Goal: Task Accomplishment & Management: Manage account settings

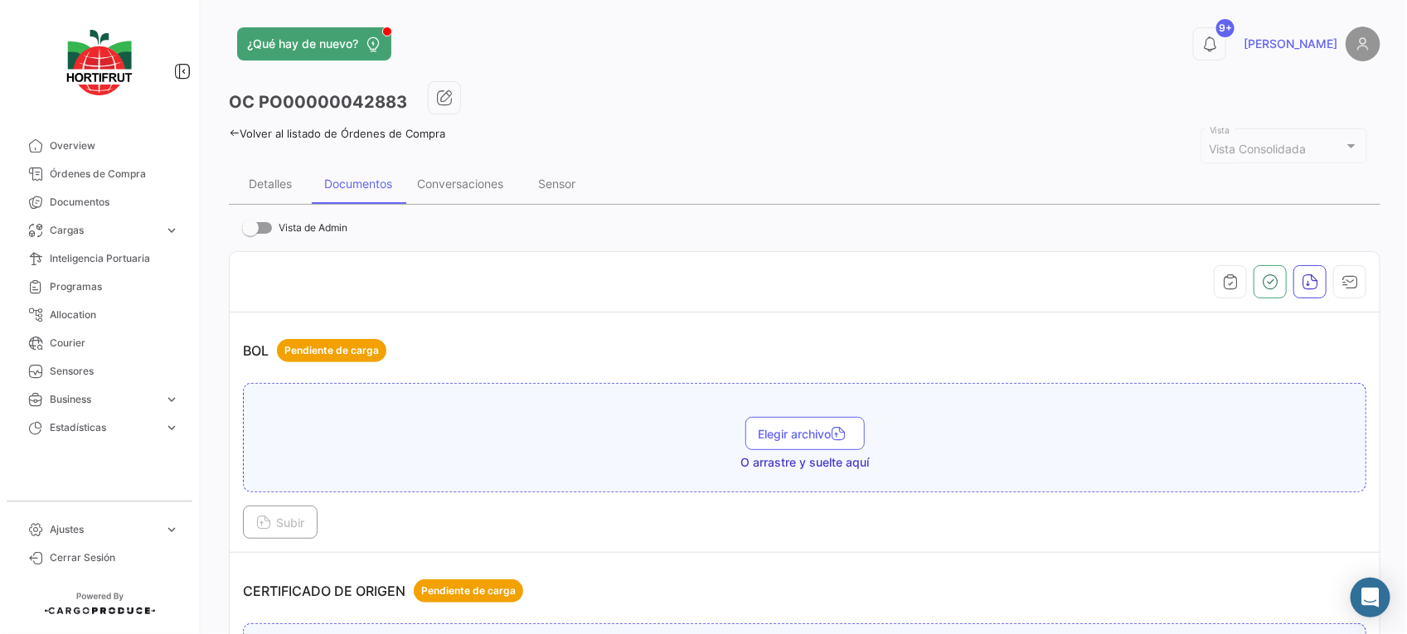
scroll to position [1036, 0]
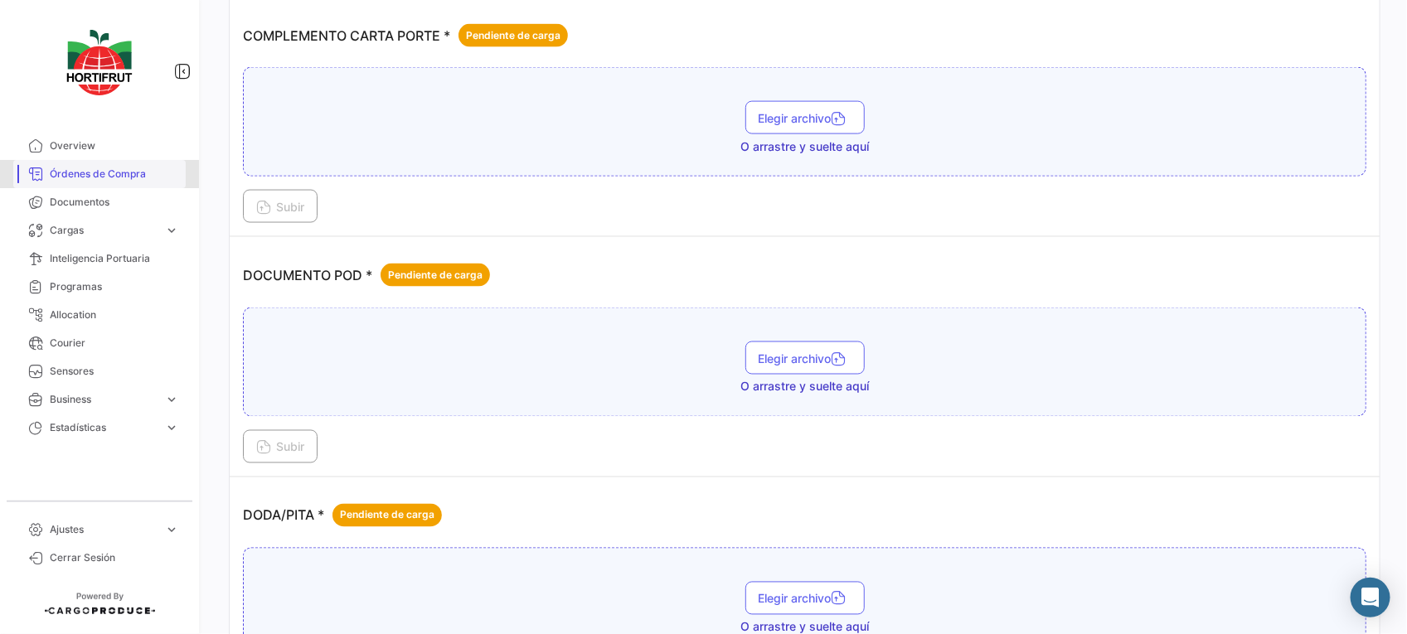
click at [142, 180] on span "Órdenes de Compra" at bounding box center [114, 174] width 129 height 15
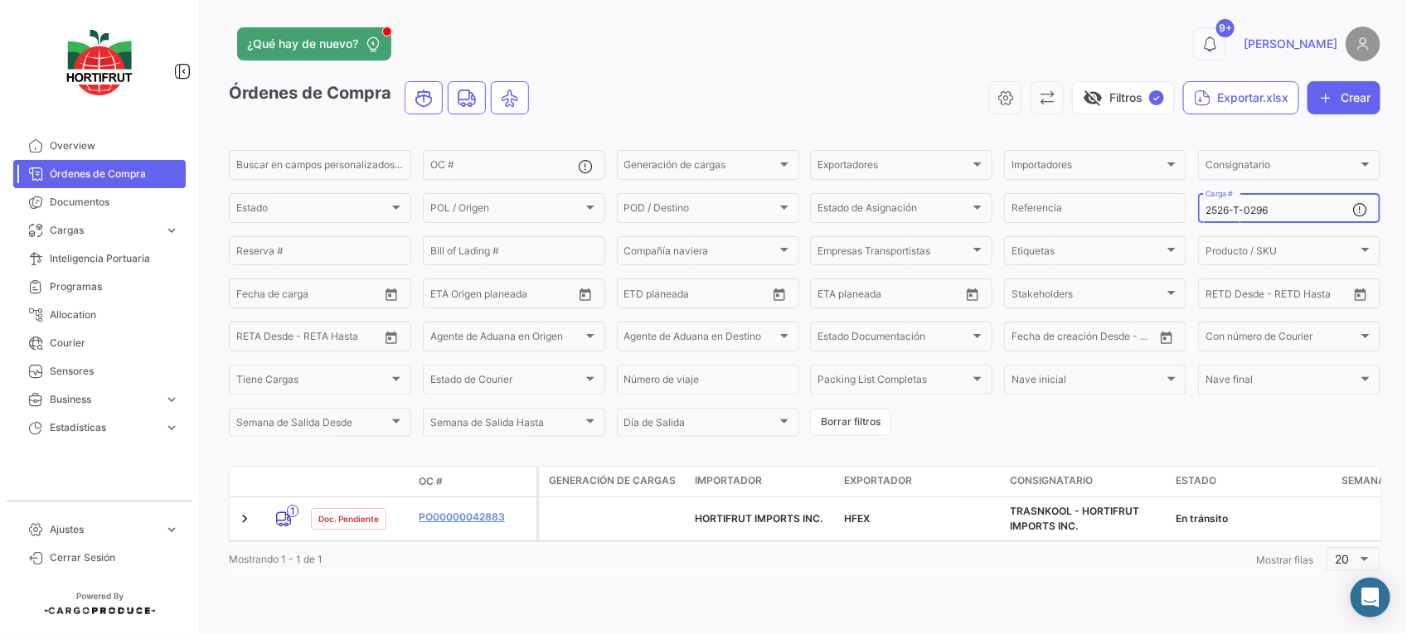
click at [1327, 208] on input "2526-T-0296" at bounding box center [1279, 211] width 148 height 12
click at [1283, 208] on input "2526-T-0318" at bounding box center [1279, 211] width 148 height 12
drag, startPoint x: 1281, startPoint y: 208, endPoint x: 1185, endPoint y: 212, distance: 96.2
click at [1185, 212] on form "Buscar en campos personalizados... OC # Generación de cargas Generación de carg…" at bounding box center [804, 294] width 1151 height 292
type input "2526-T-0318"
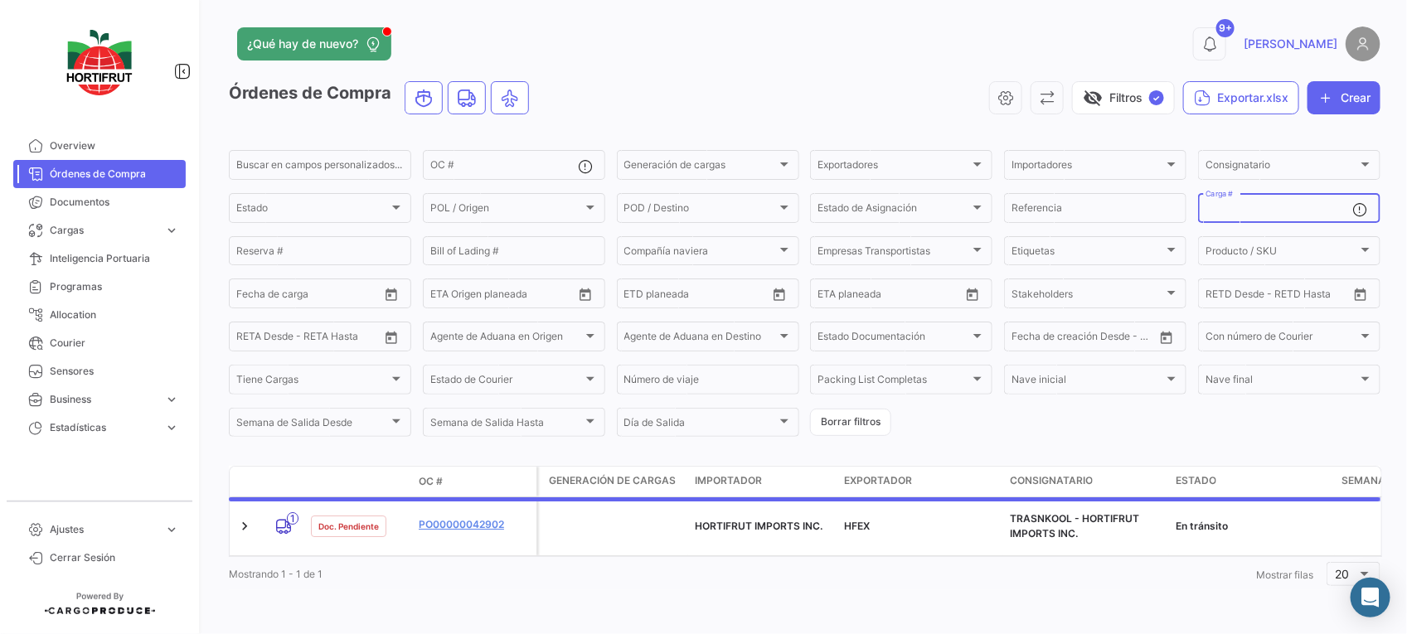
paste input "2526-T-0300"
type input "2526-T-0300"
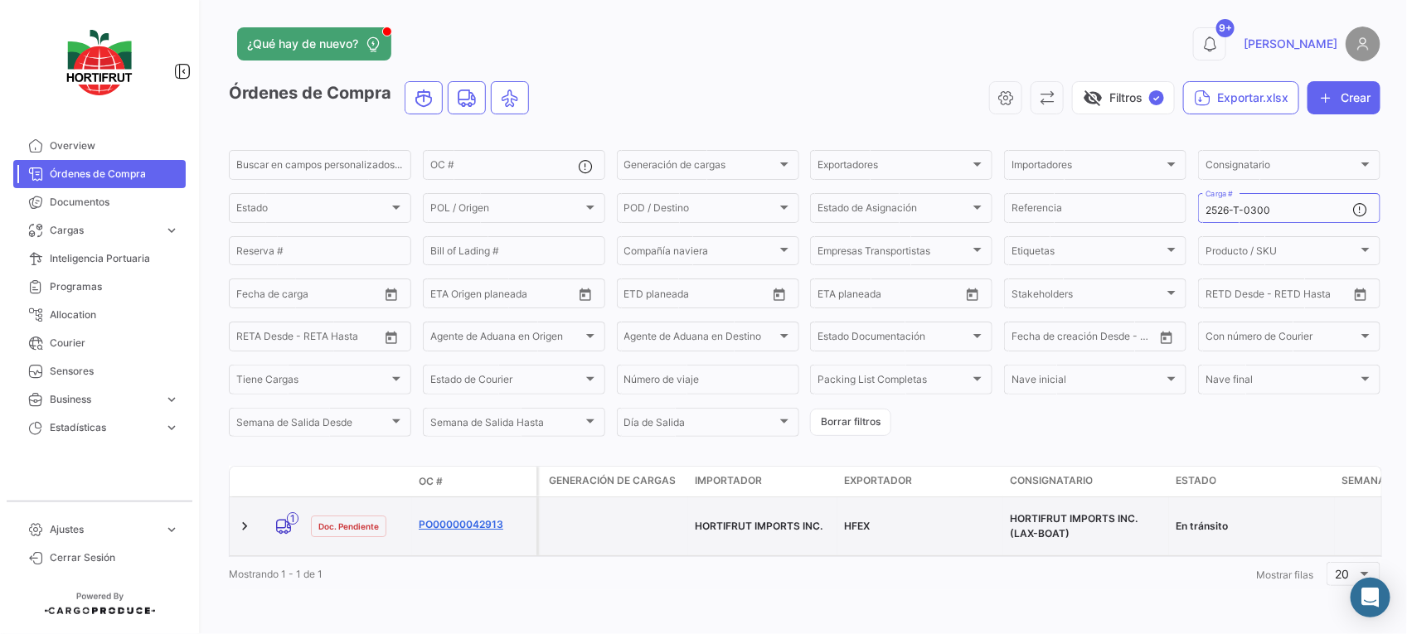
click at [456, 518] on link "PO00000042913" at bounding box center [474, 524] width 111 height 15
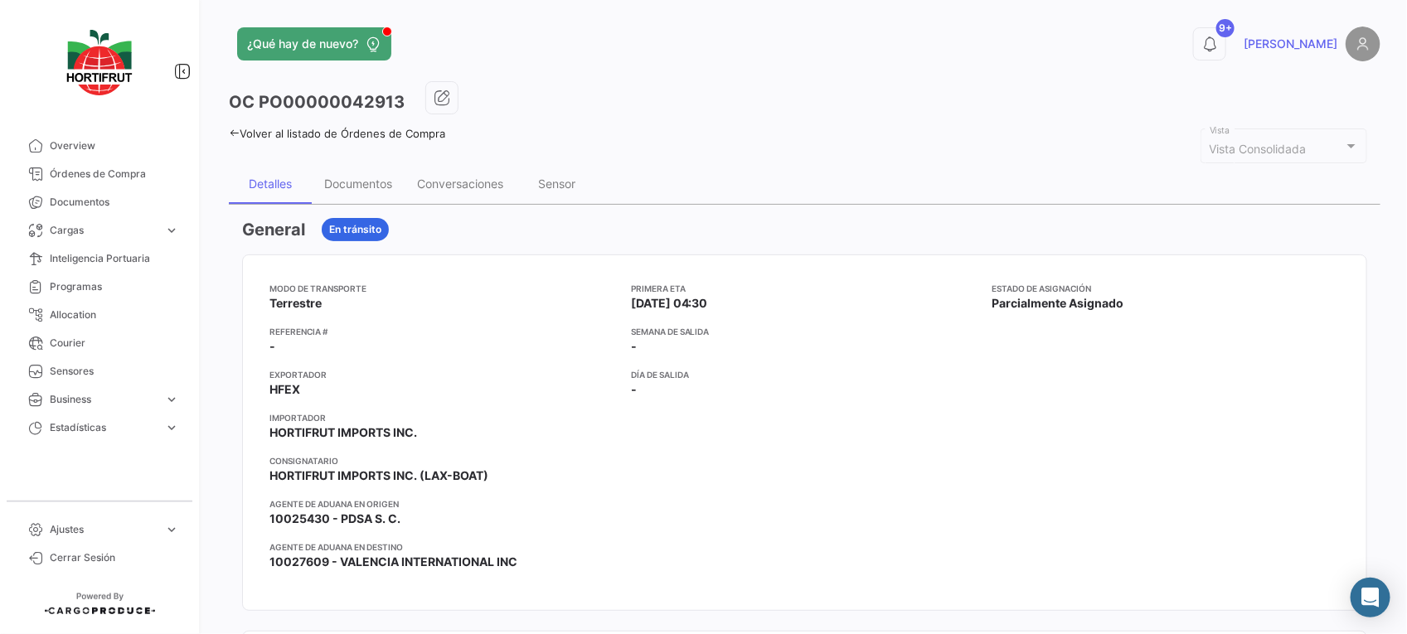
click at [462, 191] on div "Conversaciones" at bounding box center [459, 184] width 111 height 40
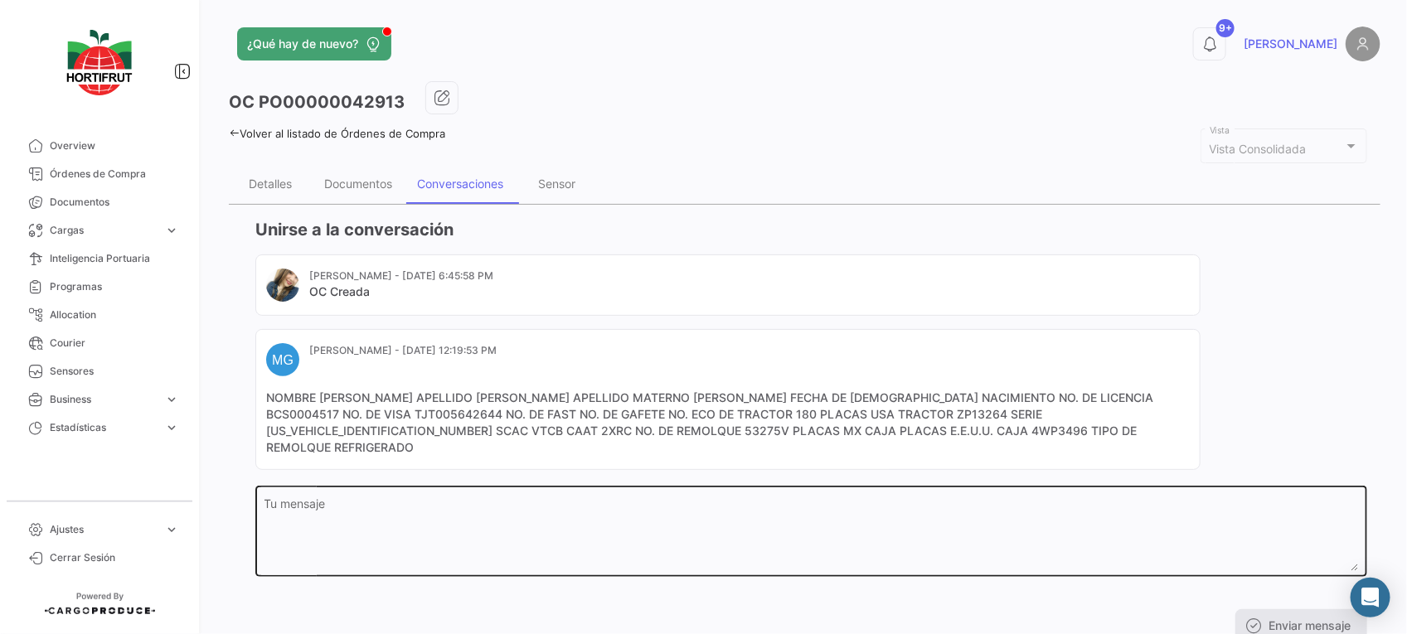
click at [502, 511] on textarea "Tu mensaje" at bounding box center [811, 534] width 1094 height 73
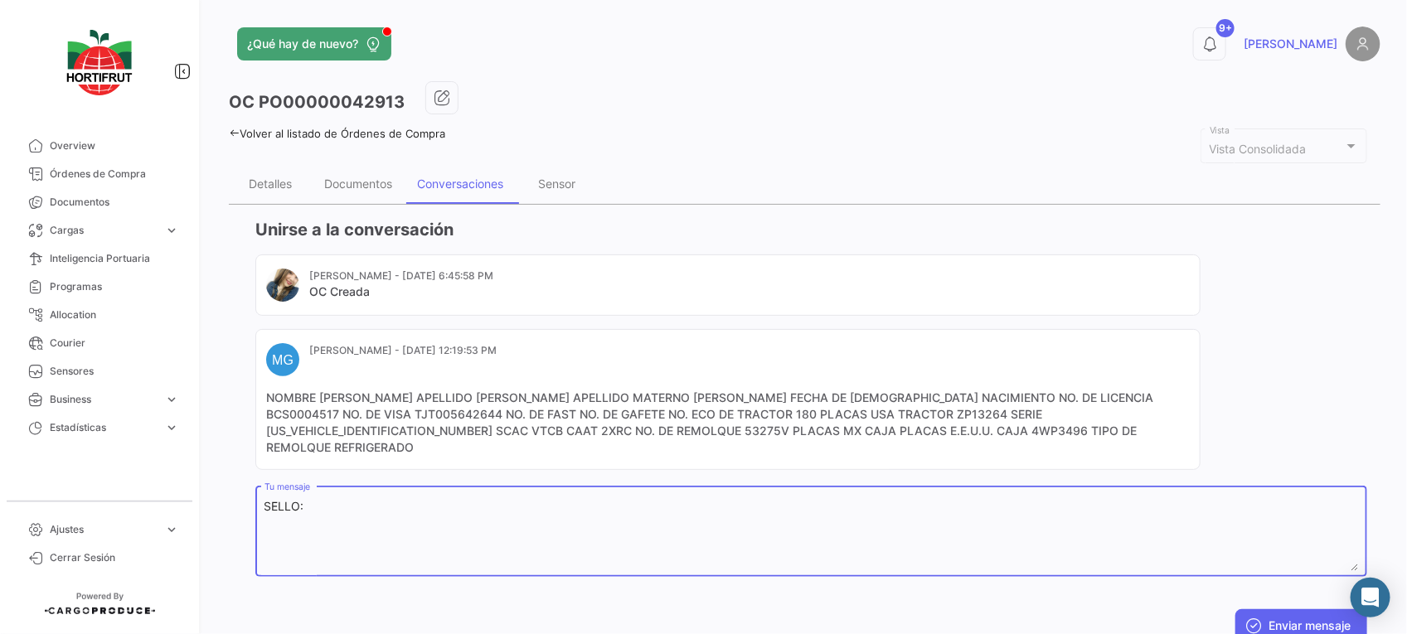
paste textarea "2025851"
paste textarea "A16480"
type textarea "SELLO:2025851| CINTAS:A16480/A16481"
click at [1254, 609] on button "Enviar mensaje" at bounding box center [1301, 625] width 132 height 33
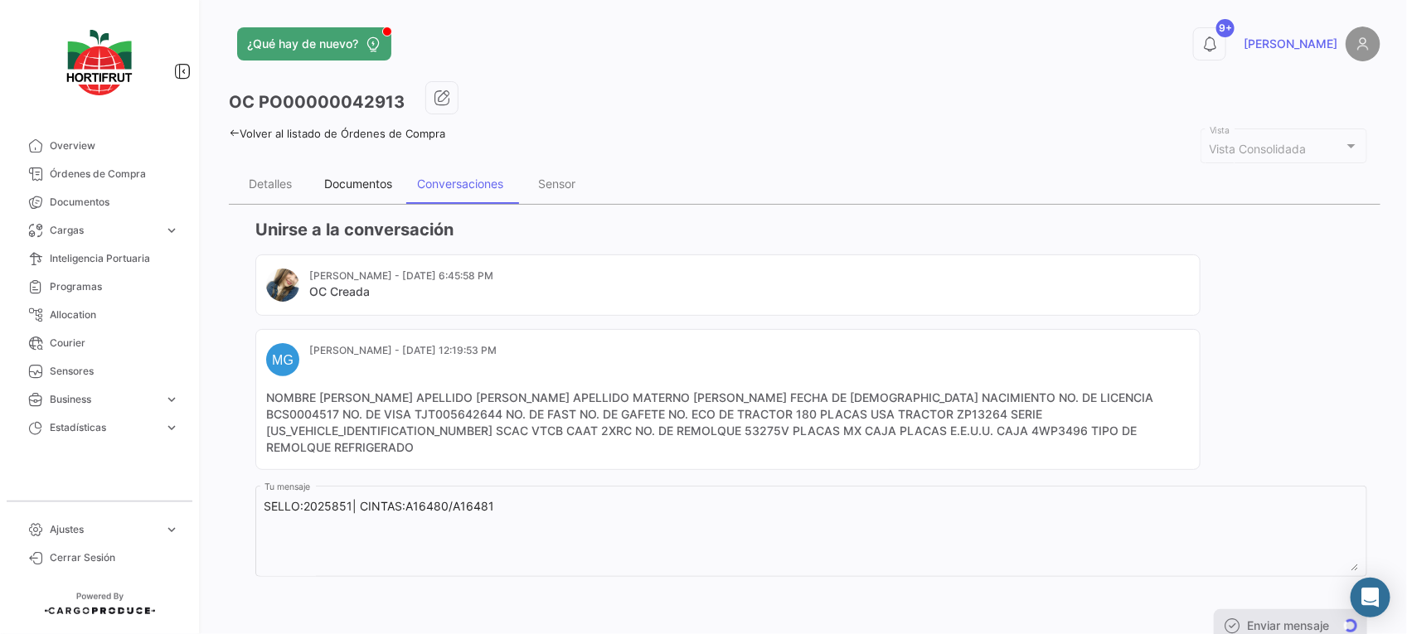
click at [352, 200] on div "Documentos" at bounding box center [358, 184] width 93 height 40
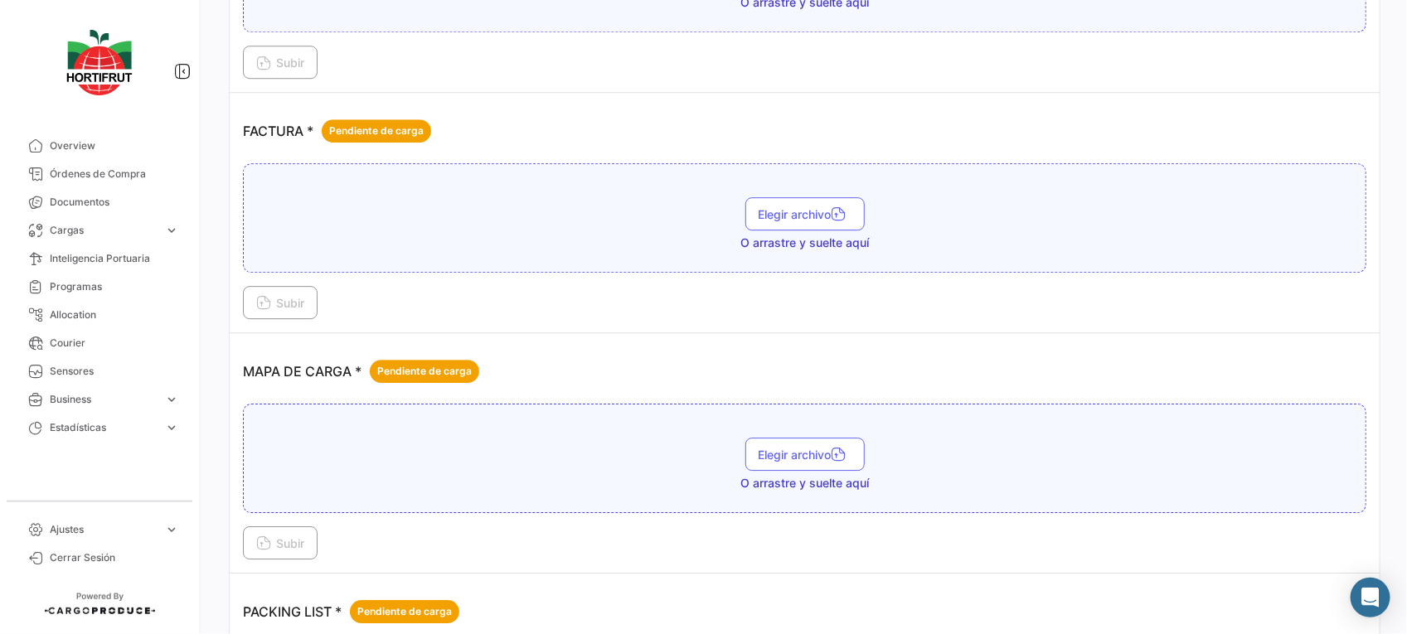
scroll to position [2184, 0]
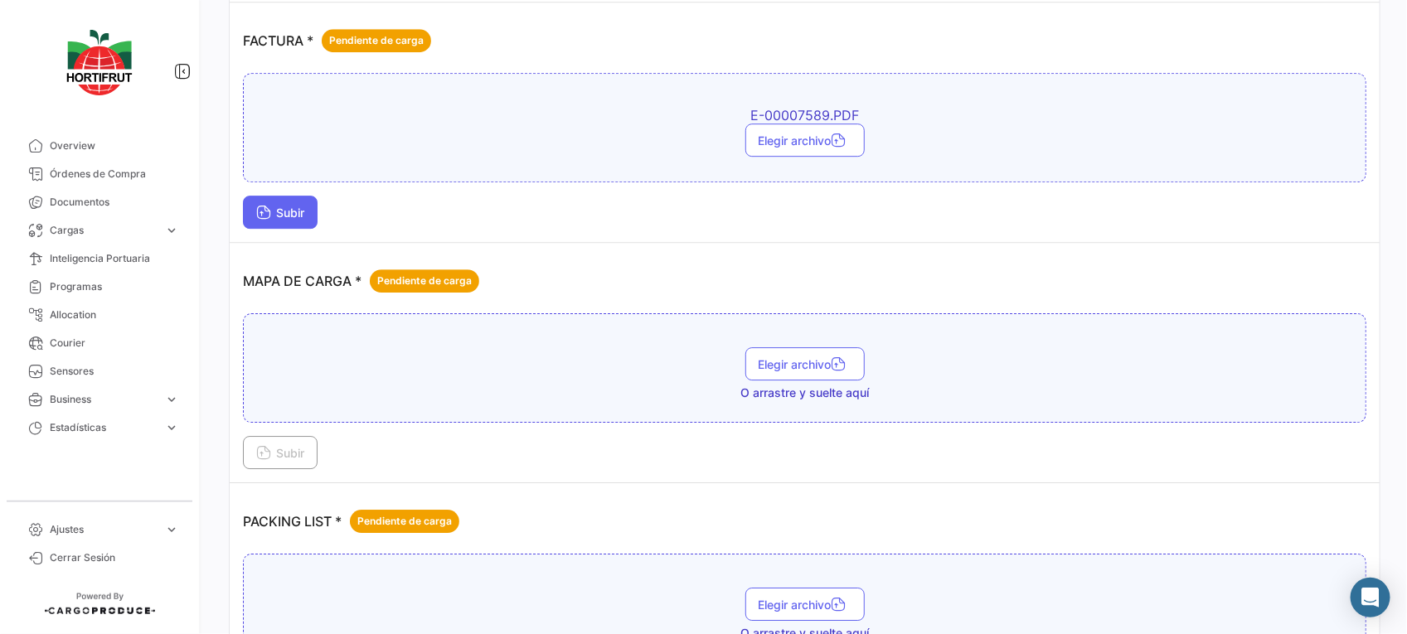
click at [290, 216] on span "Subir" at bounding box center [280, 213] width 48 height 14
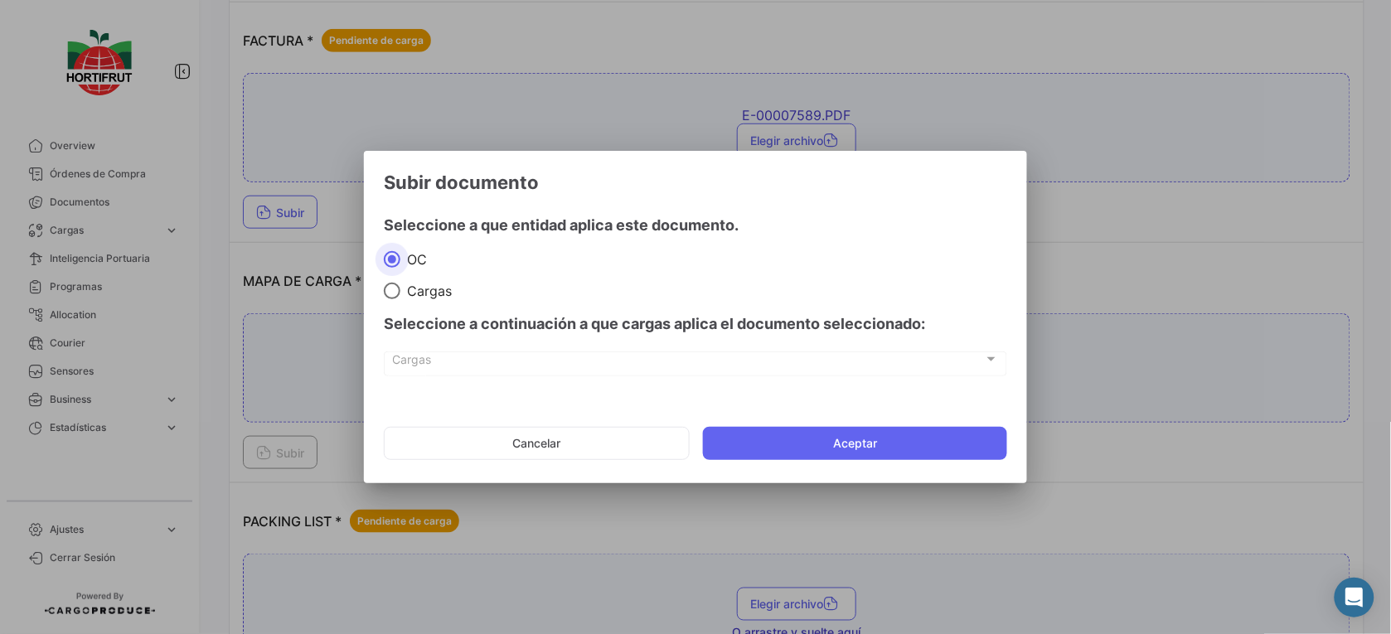
click at [403, 299] on div "Seleccione a continuación a que cargas aplica el documento seleccionado:" at bounding box center [695, 324] width 623 height 50
click at [394, 290] on span at bounding box center [392, 291] width 17 height 17
click at [394, 290] on input "Cargas" at bounding box center [392, 291] width 17 height 17
radio input "true"
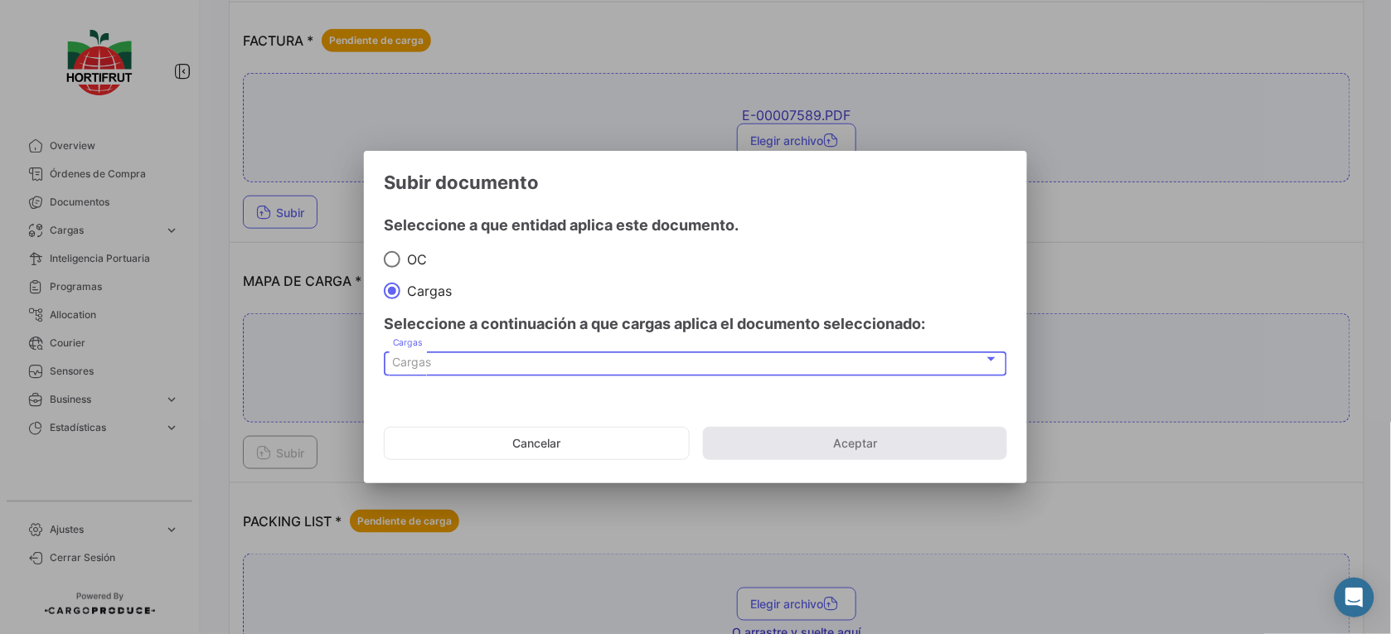
click at [461, 361] on div "Cargas" at bounding box center [688, 363] width 591 height 14
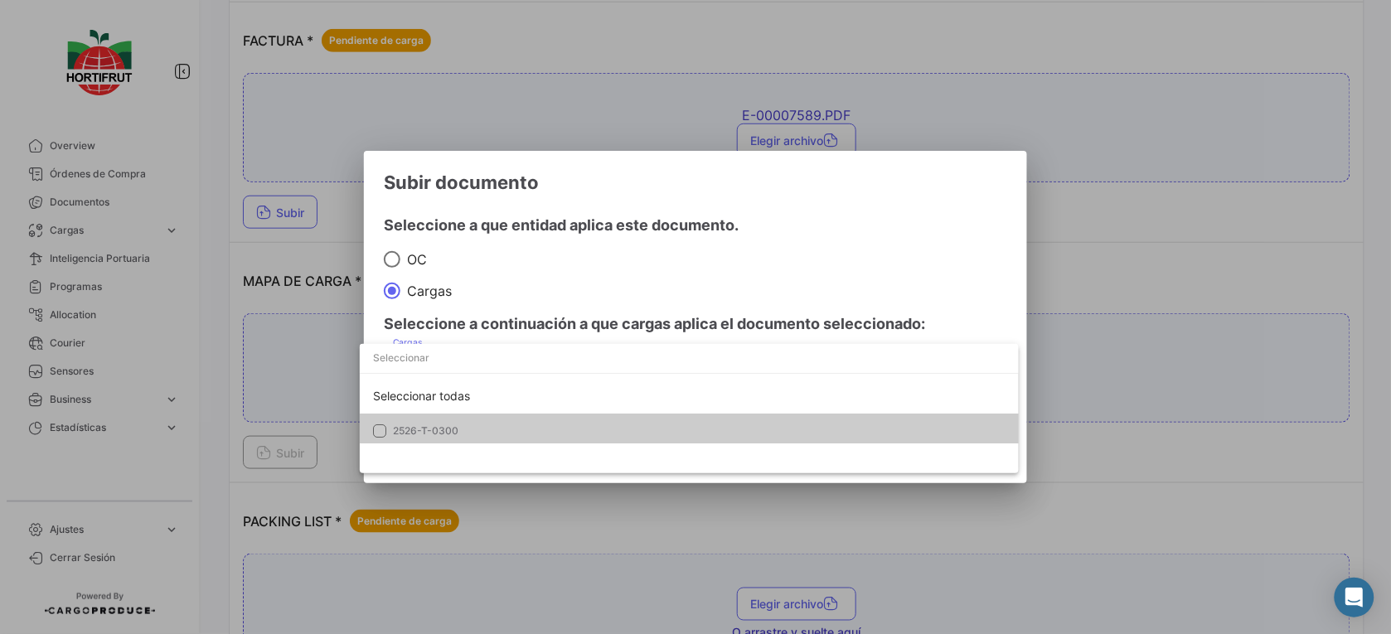
click at [514, 438] on span "2526-T-0300" at bounding box center [509, 431] width 232 height 15
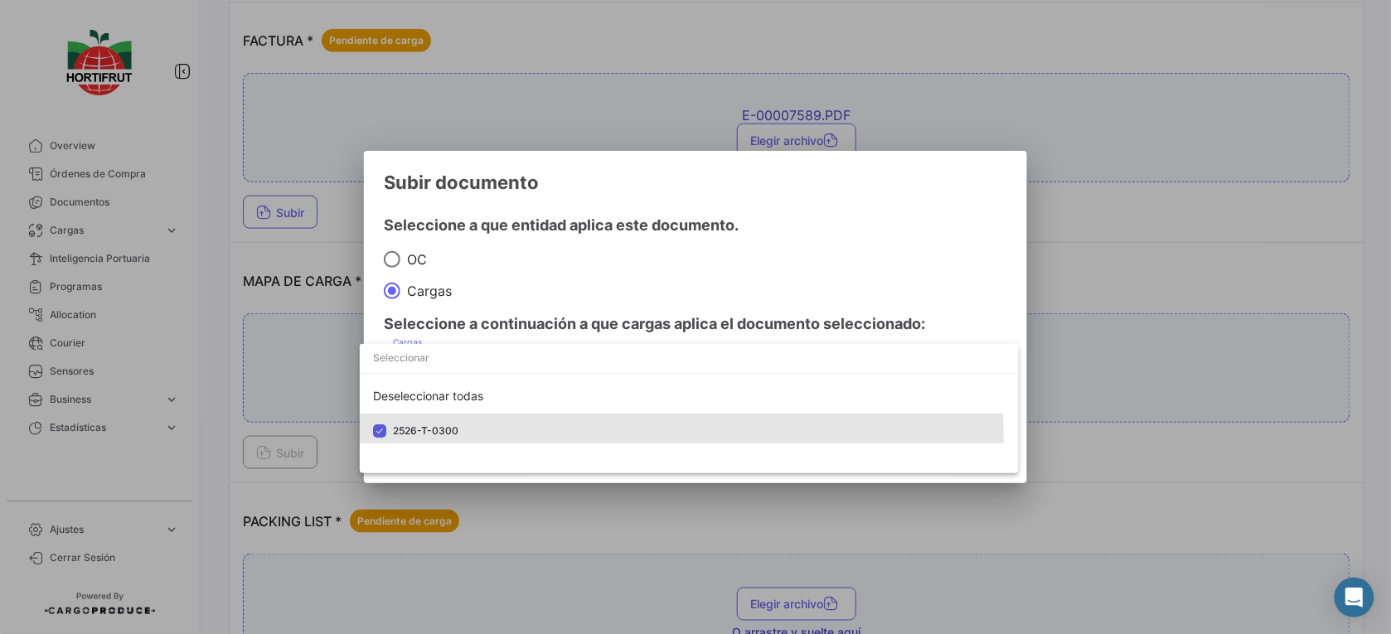
click at [659, 293] on div at bounding box center [695, 317] width 1391 height 634
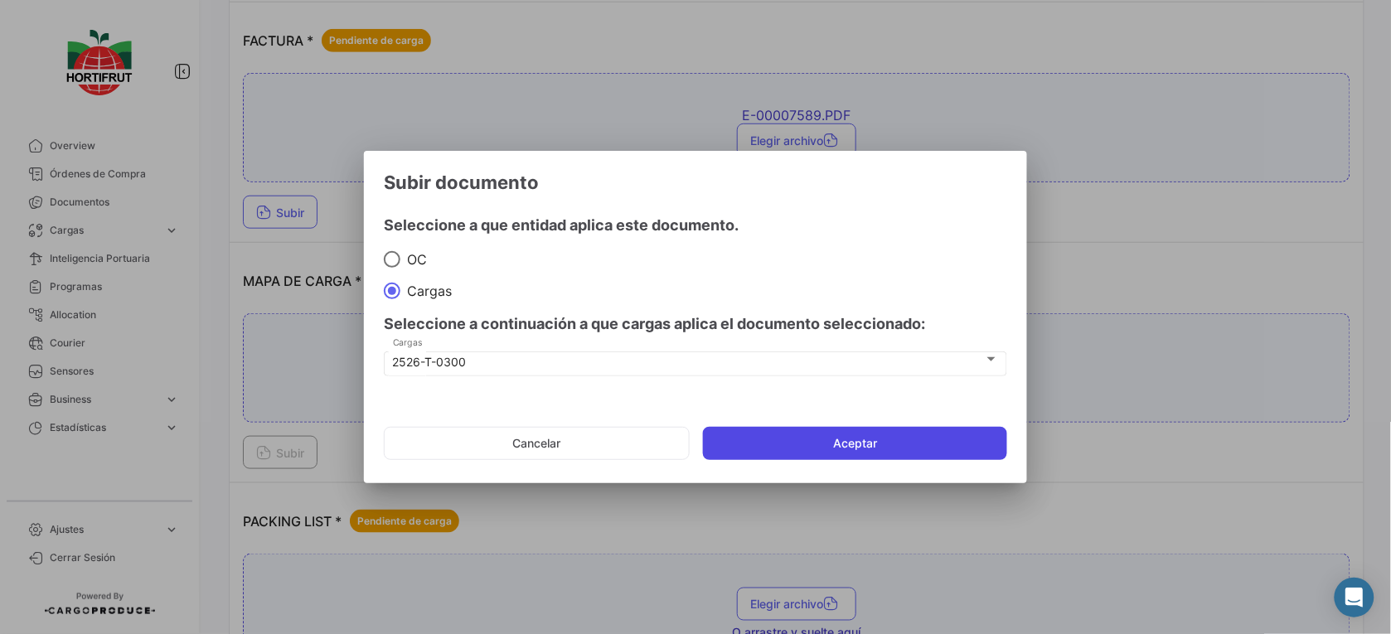
click at [802, 448] on button "Aceptar" at bounding box center [855, 443] width 304 height 33
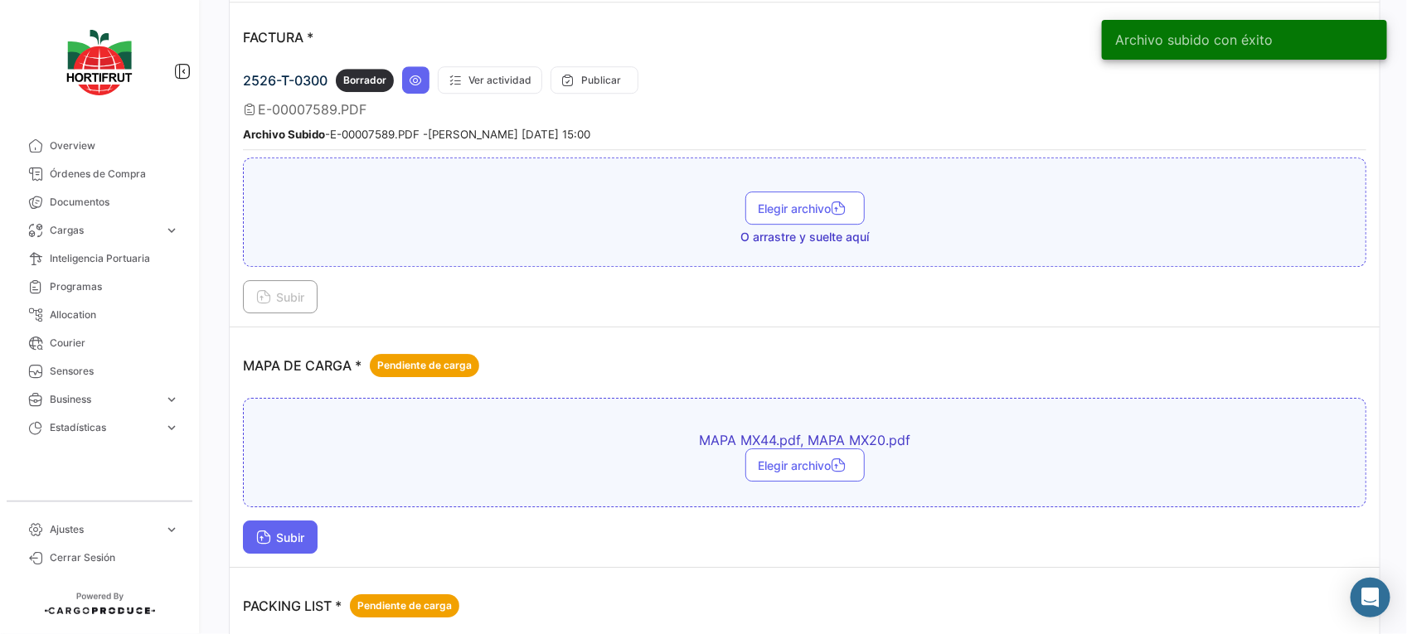
drag, startPoint x: 288, startPoint y: 516, endPoint x: 288, endPoint y: 540, distance: 24.1
click at [288, 537] on div "MAPA MX44.pdf, MAPA MX20.pdf Elegir archivo Subir" at bounding box center [804, 476] width 1123 height 156
click at [288, 540] on span "Subir" at bounding box center [280, 537] width 48 height 14
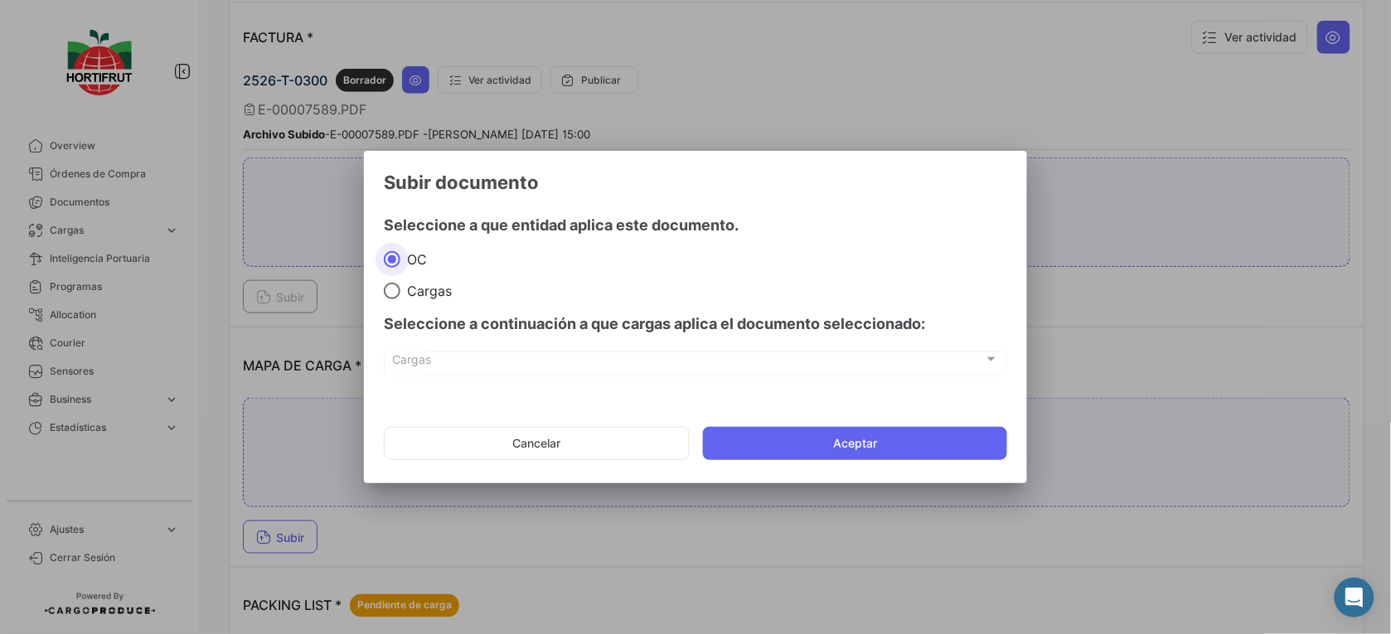
drag, startPoint x: 388, startPoint y: 292, endPoint x: 403, endPoint y: 303, distance: 18.9
click at [390, 292] on span at bounding box center [392, 291] width 17 height 17
click at [390, 292] on input "Cargas" at bounding box center [392, 291] width 17 height 17
radio input "true"
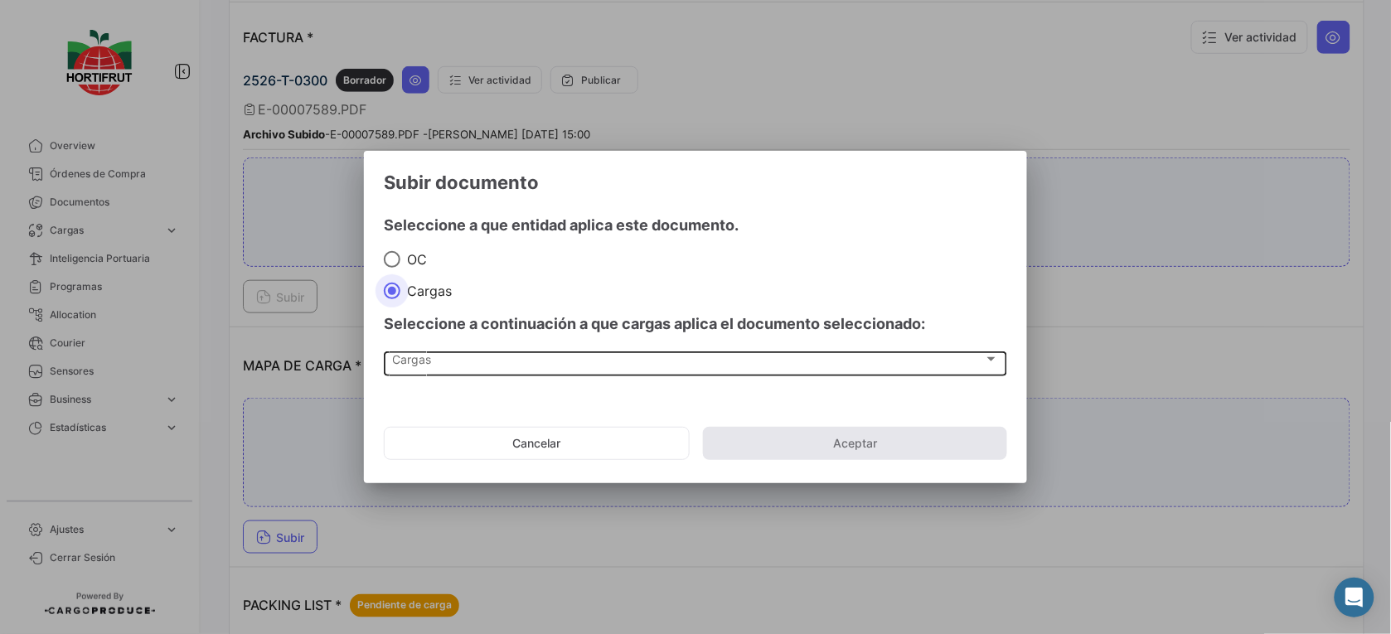
click at [442, 354] on div "Cargas Cargas" at bounding box center [696, 363] width 606 height 28
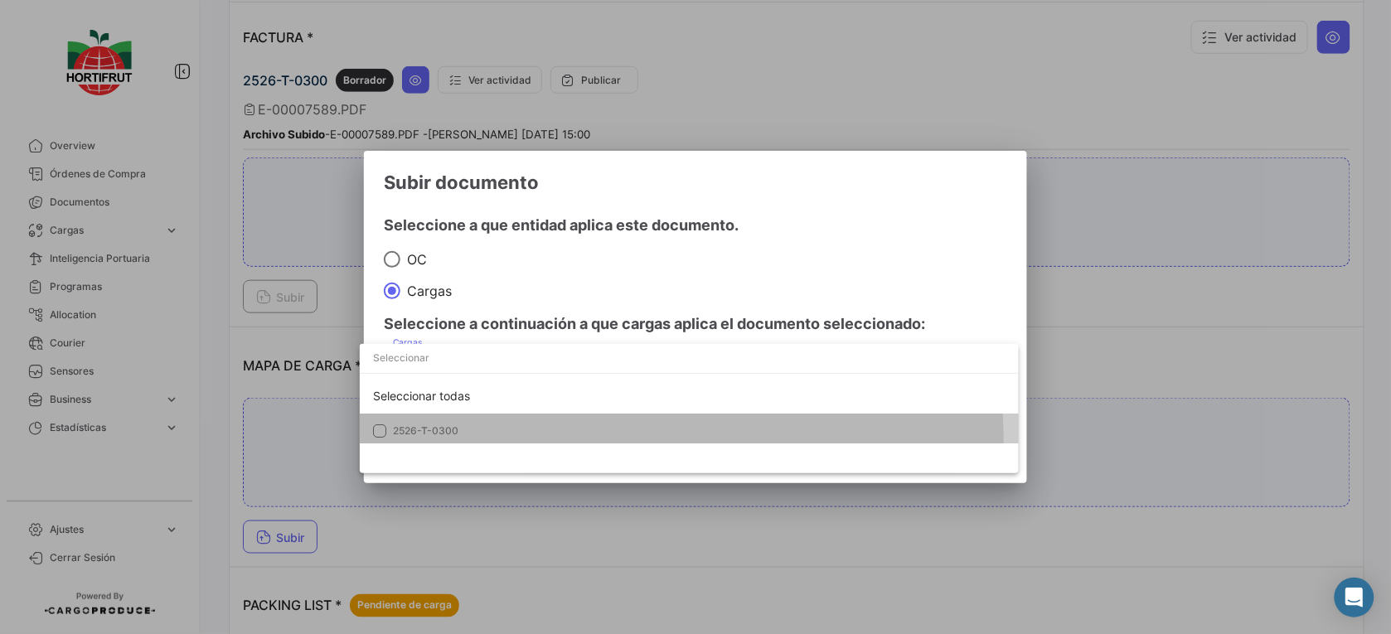
drag, startPoint x: 442, startPoint y: 354, endPoint x: 478, endPoint y: 442, distance: 95.1
click at [478, 442] on mat-option "2526-T-0300" at bounding box center [689, 431] width 659 height 35
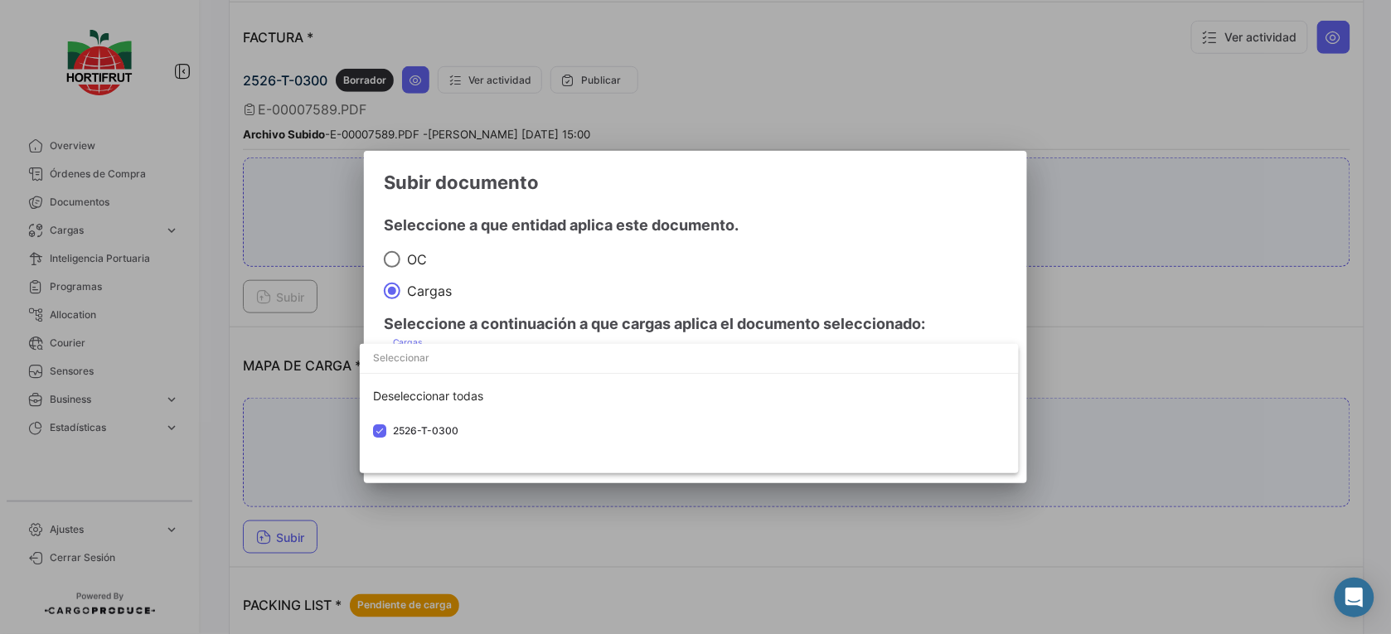
click at [644, 321] on div at bounding box center [695, 317] width 1391 height 634
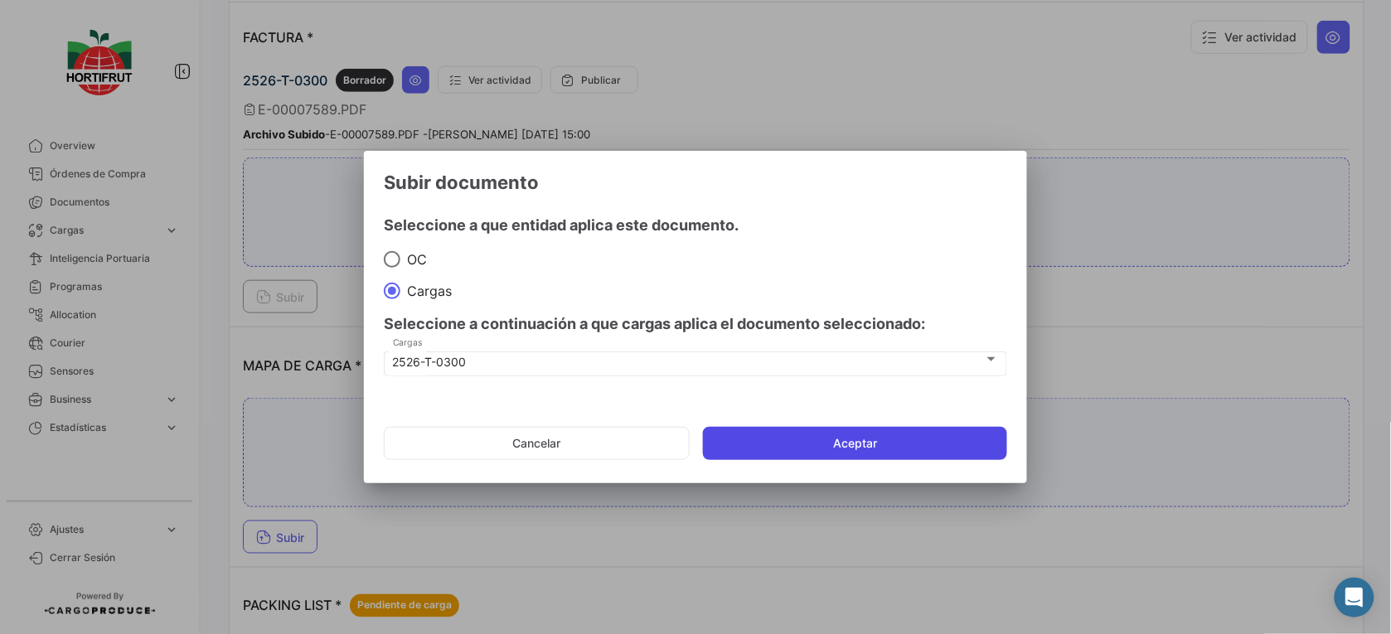
click at [819, 438] on button "Aceptar" at bounding box center [855, 443] width 304 height 33
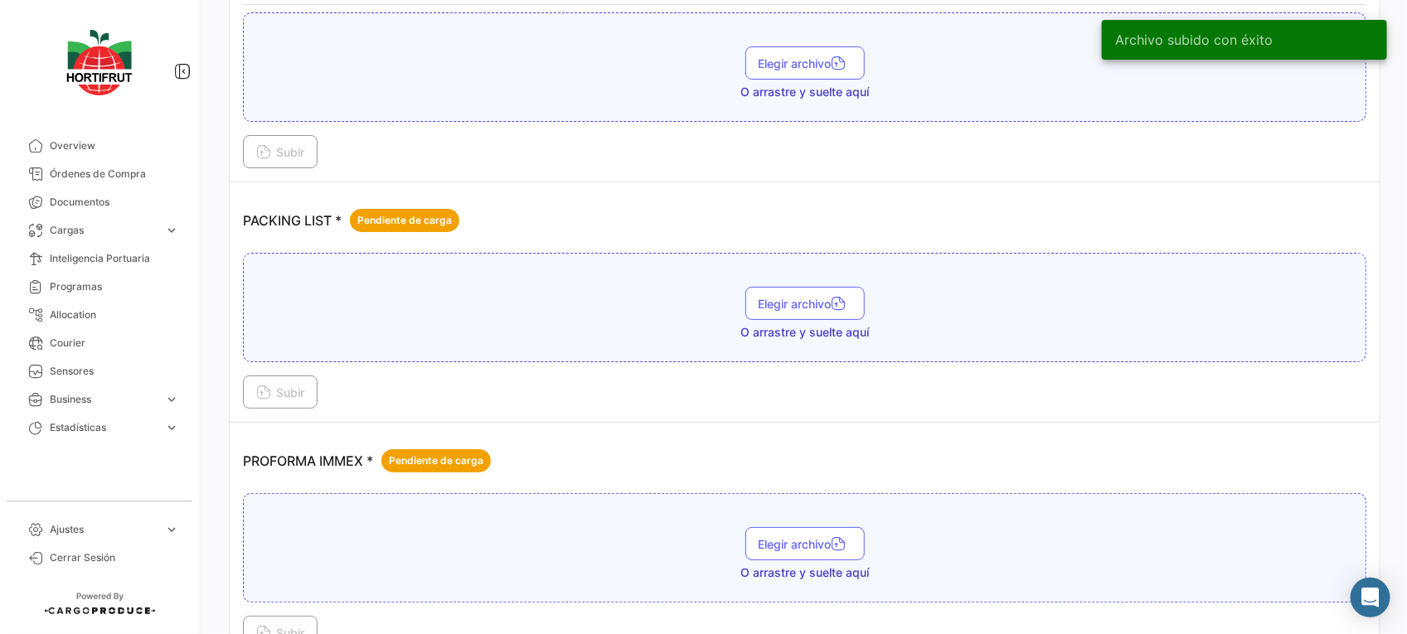
scroll to position [2739, 0]
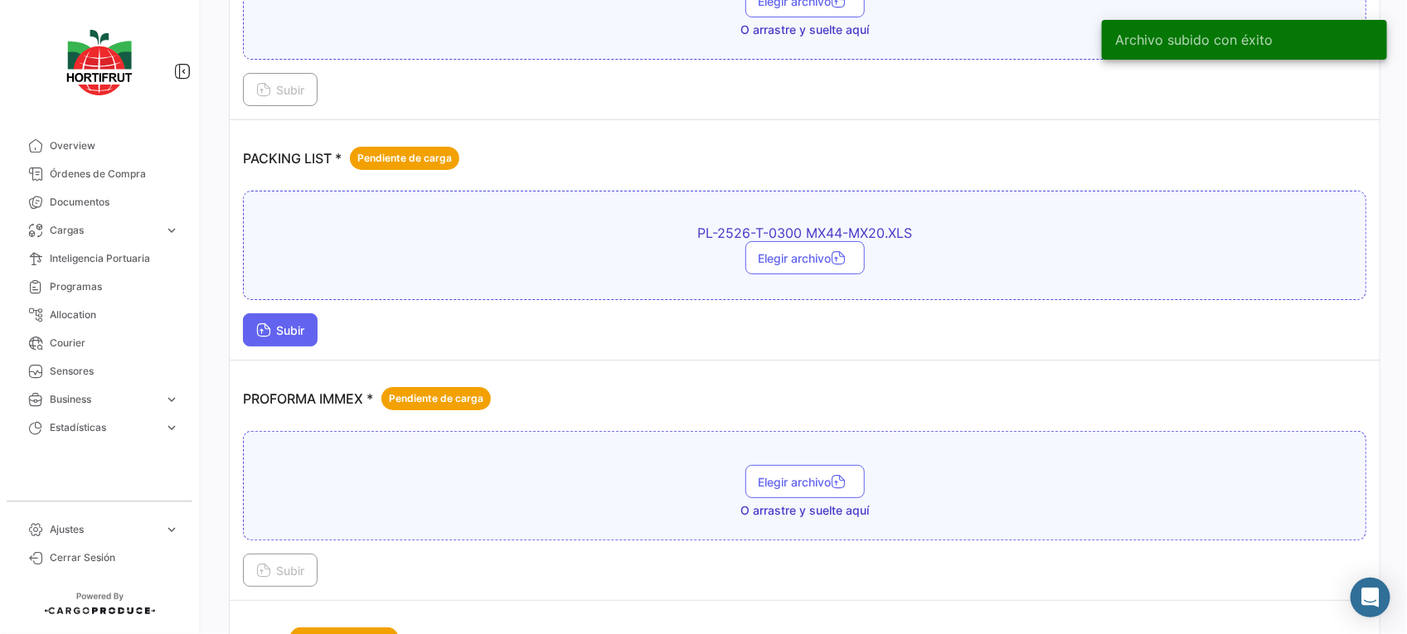
click at [290, 326] on span "Subir" at bounding box center [280, 330] width 48 height 14
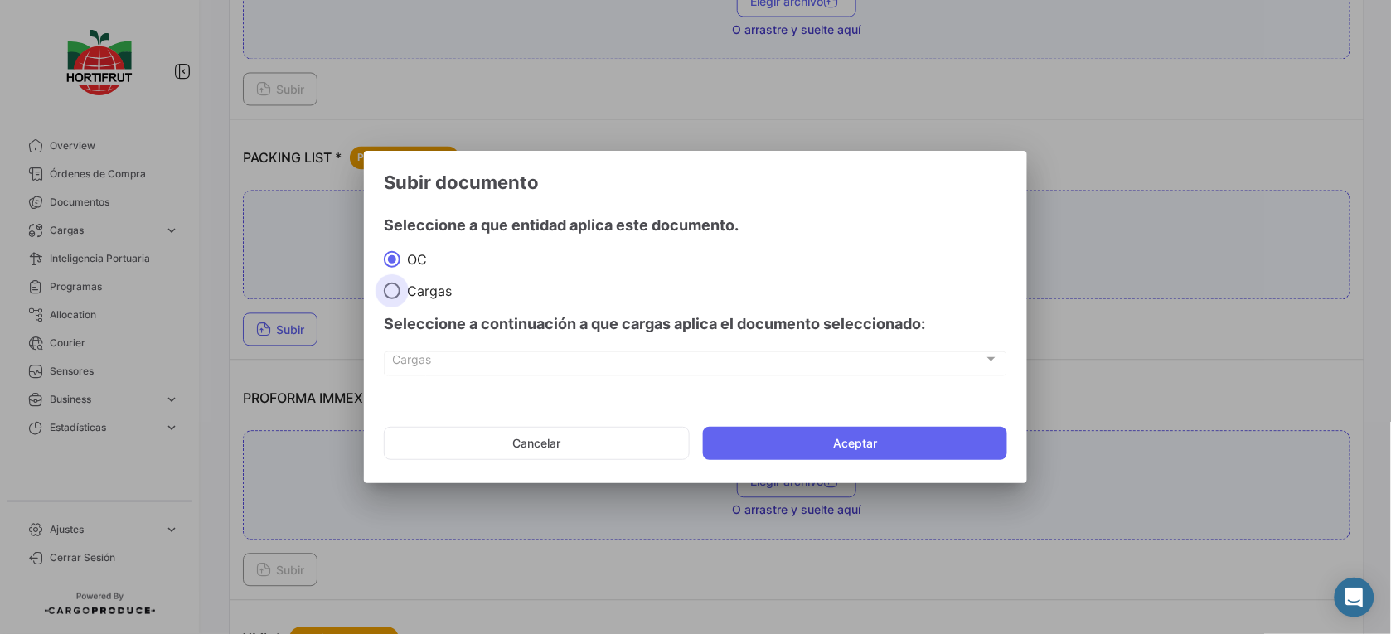
click at [404, 288] on span "Cargas" at bounding box center [425, 291] width 51 height 17
click at [400, 288] on input "Cargas" at bounding box center [392, 291] width 17 height 17
radio input "true"
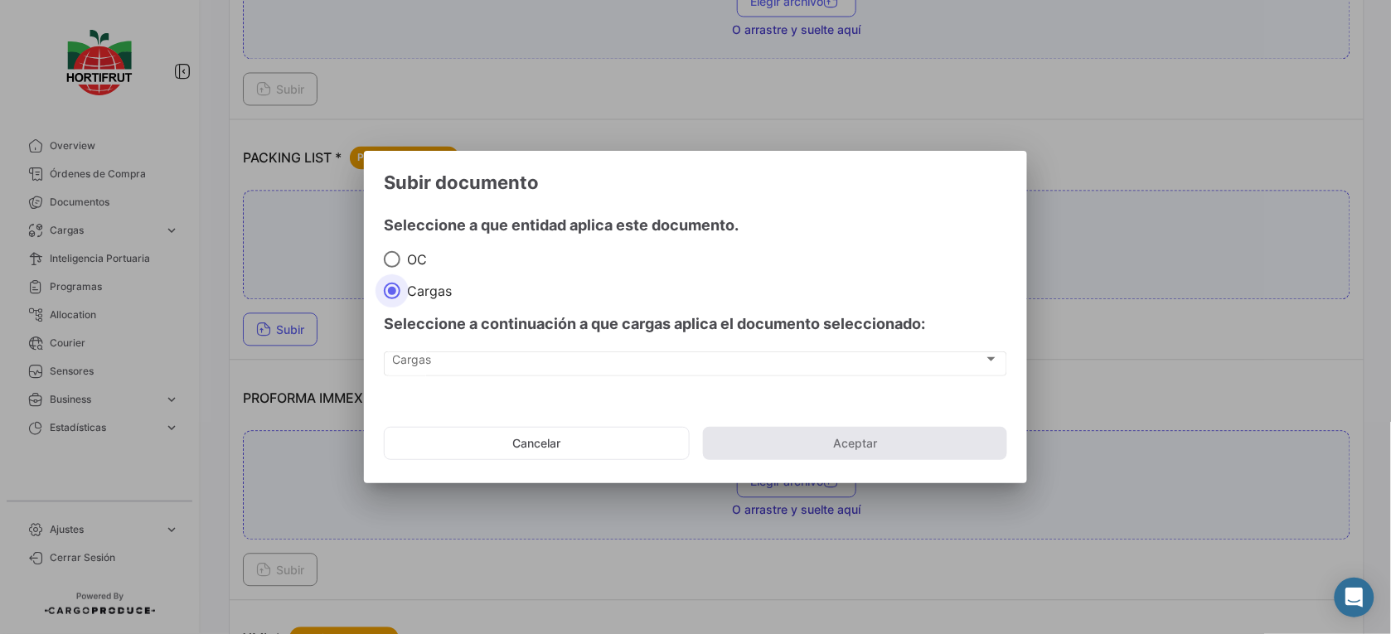
drag, startPoint x: 477, startPoint y: 338, endPoint x: 487, endPoint y: 346, distance: 11.8
click at [481, 341] on div "Seleccione a continuación a que cargas aplica el documento seleccionado:" at bounding box center [695, 324] width 623 height 50
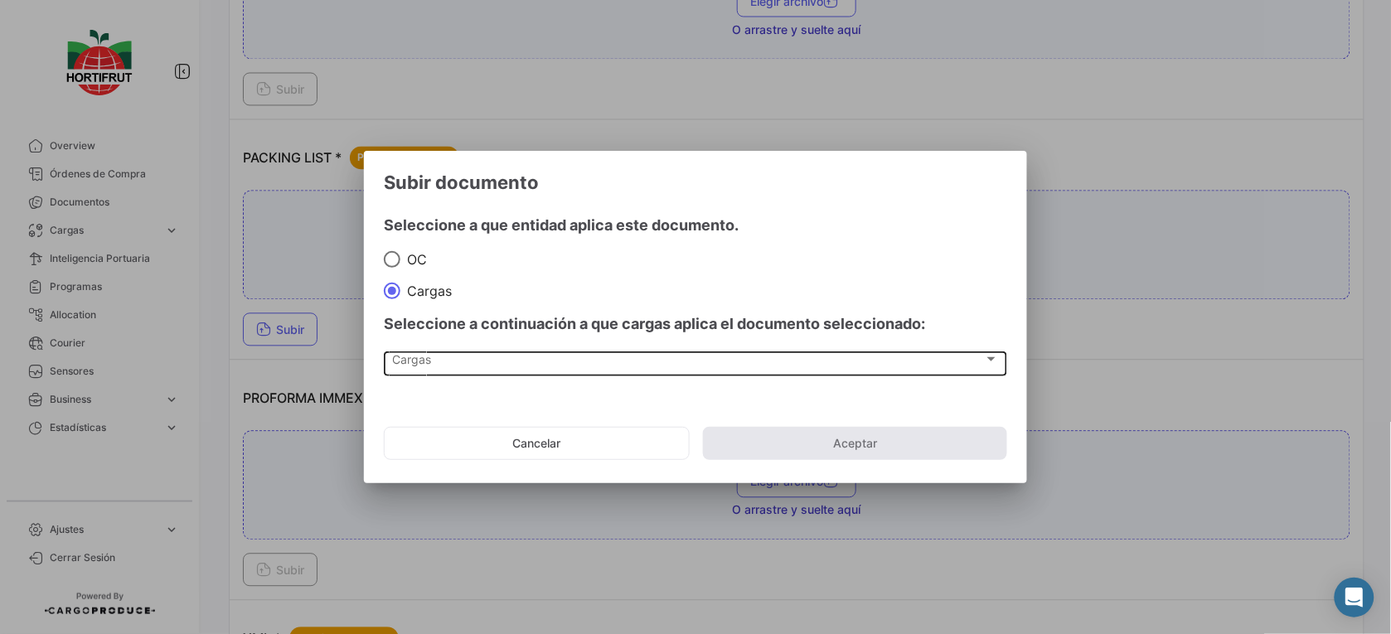
click at [504, 362] on div "Cargas" at bounding box center [688, 363] width 591 height 14
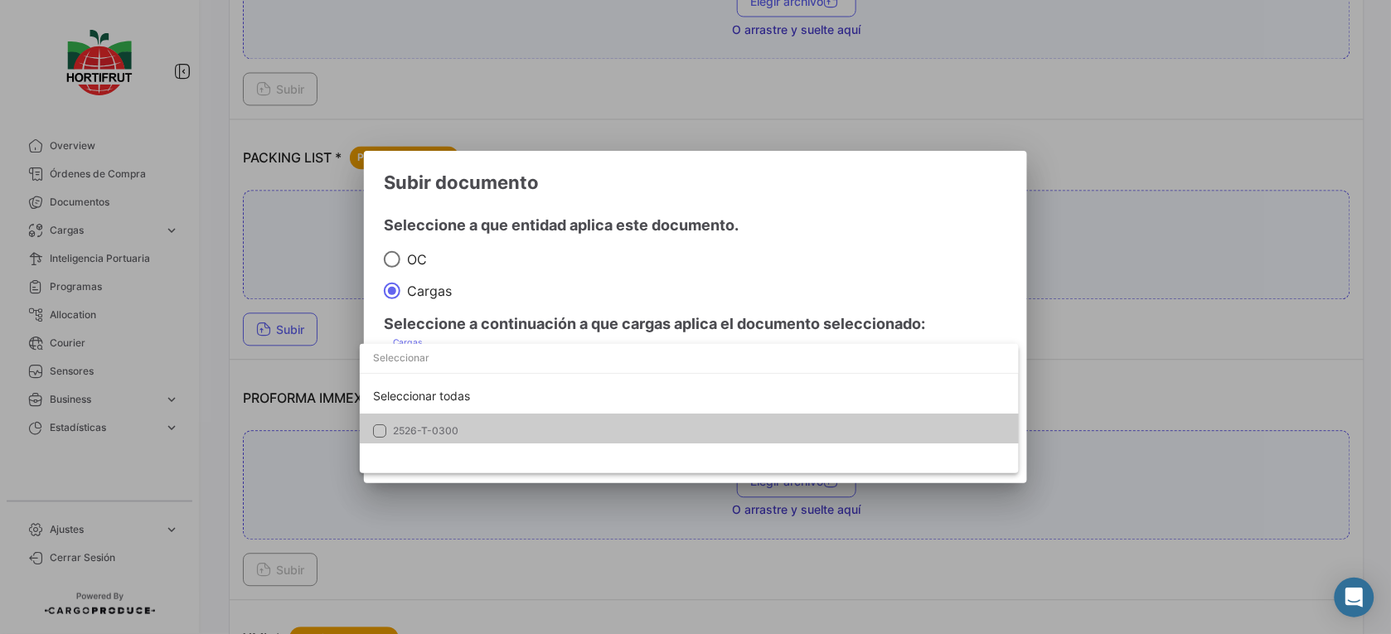
click at [540, 415] on mat-option "2526-T-0300" at bounding box center [689, 431] width 659 height 35
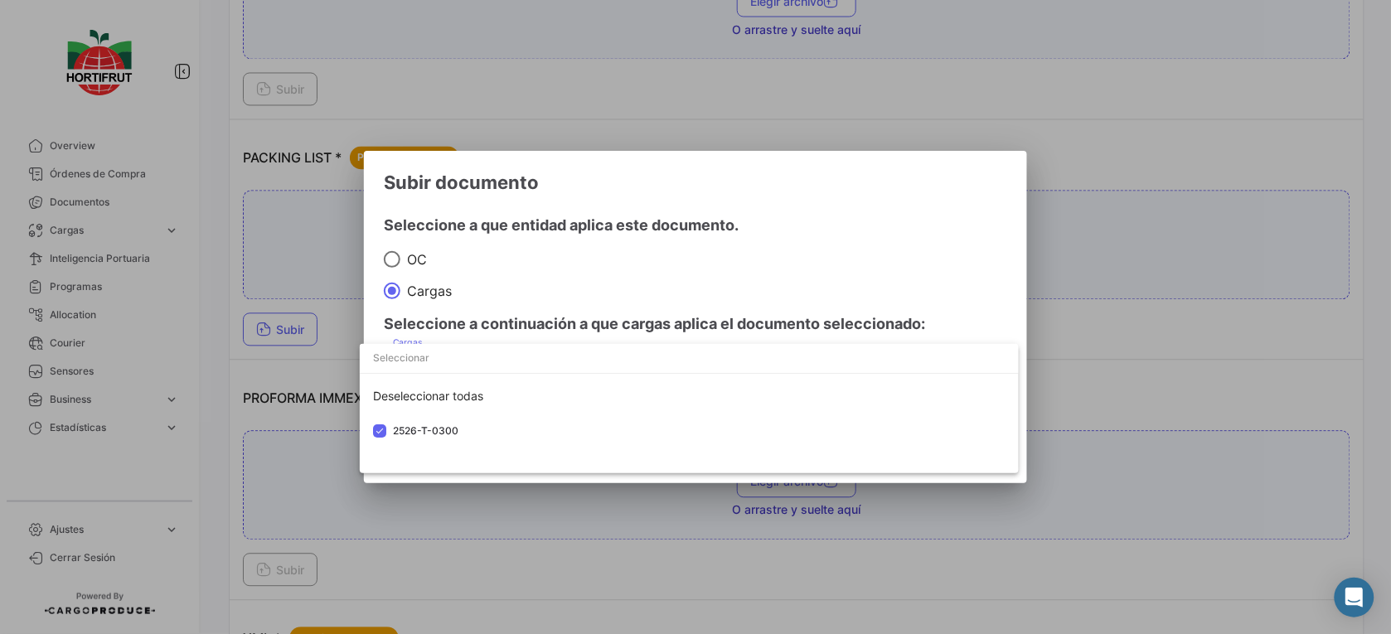
drag, startPoint x: 641, startPoint y: 316, endPoint x: 656, endPoint y: 317, distance: 14.9
click at [656, 317] on div at bounding box center [695, 317] width 1391 height 634
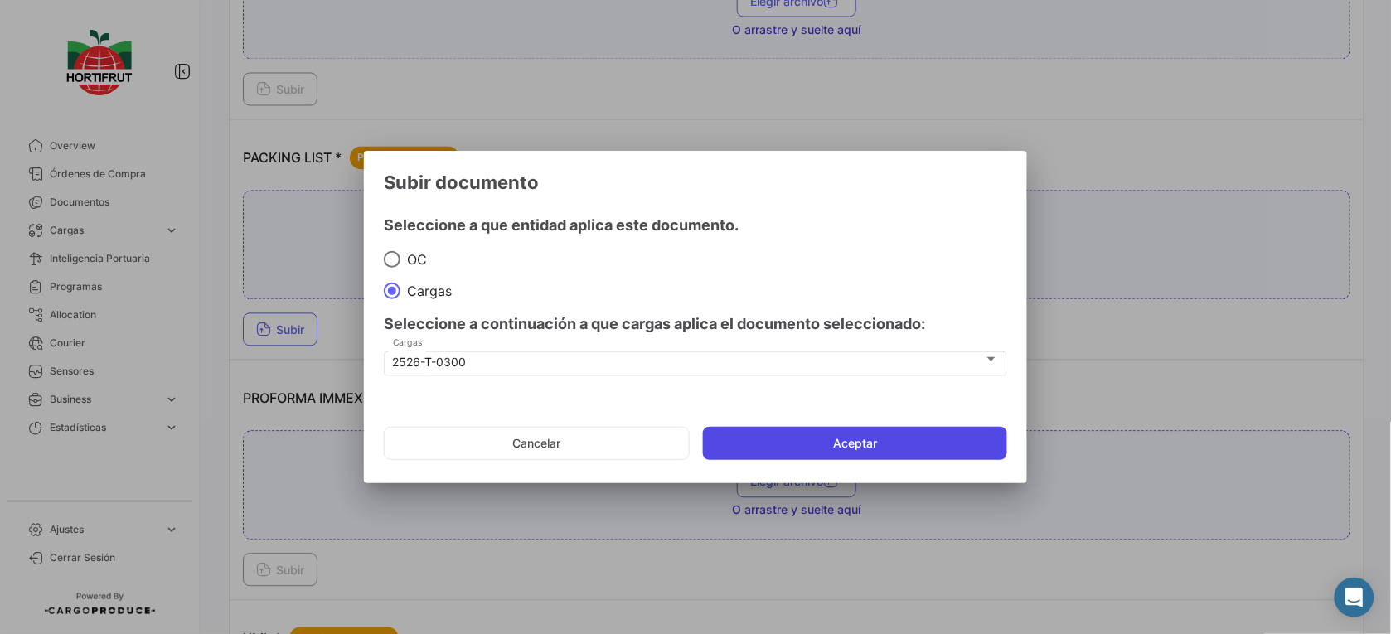
click at [814, 441] on button "Aceptar" at bounding box center [855, 443] width 304 height 33
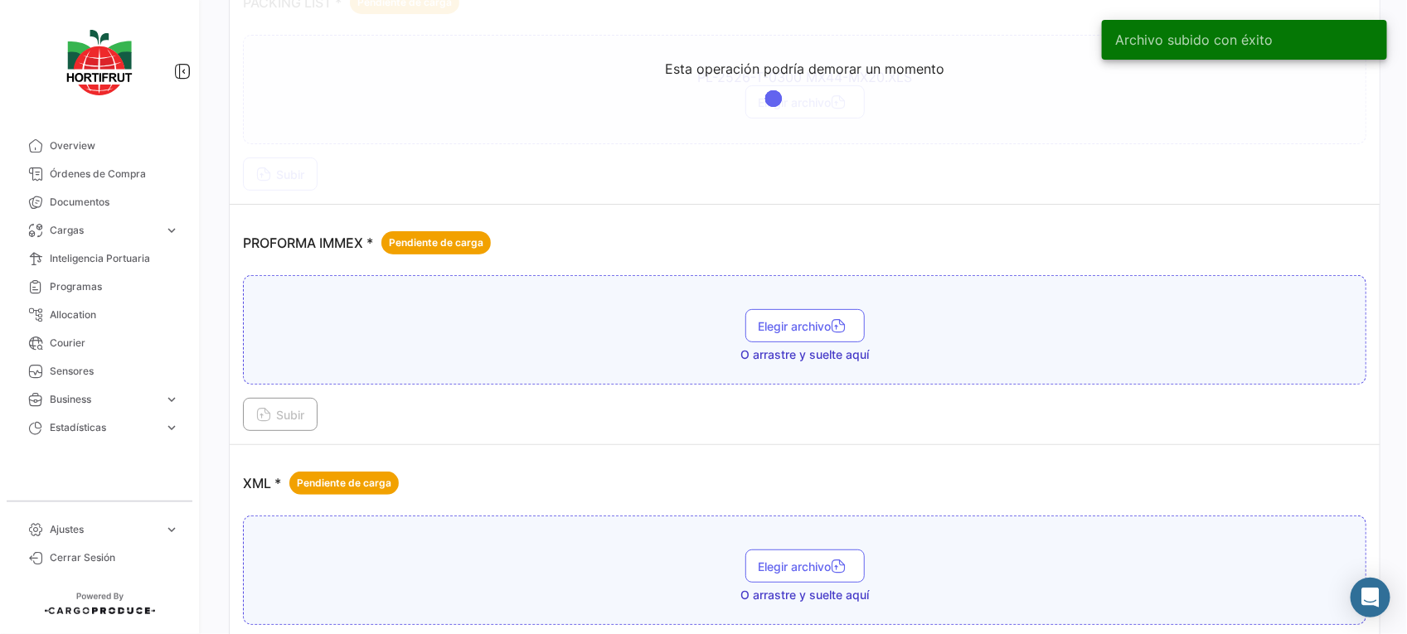
scroll to position [2940, 0]
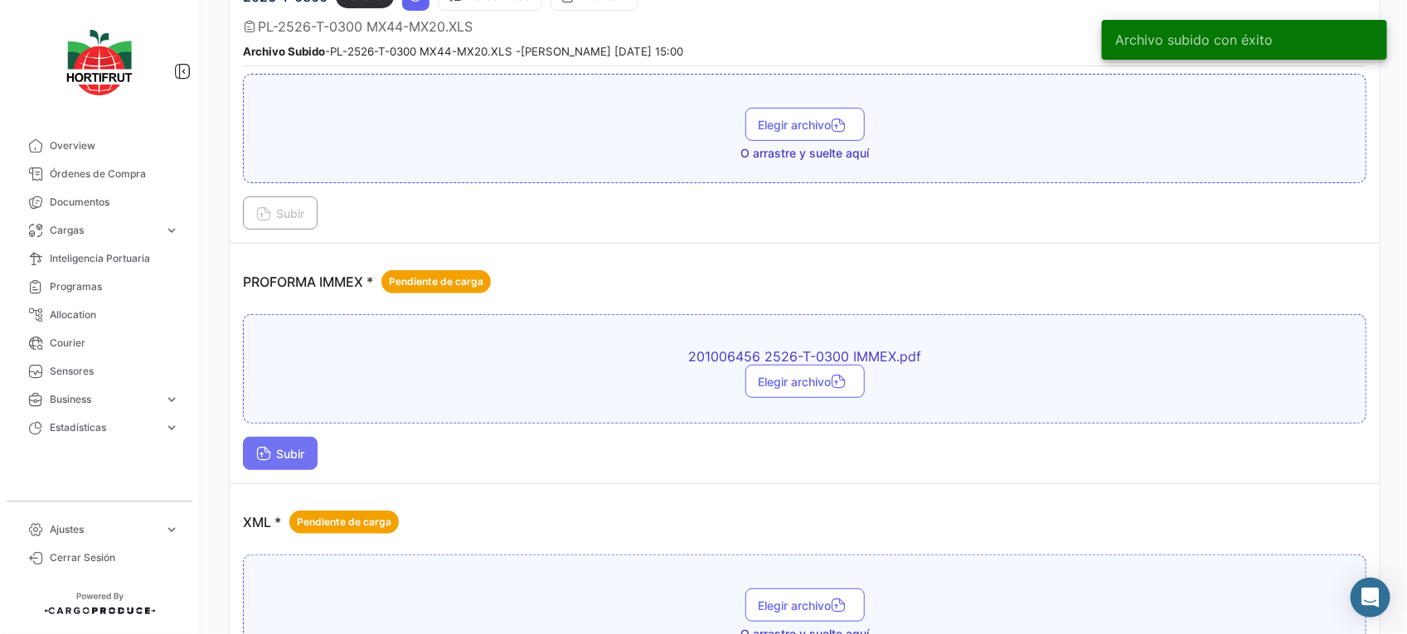
click at [309, 446] on button "Subir" at bounding box center [280, 453] width 75 height 33
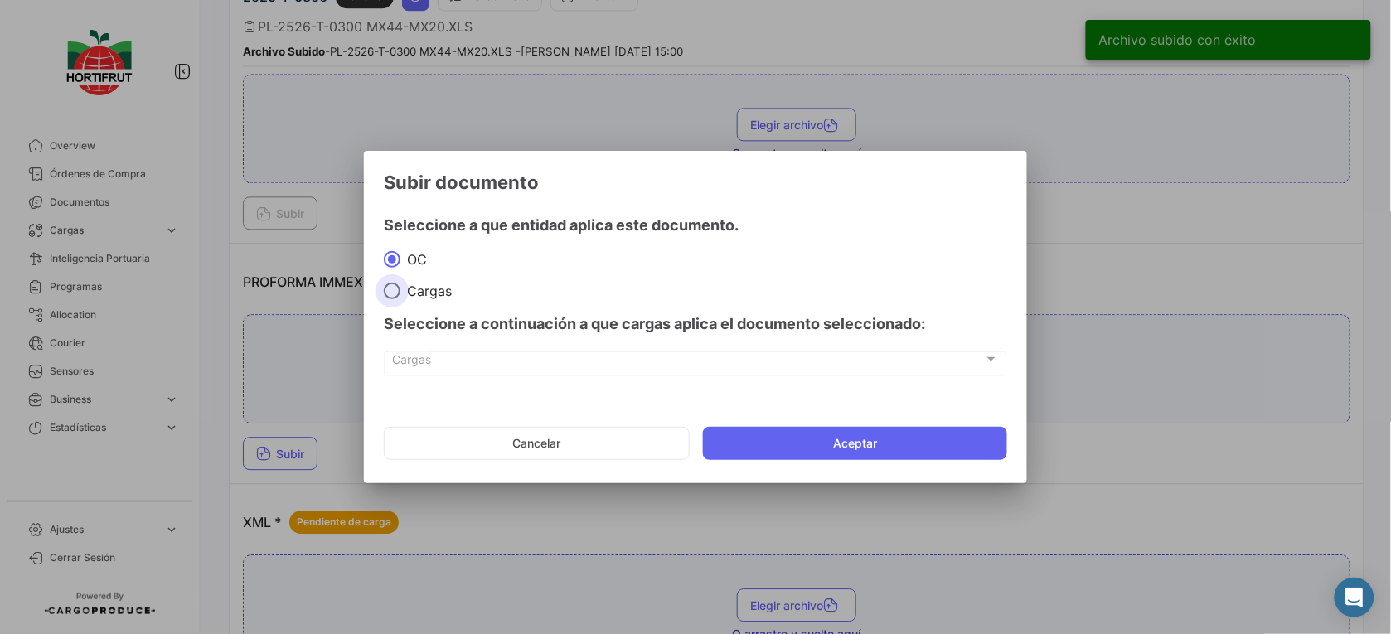
click at [395, 290] on span at bounding box center [392, 291] width 17 height 17
click at [395, 290] on input "Cargas" at bounding box center [392, 291] width 17 height 17
radio input "true"
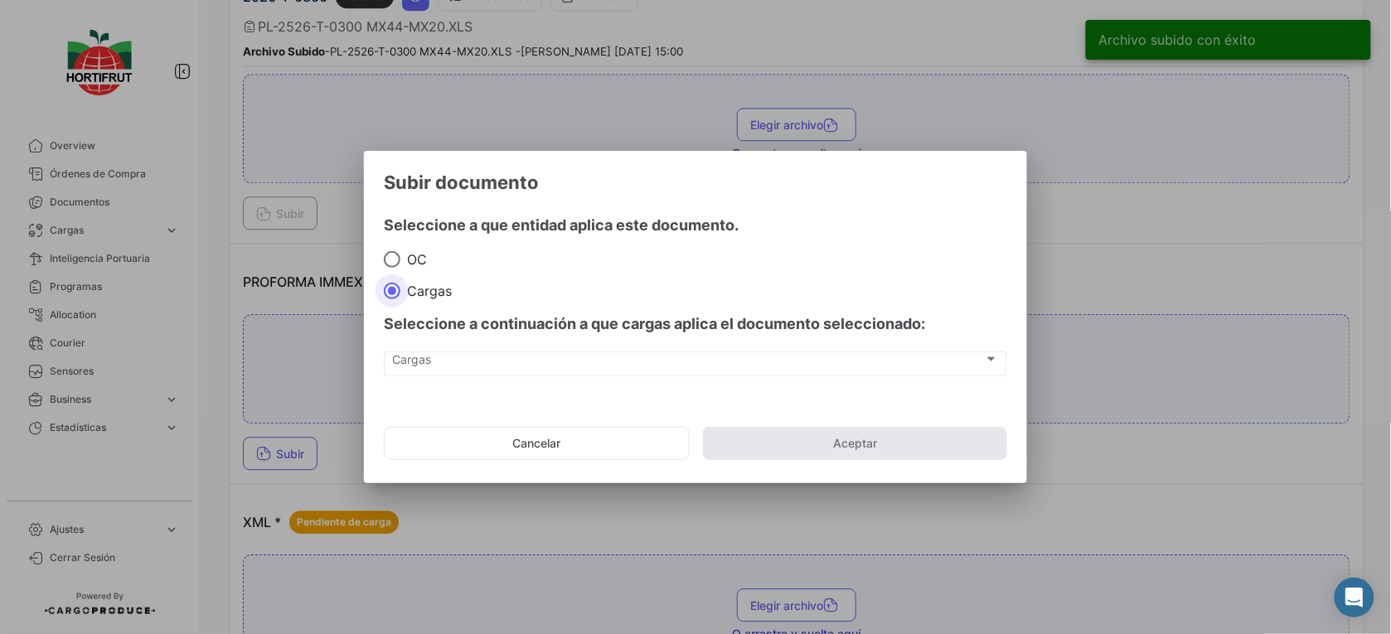
click at [462, 379] on div "Cargas Cargas" at bounding box center [695, 371] width 623 height 41
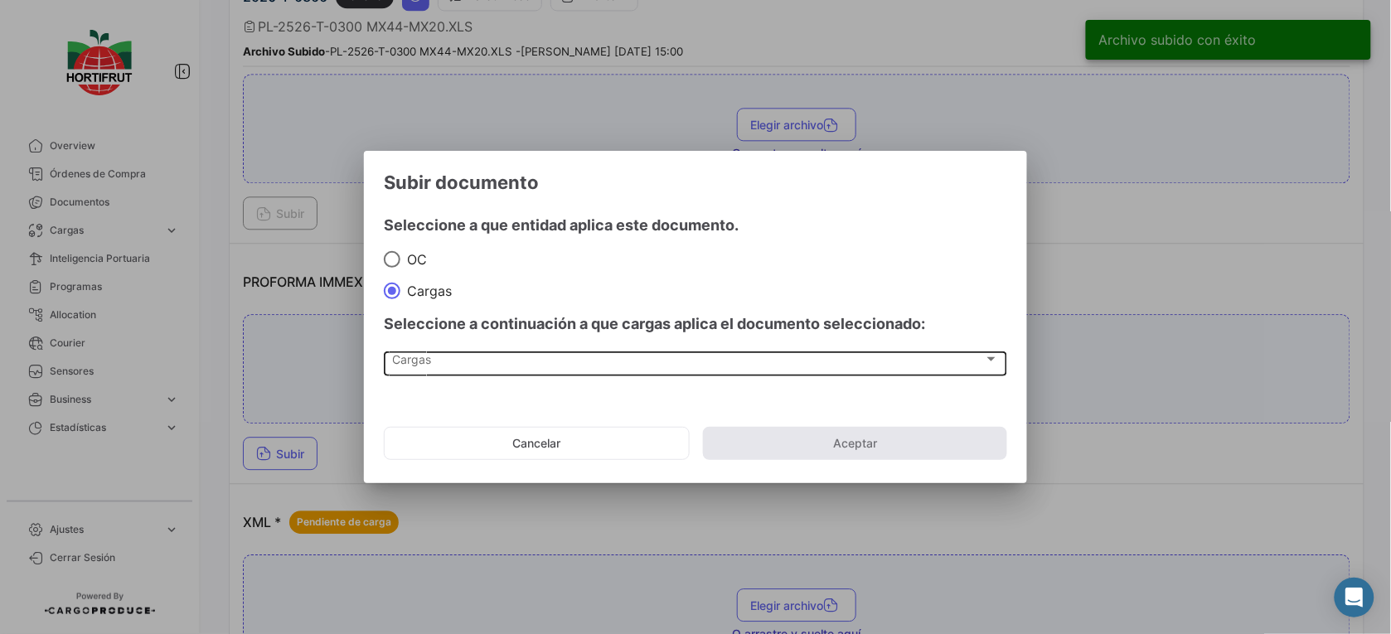
click at [477, 375] on div "Cargas Cargas" at bounding box center [696, 363] width 606 height 28
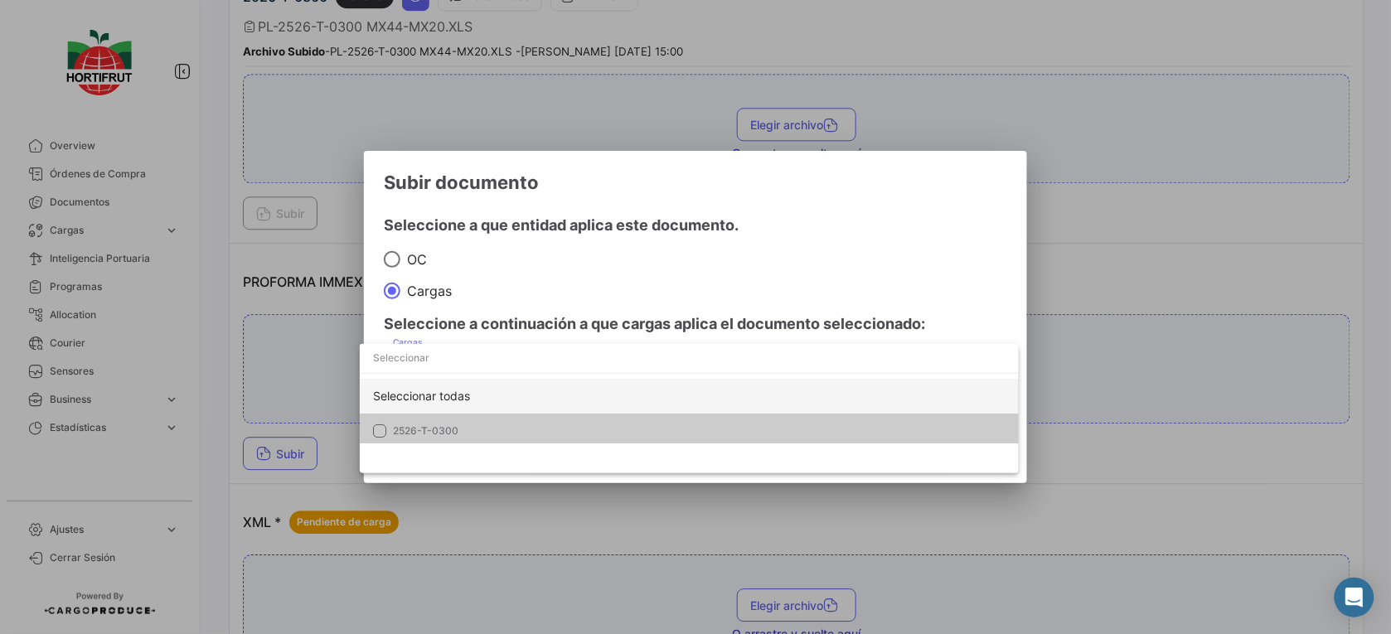
drag, startPoint x: 525, startPoint y: 443, endPoint x: 564, endPoint y: 406, distance: 54.5
click at [527, 443] on div "Seleccionar todas 2526-T-0300" at bounding box center [689, 408] width 659 height 129
click at [736, 427] on mat-option "2526-T-0300" at bounding box center [689, 431] width 659 height 35
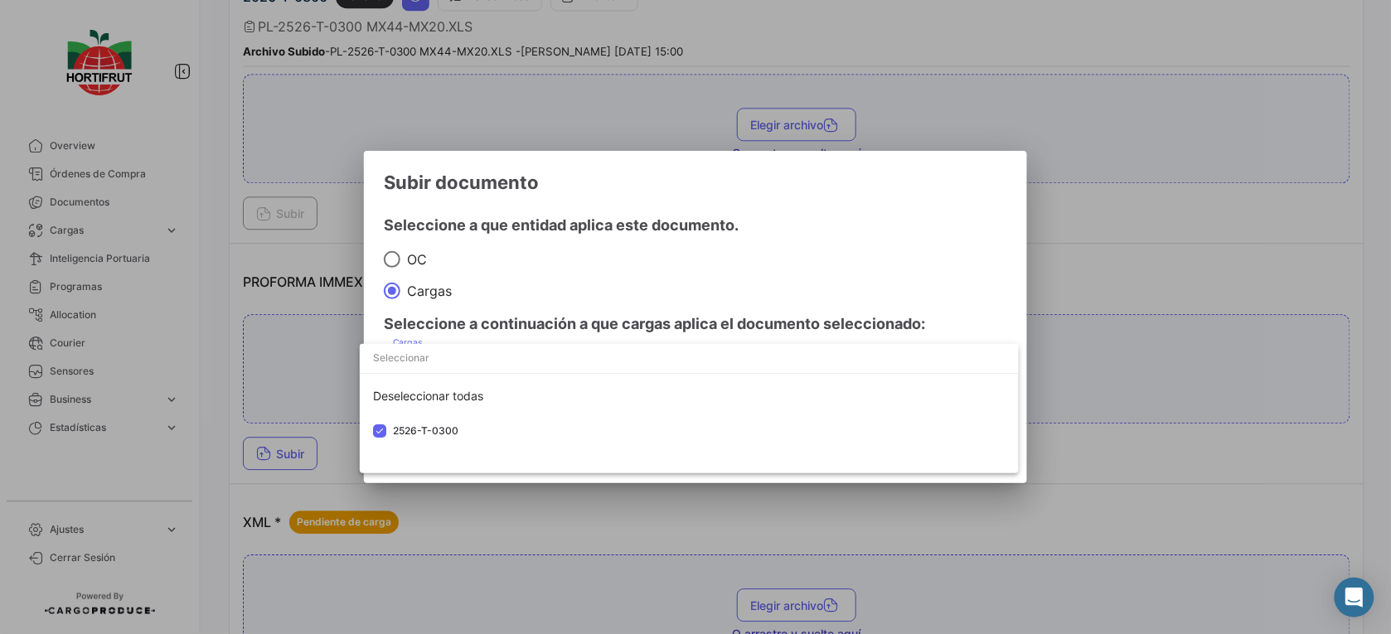
click at [850, 249] on div at bounding box center [695, 317] width 1391 height 634
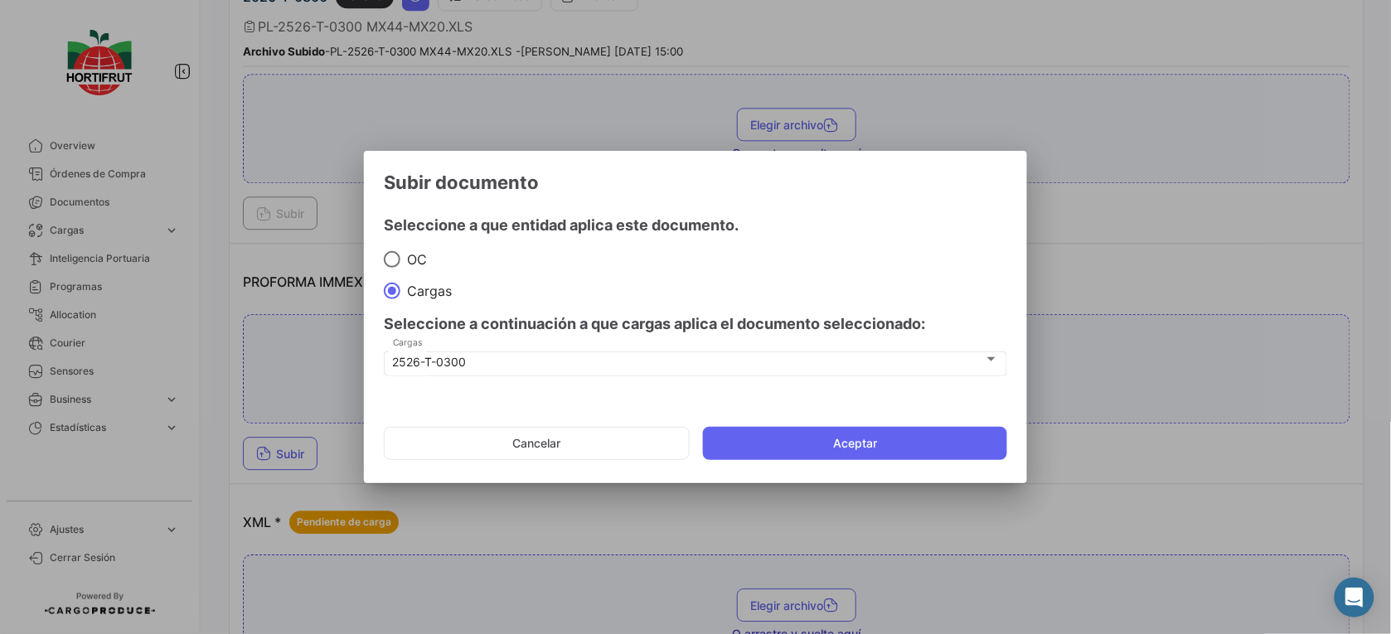
click at [952, 424] on mat-dialog-actions "Cancelar Aceptar" at bounding box center [695, 443] width 623 height 56
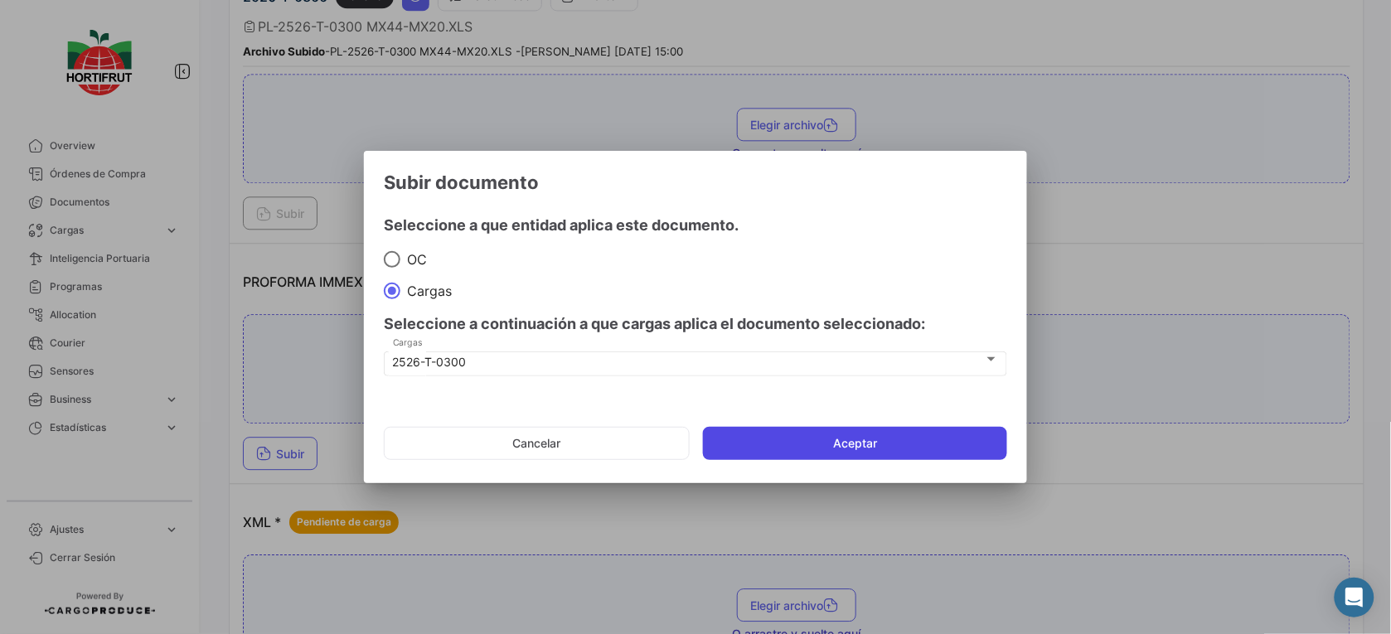
click at [954, 446] on button "Aceptar" at bounding box center [855, 443] width 304 height 33
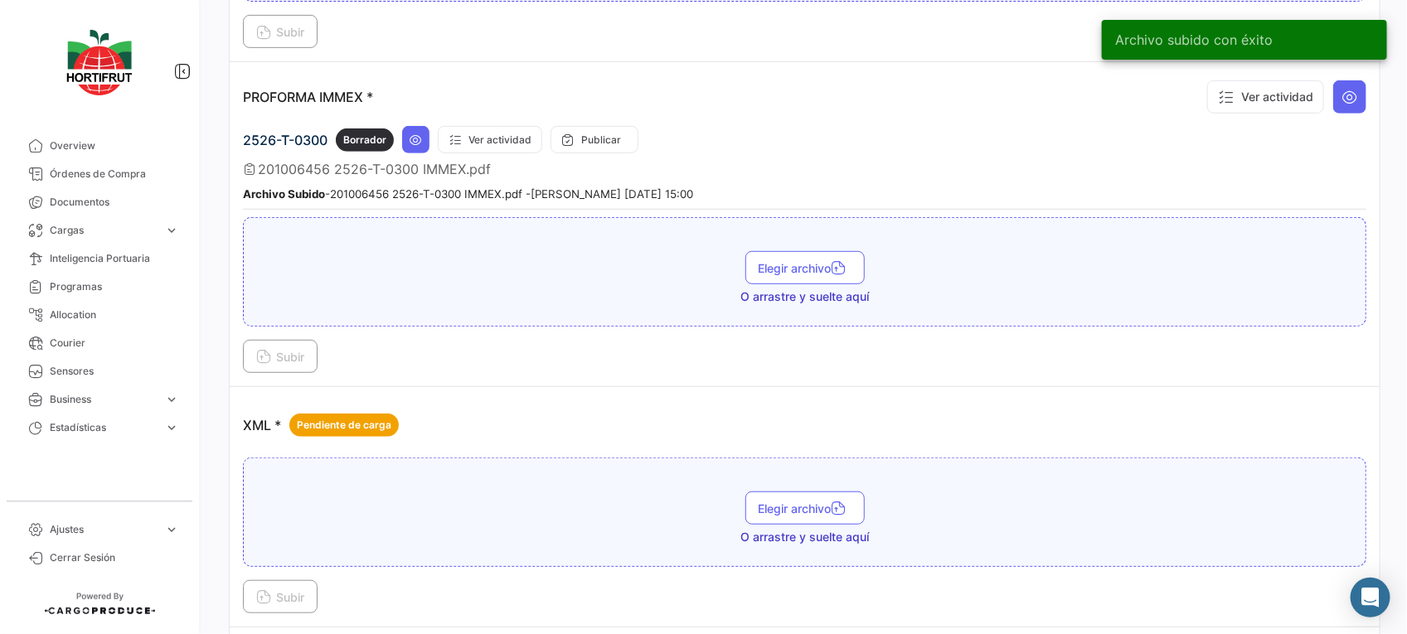
scroll to position [3132, 0]
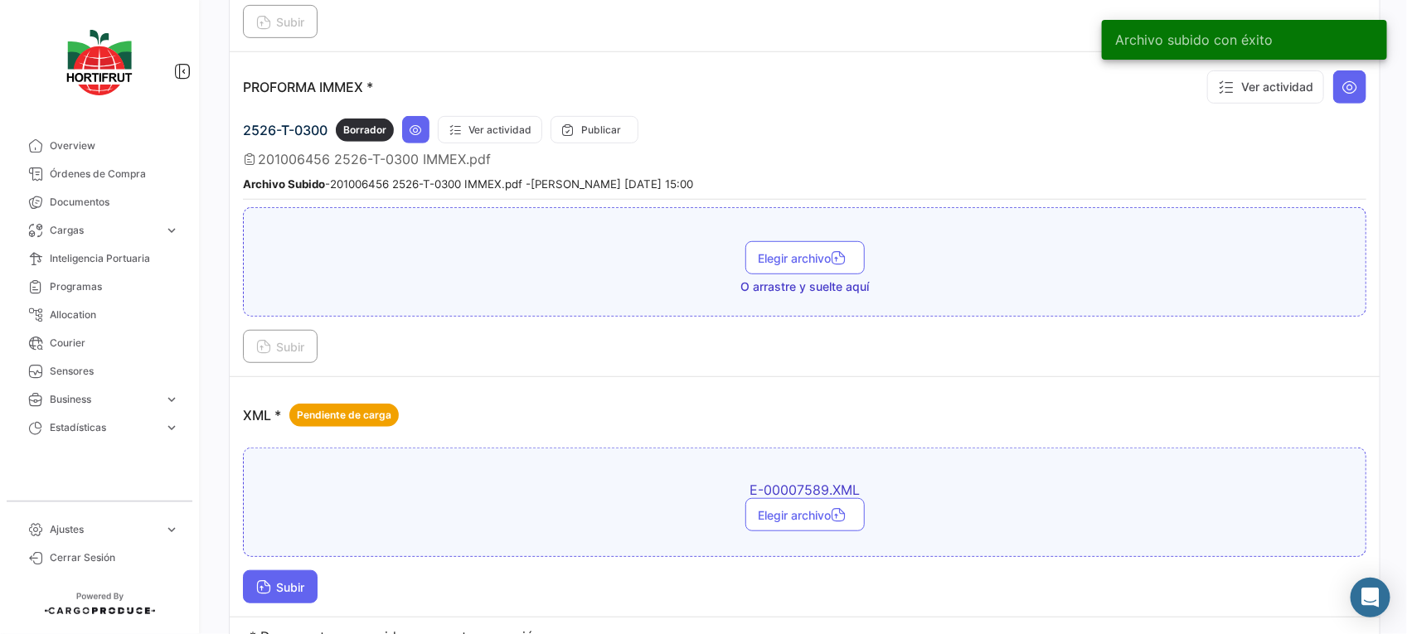
click at [254, 574] on button "Subir" at bounding box center [280, 586] width 75 height 33
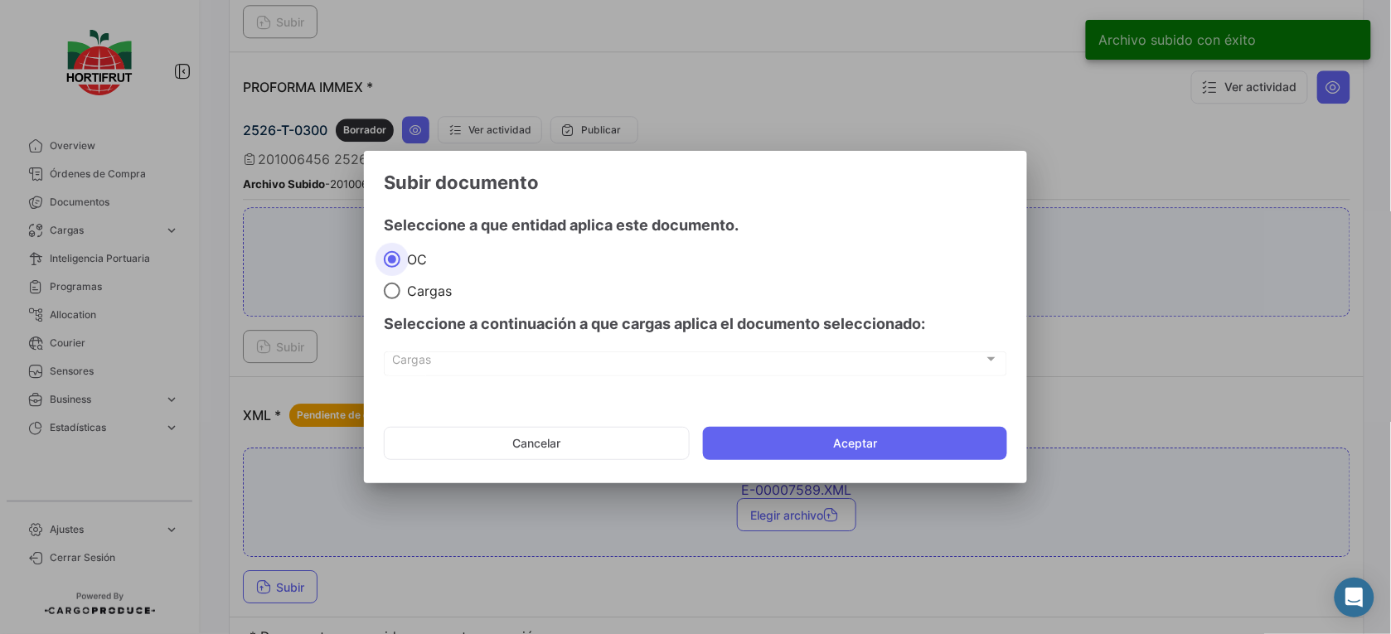
click at [392, 295] on span at bounding box center [392, 291] width 17 height 17
click at [392, 295] on input "Cargas" at bounding box center [392, 291] width 17 height 17
radio input "true"
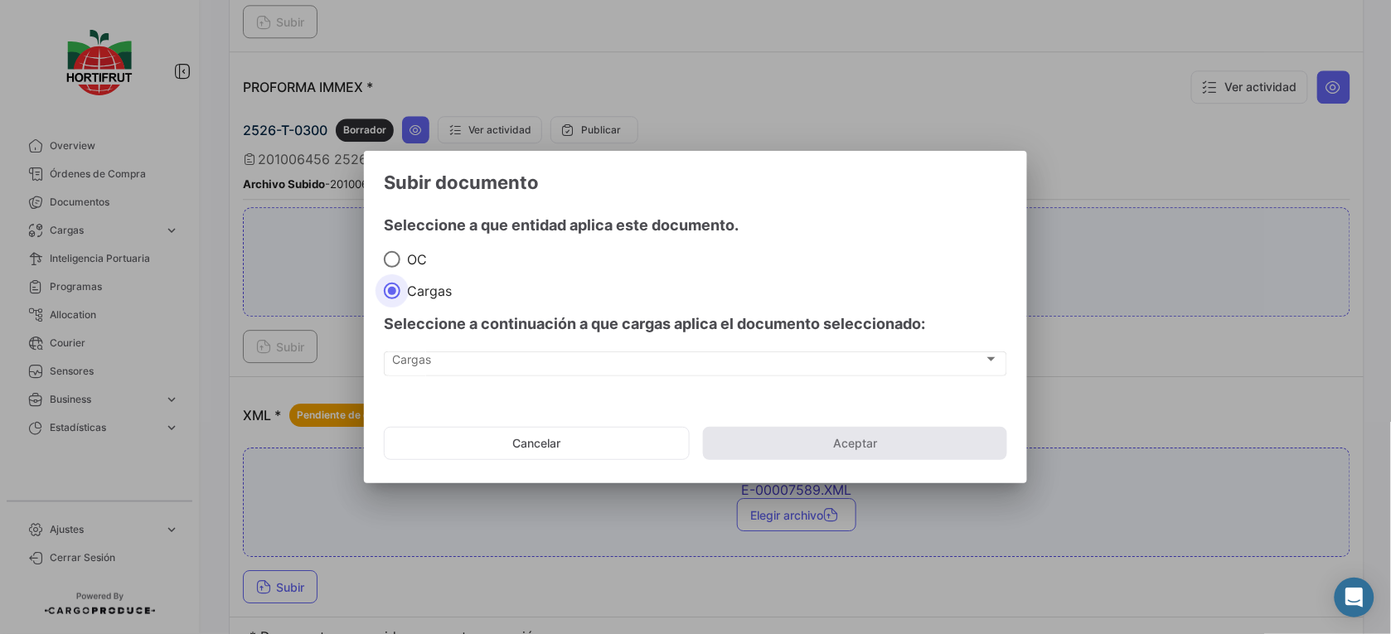
click at [442, 341] on div "Seleccione a continuación a que cargas aplica el documento seleccionado:" at bounding box center [695, 324] width 623 height 50
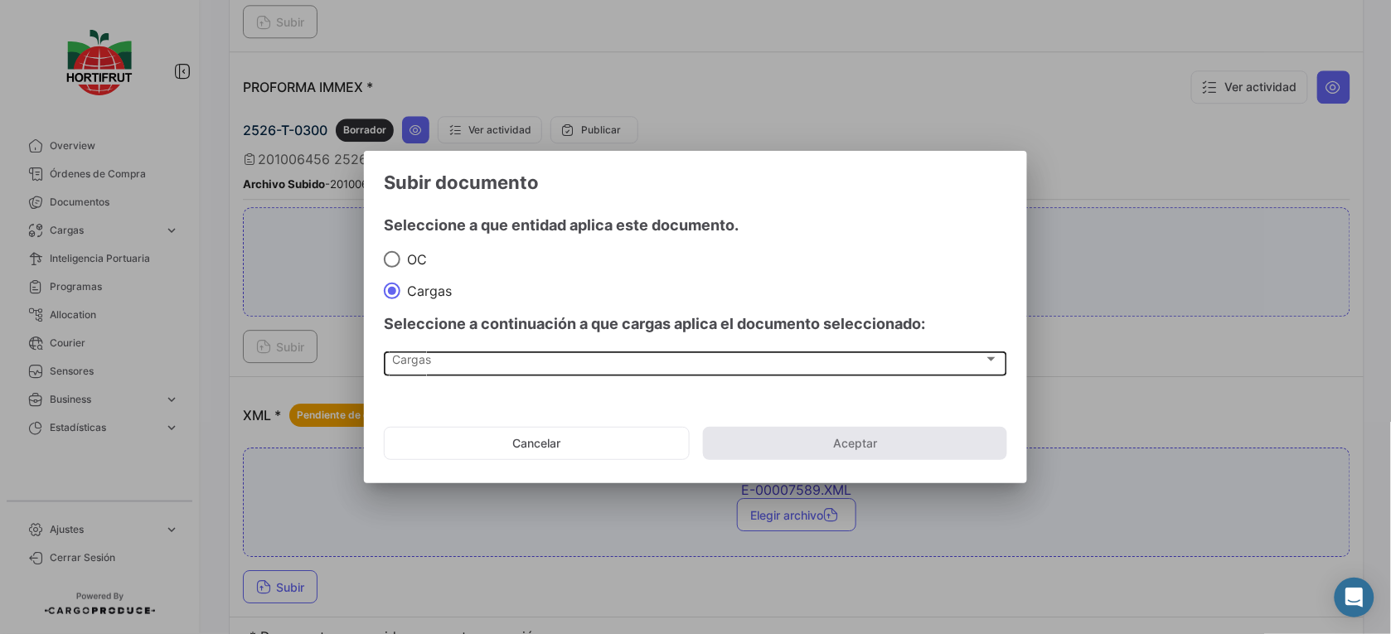
drag, startPoint x: 446, startPoint y: 345, endPoint x: 458, endPoint y: 353, distance: 14.3
click at [458, 353] on div "Cargas Cargas" at bounding box center [696, 363] width 606 height 28
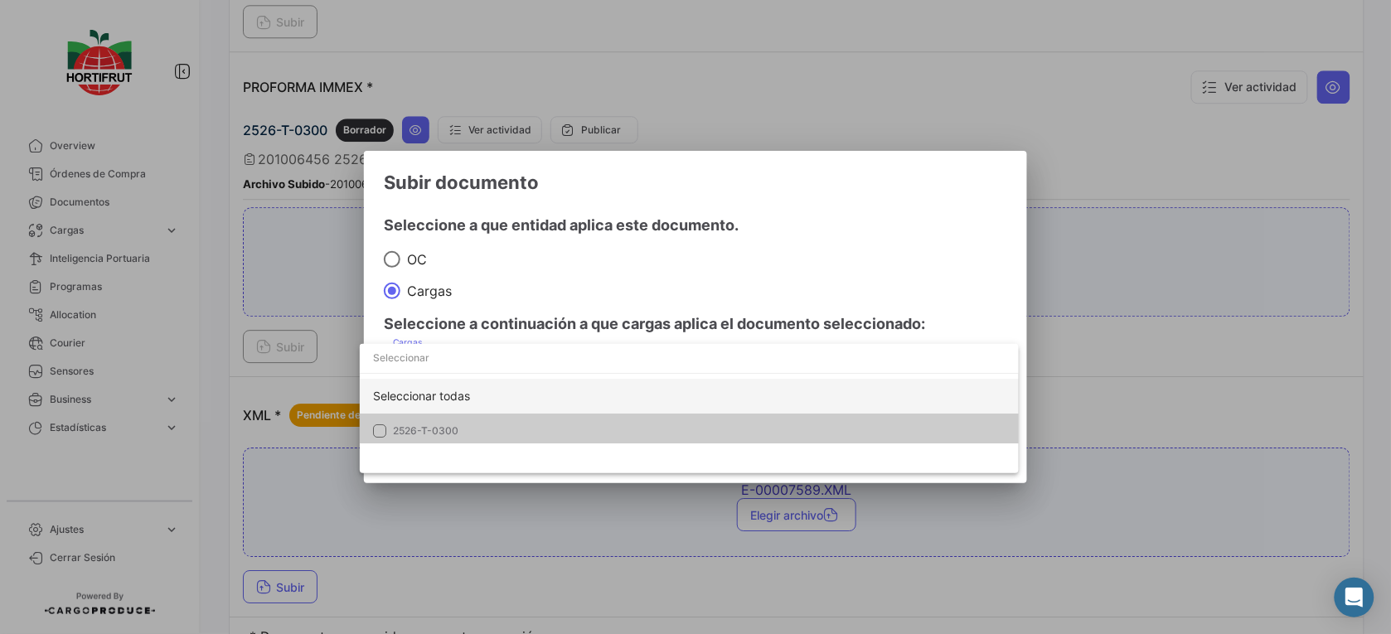
click at [503, 410] on div "Seleccionar todas" at bounding box center [689, 396] width 659 height 35
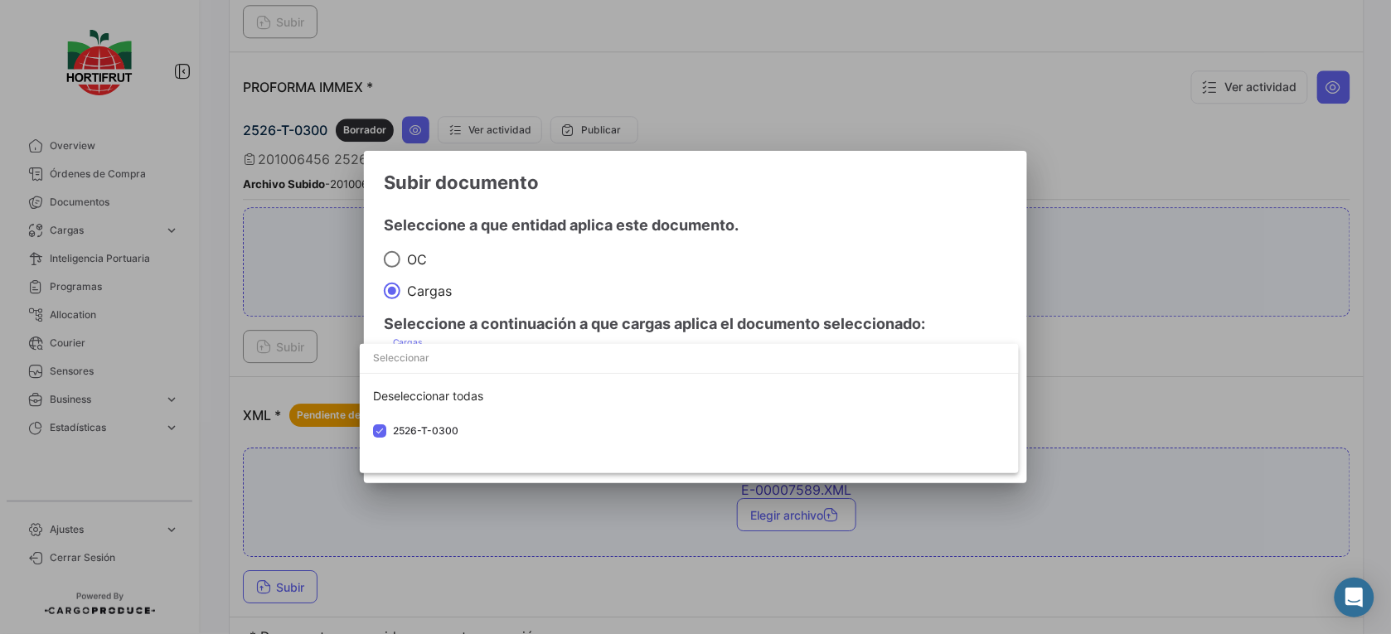
click at [655, 291] on div at bounding box center [695, 317] width 1391 height 634
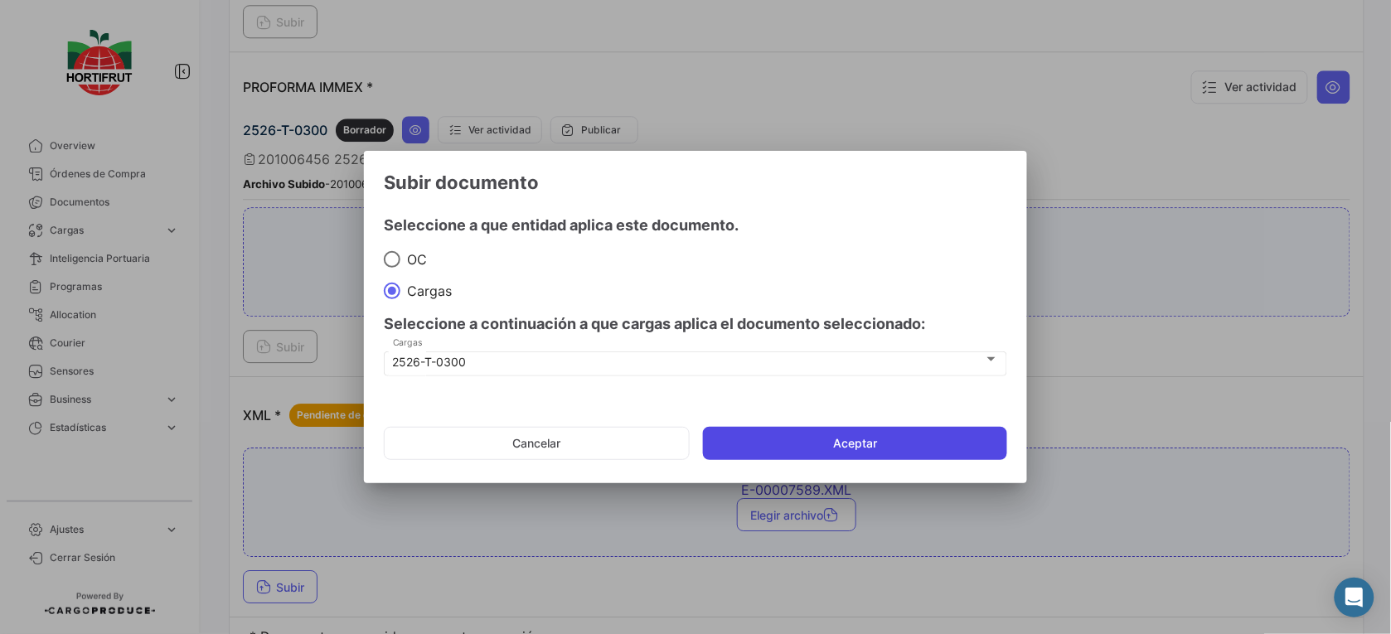
click at [790, 457] on button "Aceptar" at bounding box center [855, 443] width 304 height 33
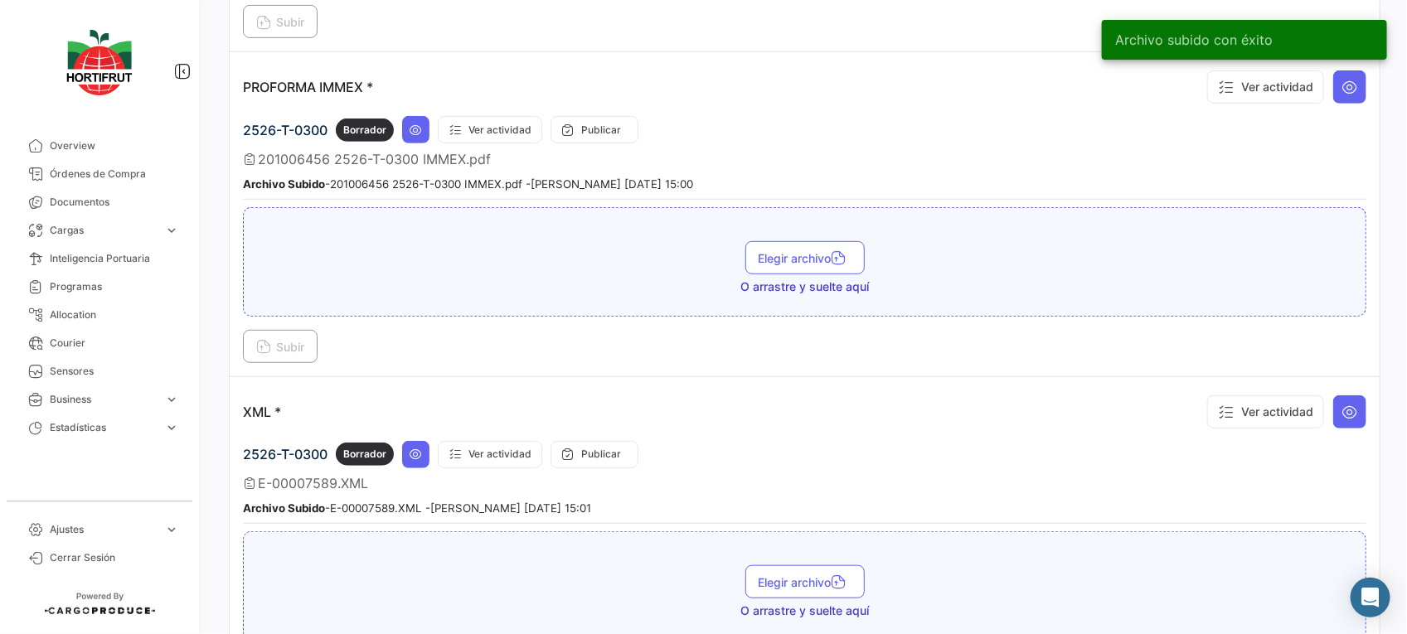
drag, startPoint x: 133, startPoint y: 172, endPoint x: 221, endPoint y: 18, distance: 177.1
click at [133, 172] on span "Órdenes de Compra" at bounding box center [114, 174] width 129 height 15
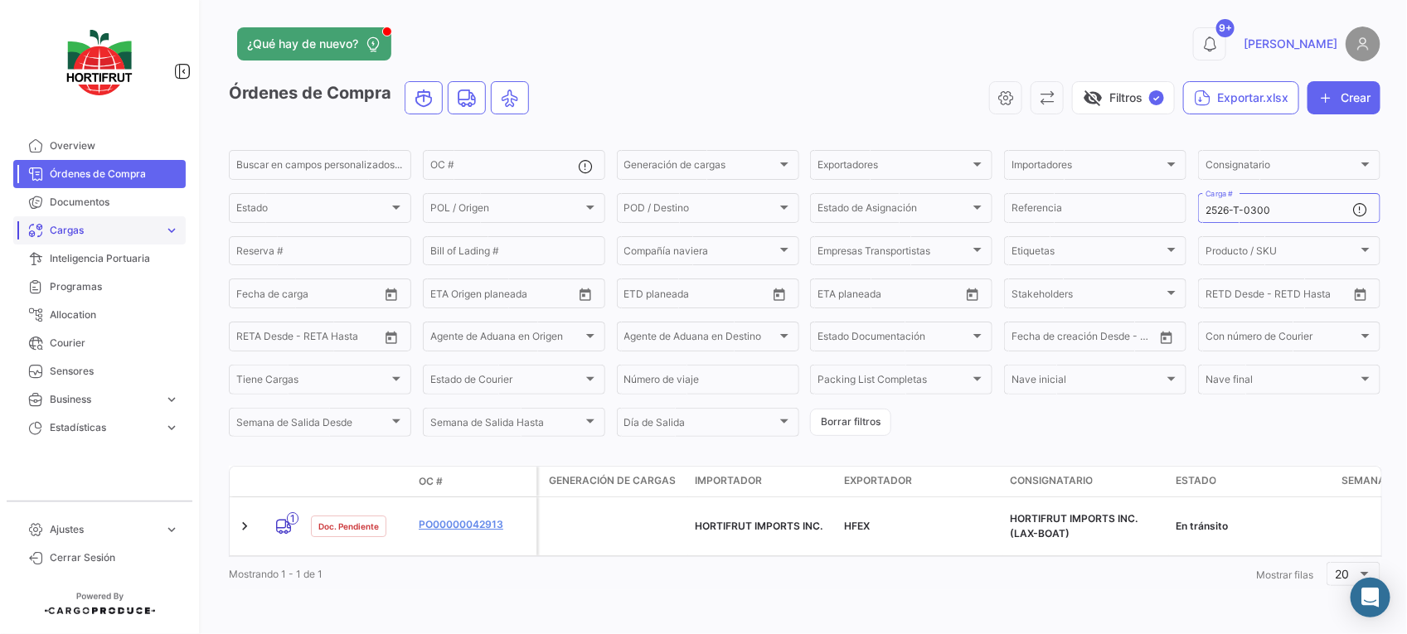
click at [77, 225] on span "Cargas" at bounding box center [104, 230] width 108 height 15
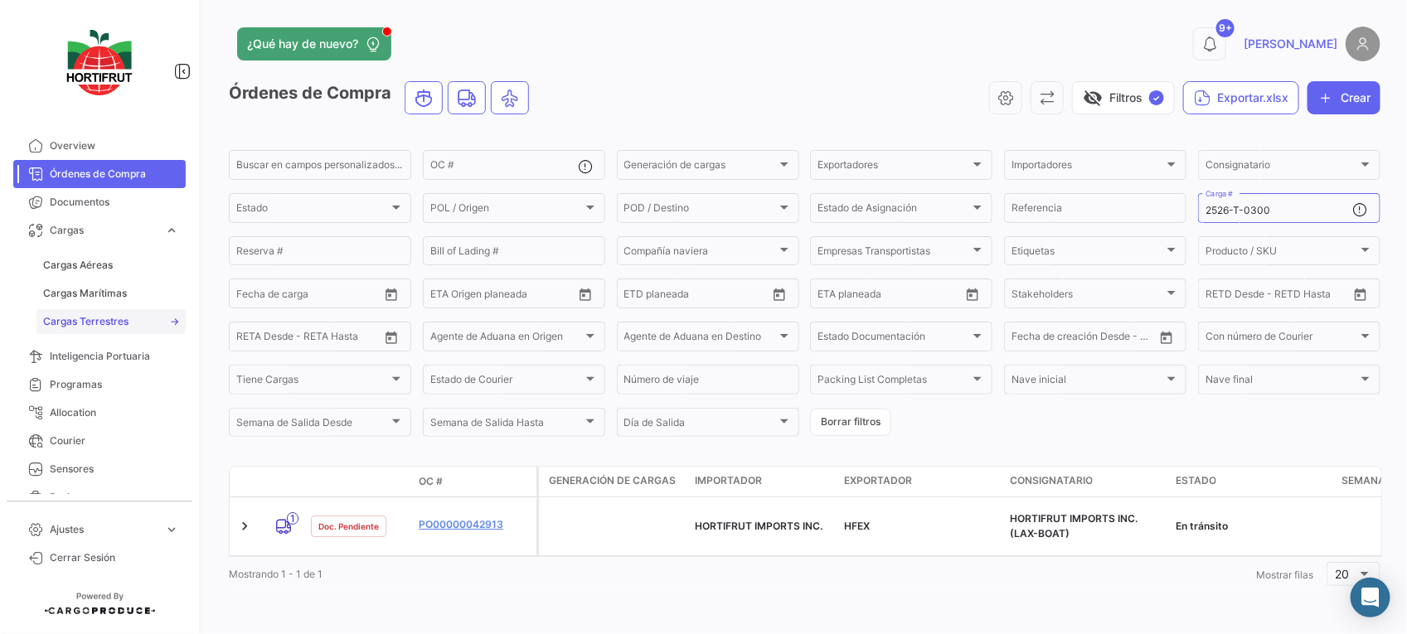
click at [124, 317] on span "Cargas Terrestres" at bounding box center [85, 321] width 85 height 15
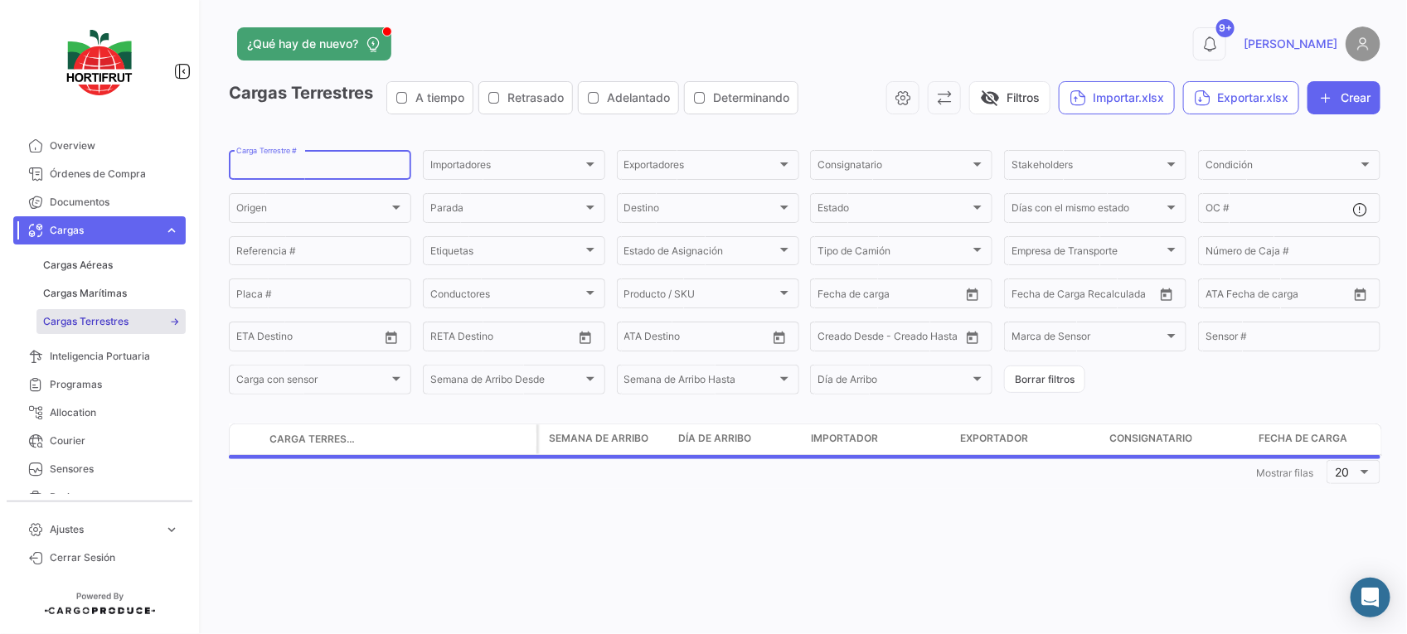
click at [344, 168] on input "Carga Terrestre #" at bounding box center [319, 168] width 167 height 12
paste input "2526-T-0300"
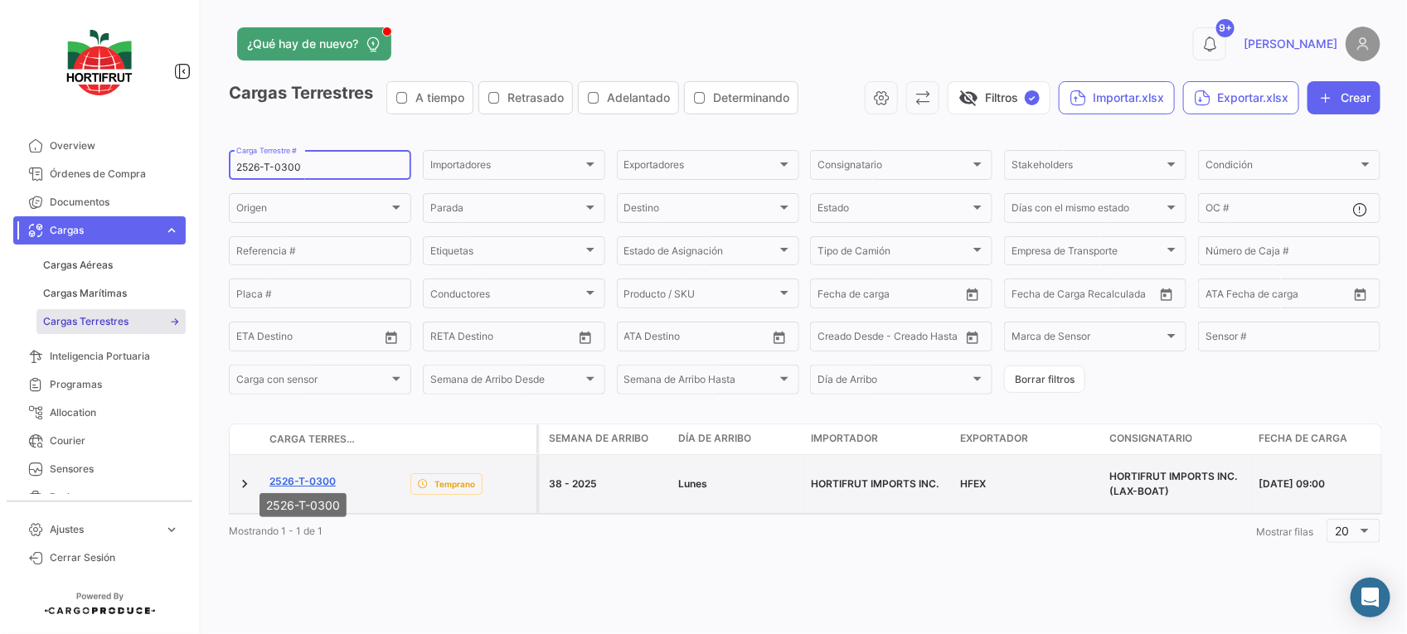
type input "2526-T-0300"
click at [307, 474] on link "2526-T-0300" at bounding box center [302, 481] width 66 height 15
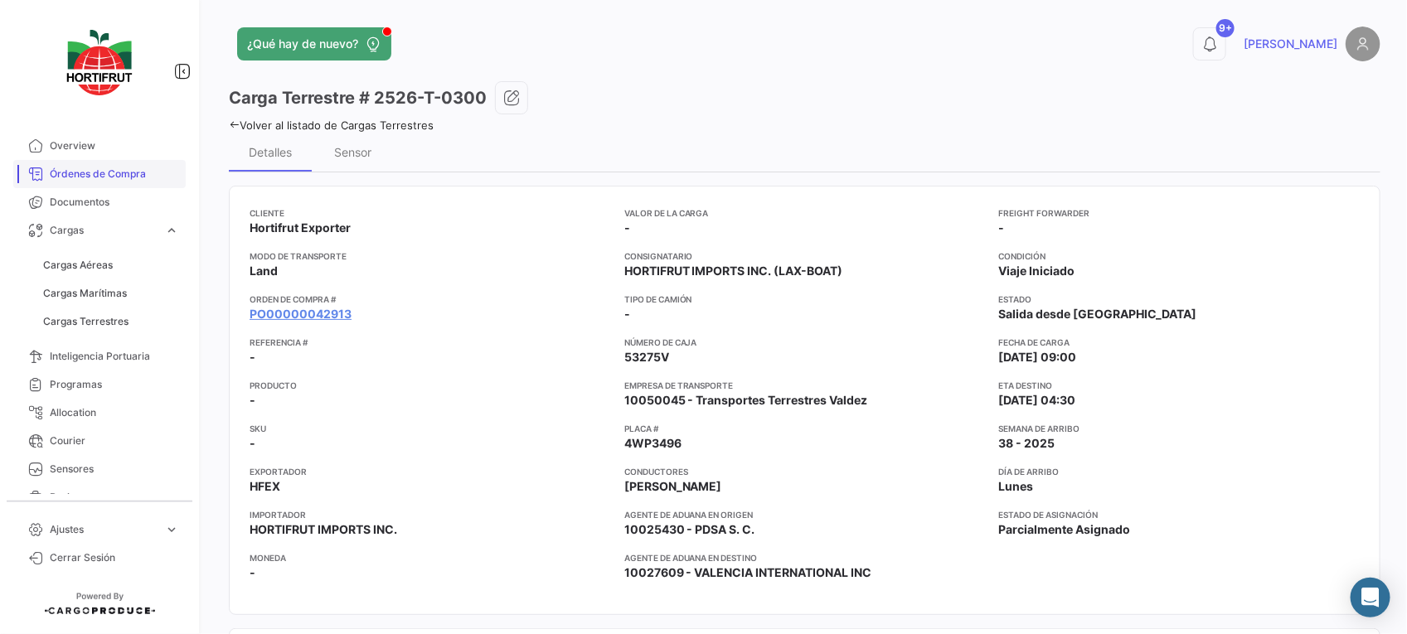
click at [80, 167] on span "Órdenes de Compra" at bounding box center [114, 174] width 129 height 15
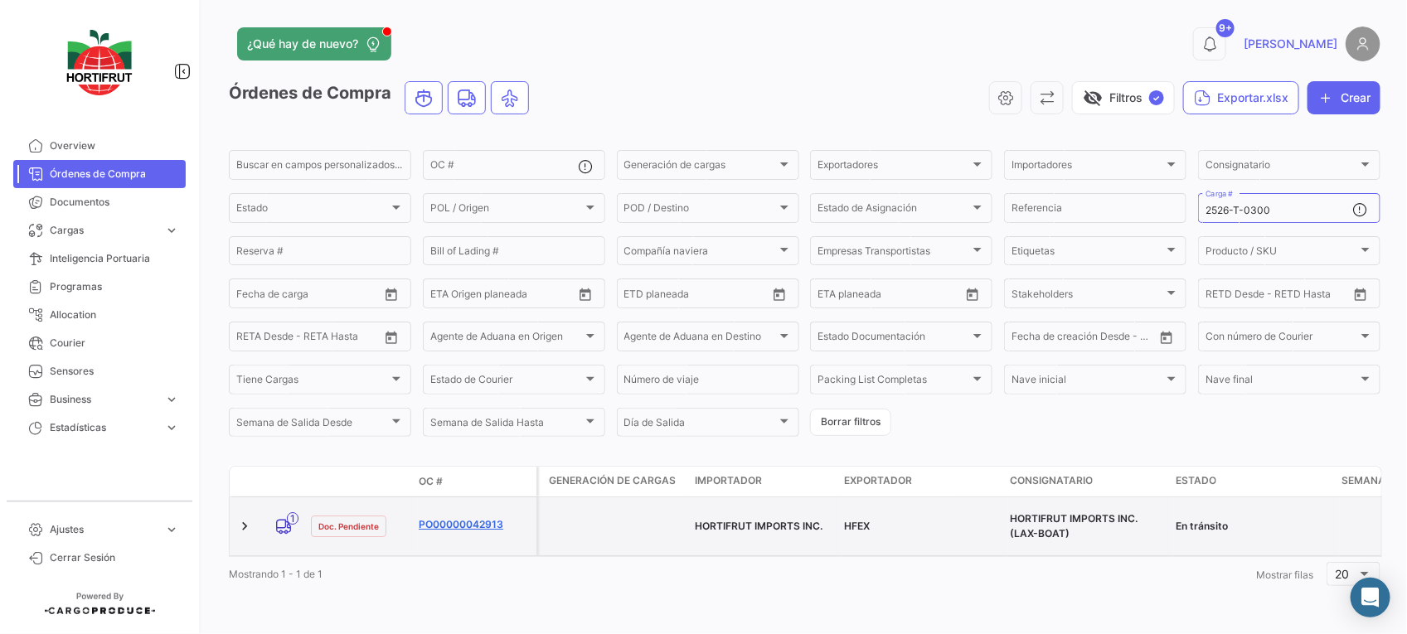
click at [470, 520] on link "PO00000042913" at bounding box center [474, 524] width 111 height 15
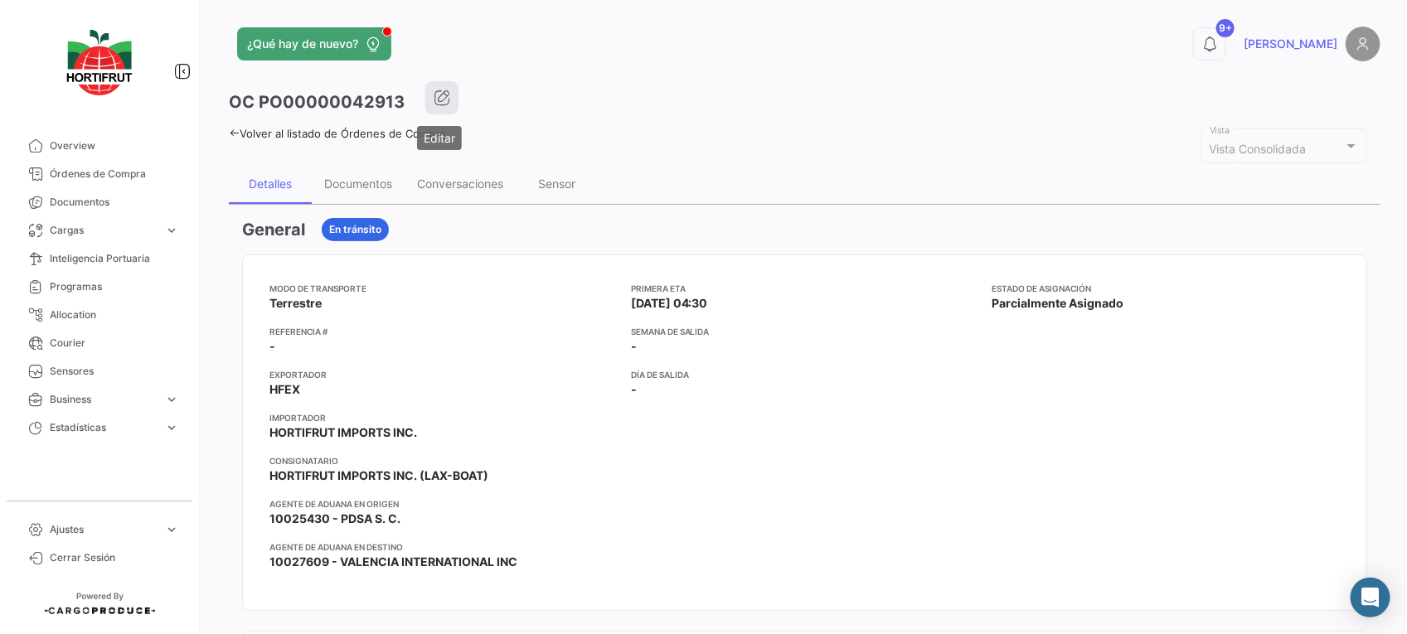
click at [445, 96] on icon "button" at bounding box center [442, 98] width 17 height 17
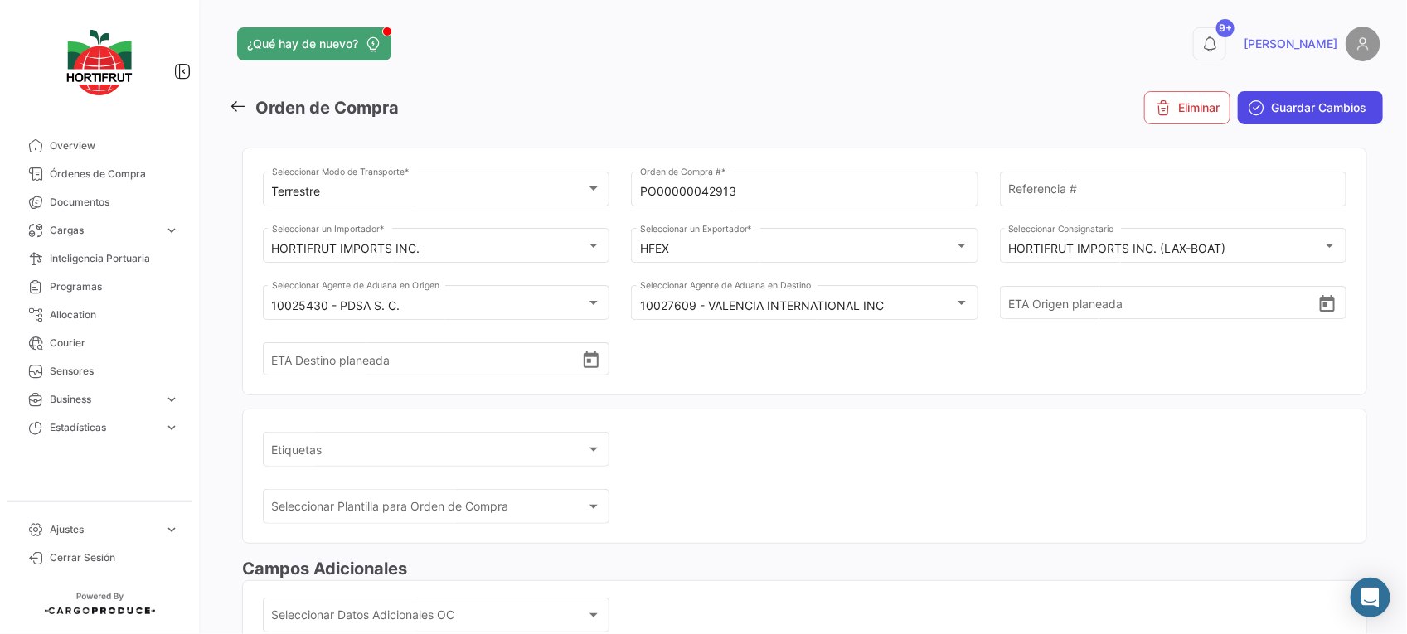
click at [1289, 102] on span "Guardar Cambios" at bounding box center [1318, 107] width 95 height 17
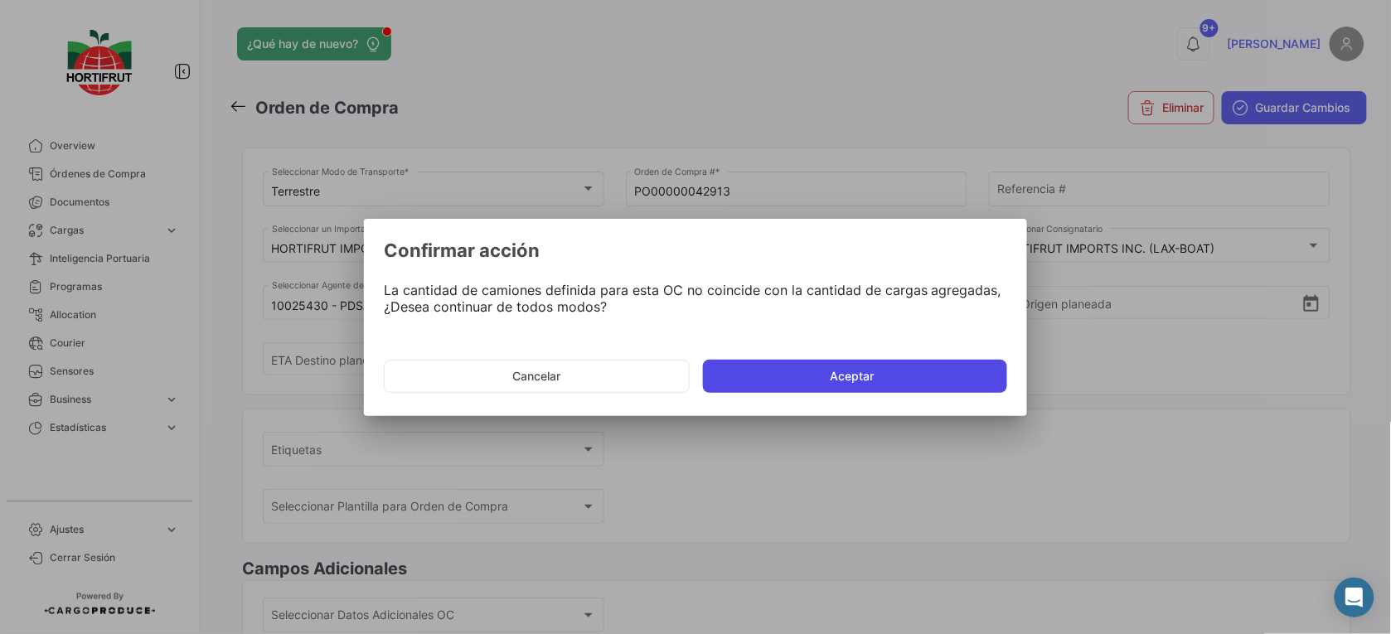
click at [788, 387] on button "Aceptar" at bounding box center [855, 376] width 304 height 33
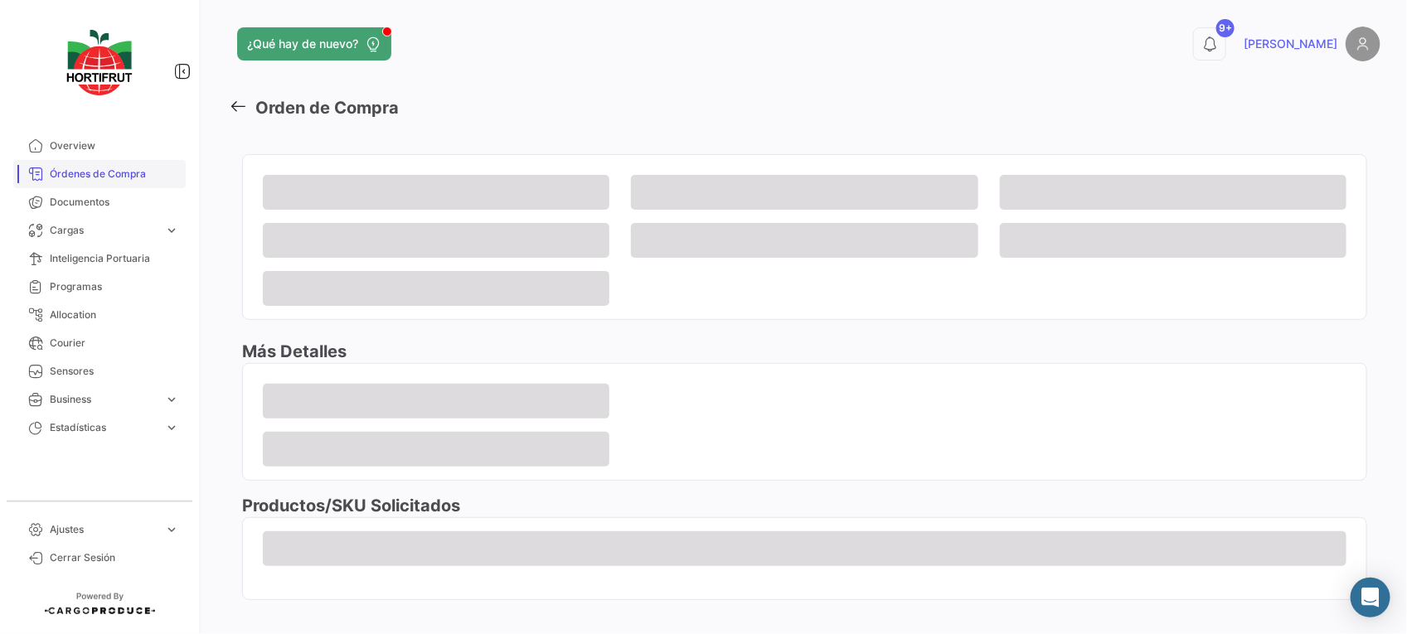
click at [71, 162] on link "Órdenes de Compra" at bounding box center [99, 174] width 172 height 28
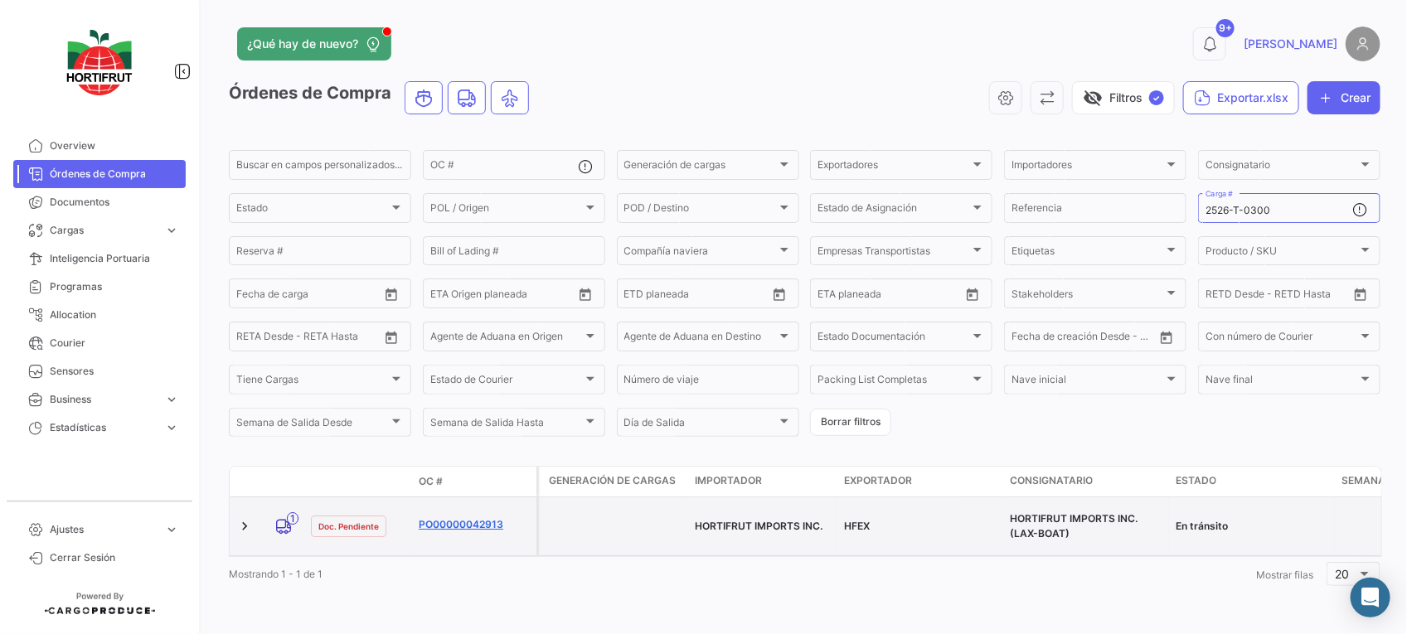
click at [443, 520] on link "PO00000042913" at bounding box center [474, 524] width 111 height 15
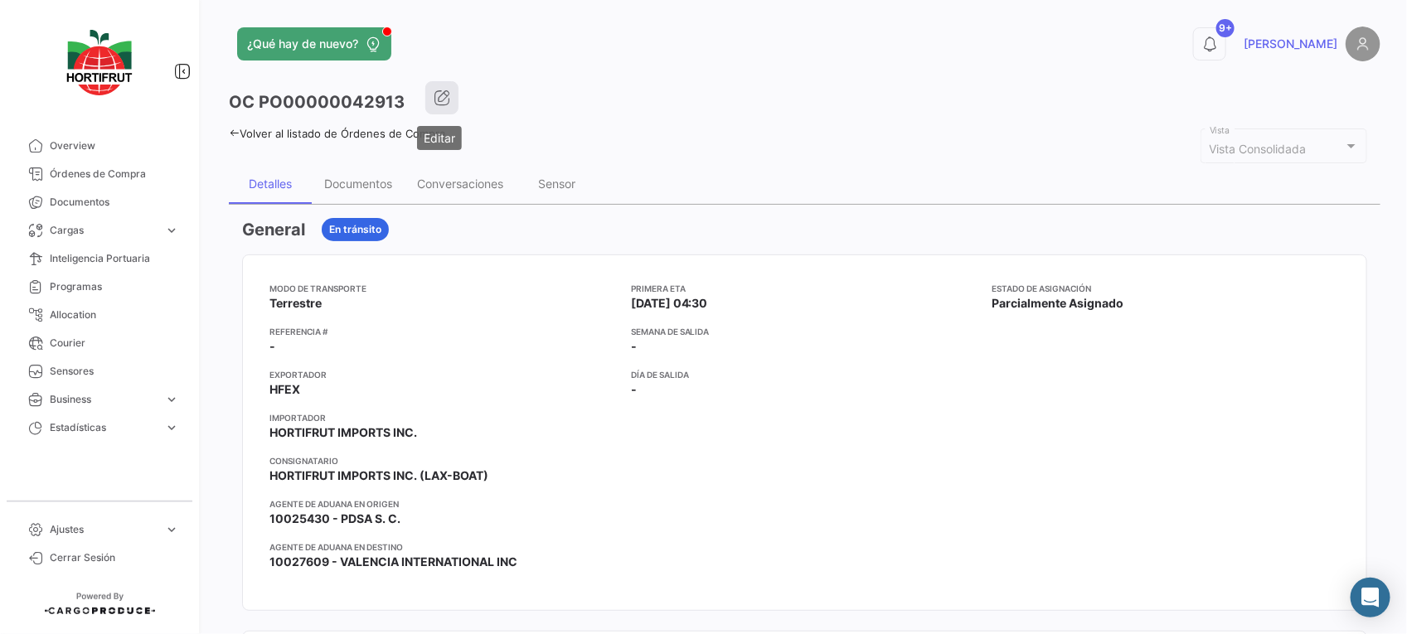
click at [441, 106] on button "button" at bounding box center [441, 97] width 33 height 33
click at [383, 200] on div "Documentos" at bounding box center [358, 184] width 93 height 40
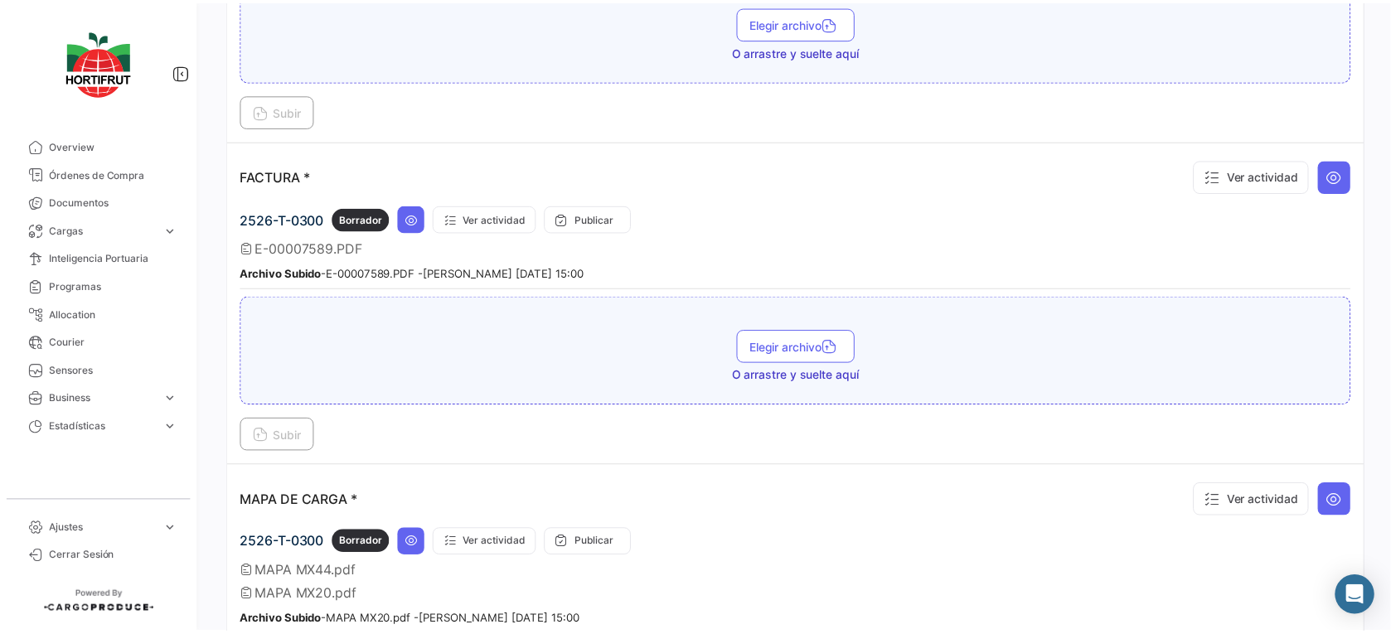
scroll to position [2058, 0]
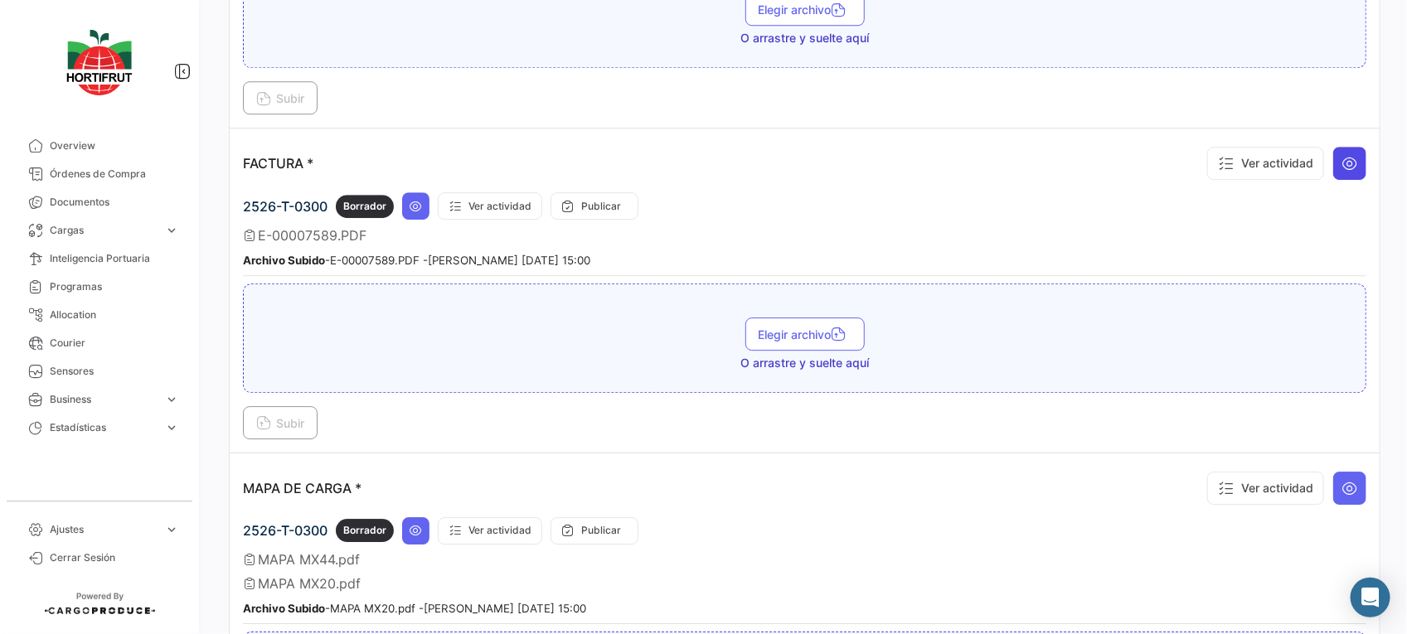
click at [1344, 159] on button at bounding box center [1349, 163] width 33 height 33
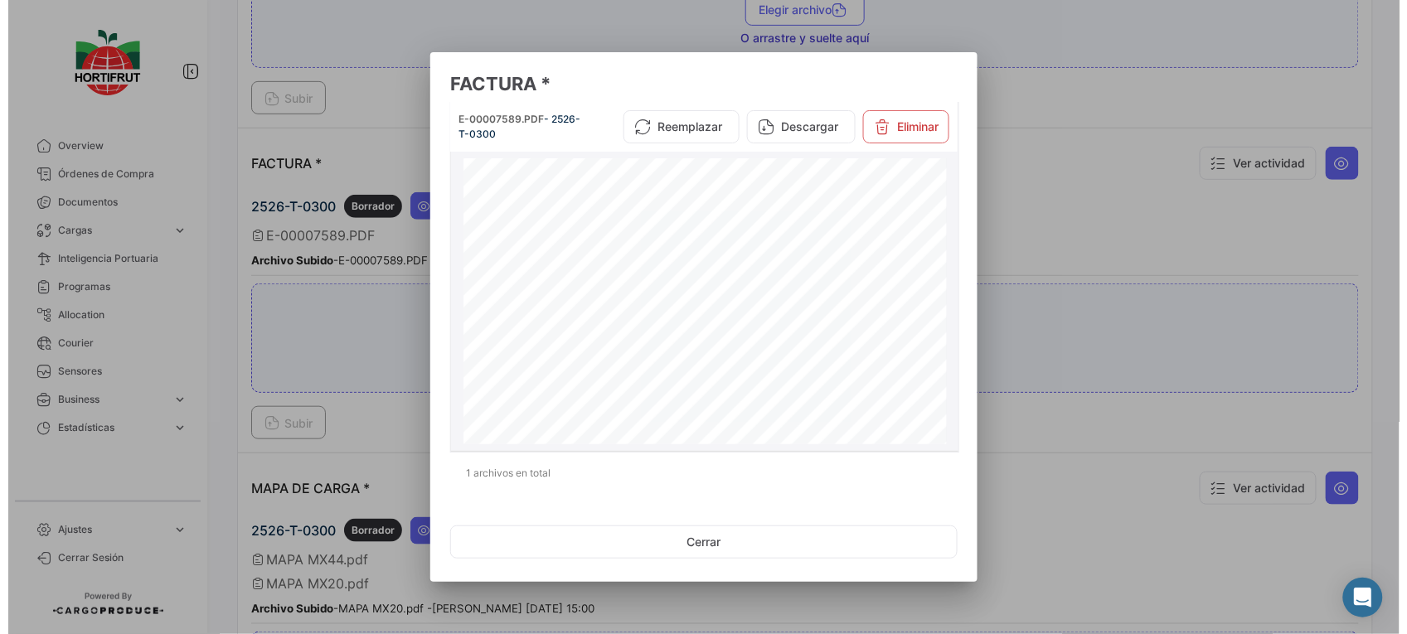
scroll to position [259, 0]
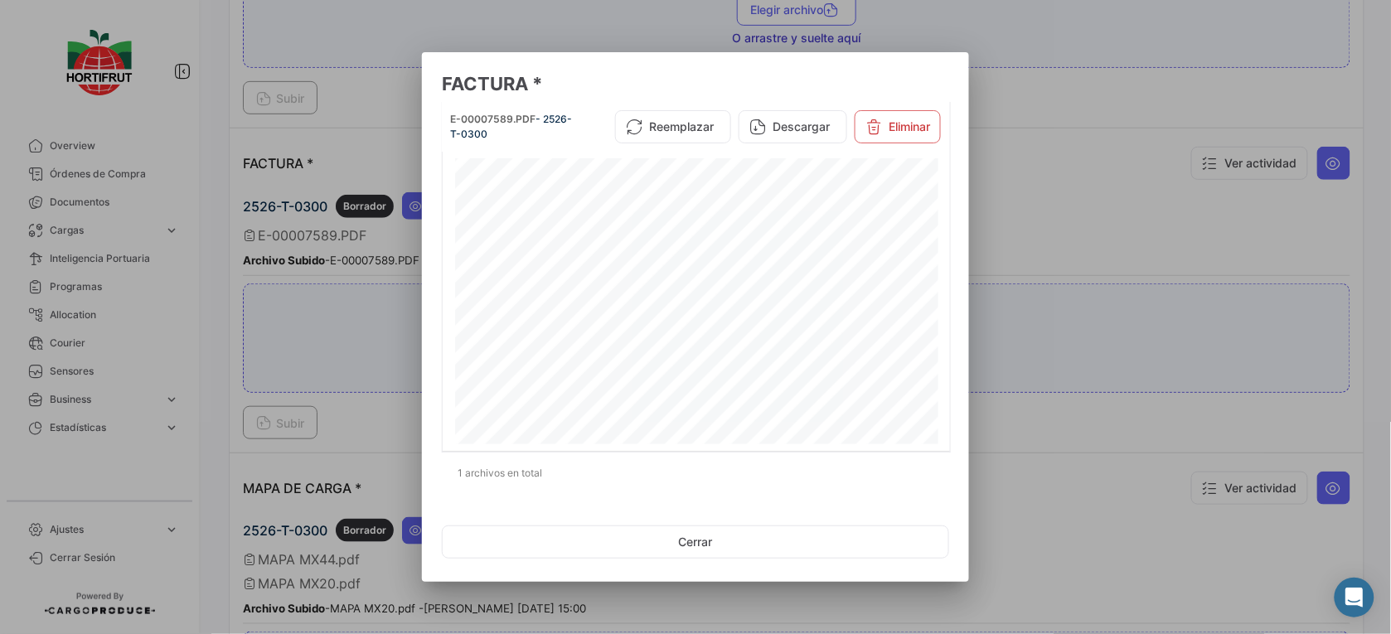
click at [1096, 167] on div at bounding box center [695, 317] width 1391 height 634
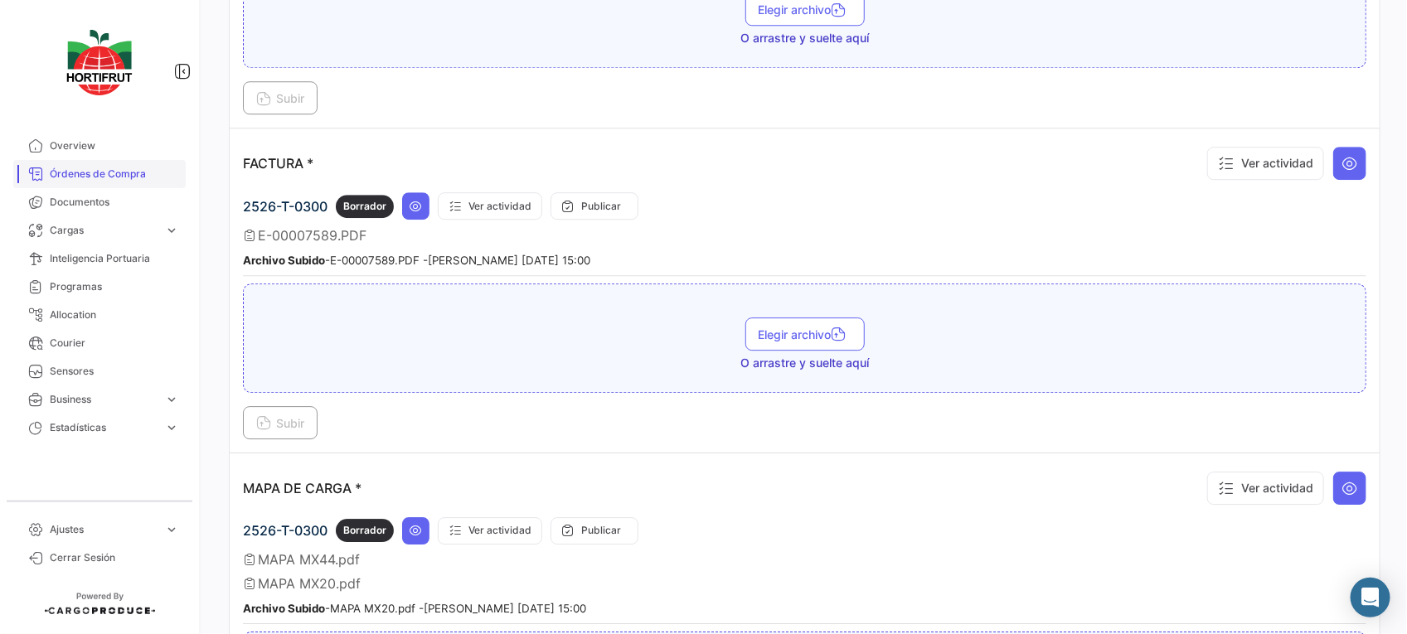
click at [138, 176] on span "Órdenes de Compra" at bounding box center [114, 174] width 129 height 15
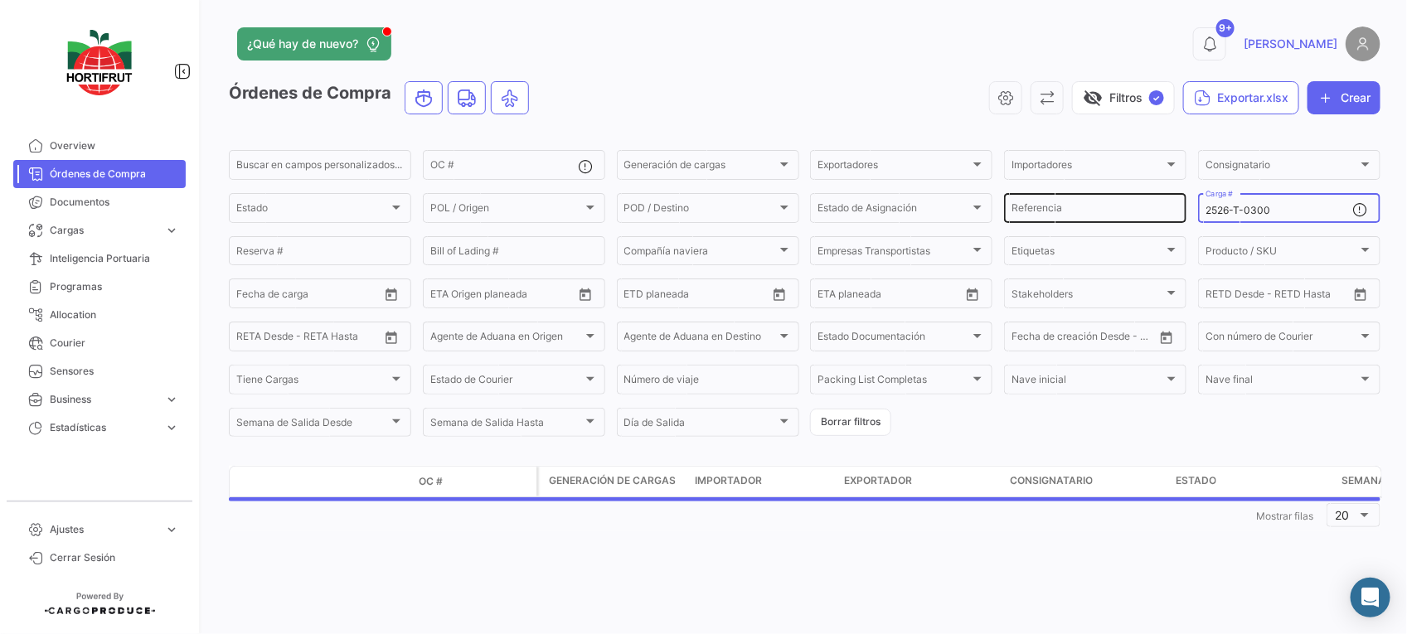
drag, startPoint x: 1282, startPoint y: 212, endPoint x: 1097, endPoint y: 195, distance: 186.5
click at [0, 0] on div "Buscar en campos personalizados... OC # Generación de cargas Generación de carg…" at bounding box center [0, 0] width 0 height 0
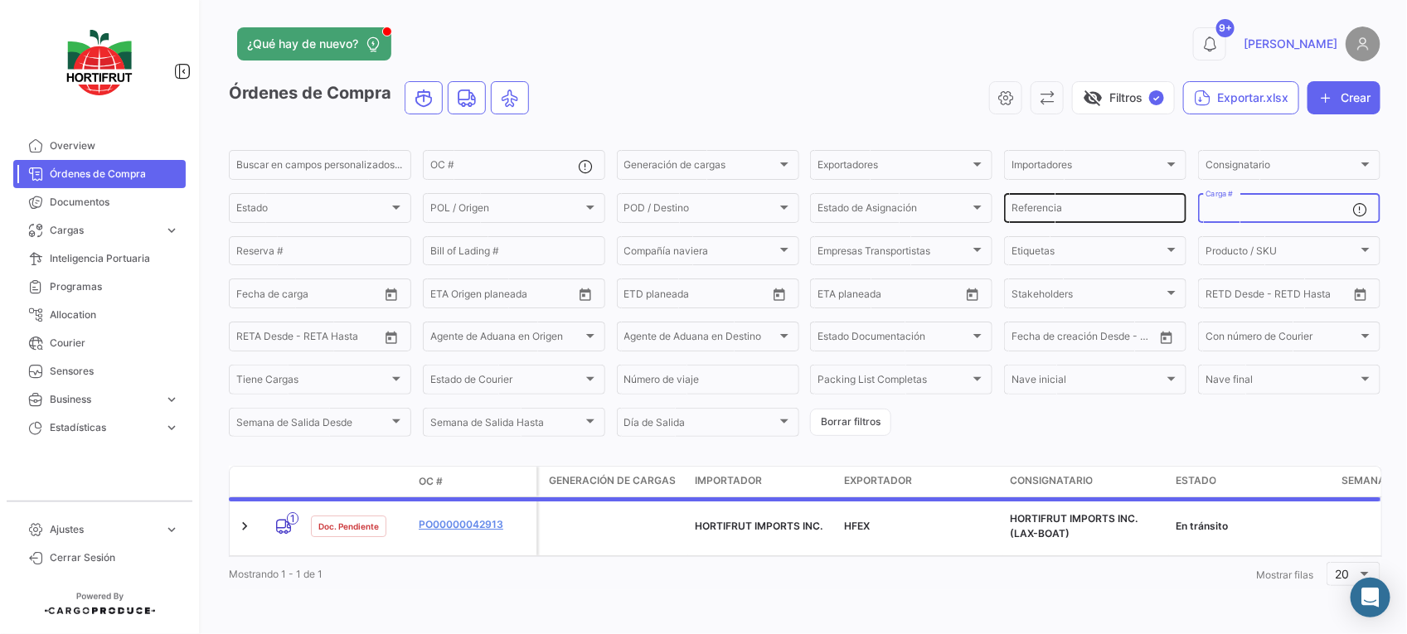
paste input "2526-T-0329"
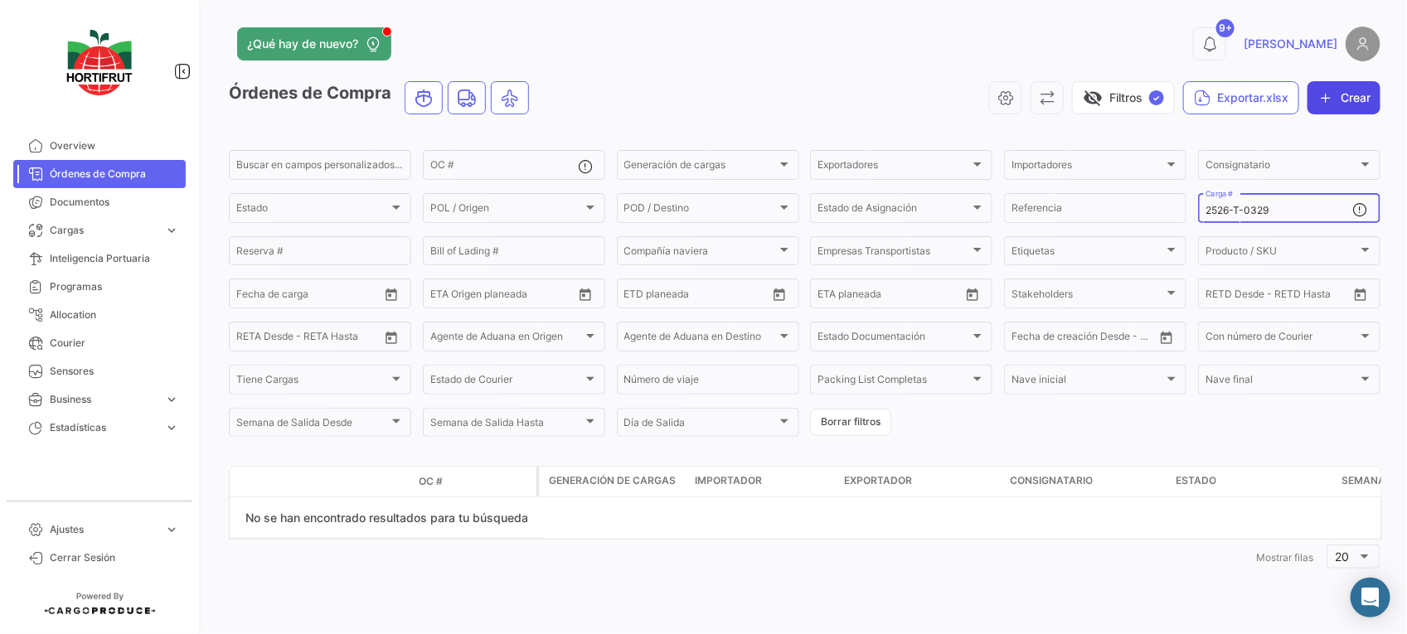
type input "2526-T-0329"
click at [1334, 96] on button "Crear" at bounding box center [1343, 97] width 73 height 33
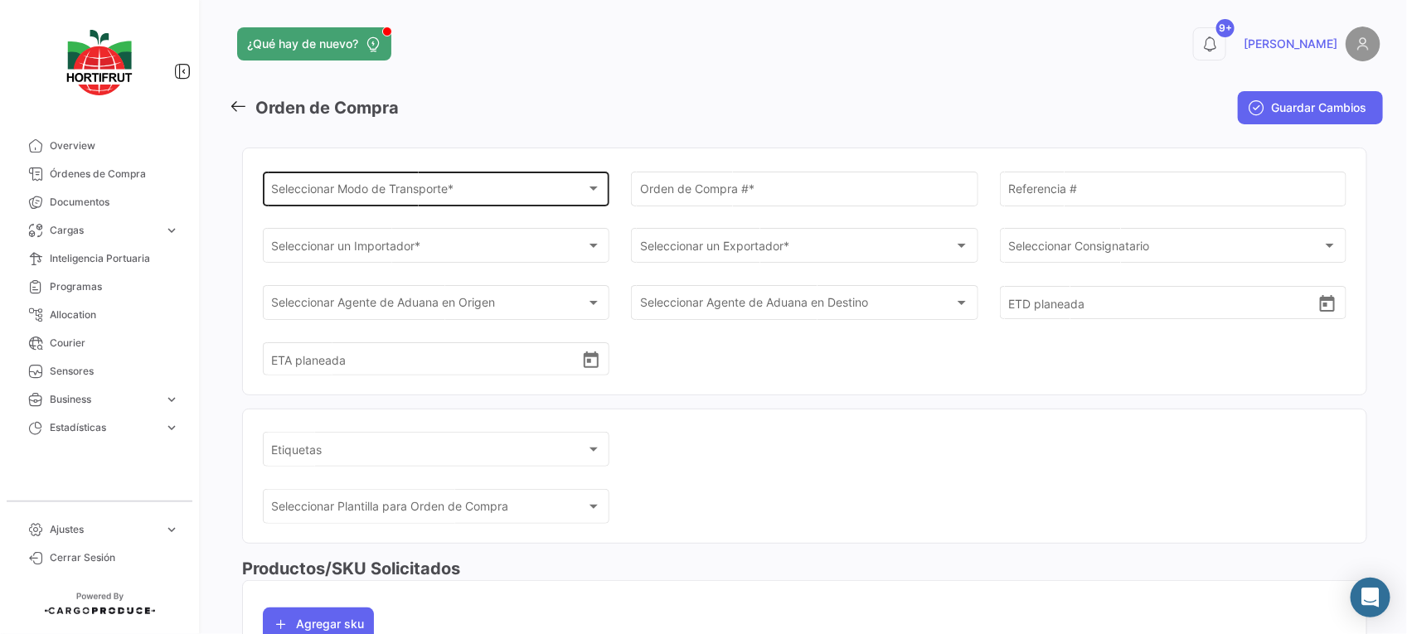
click at [431, 196] on span "Seleccionar Modo de Transporte *" at bounding box center [429, 192] width 314 height 14
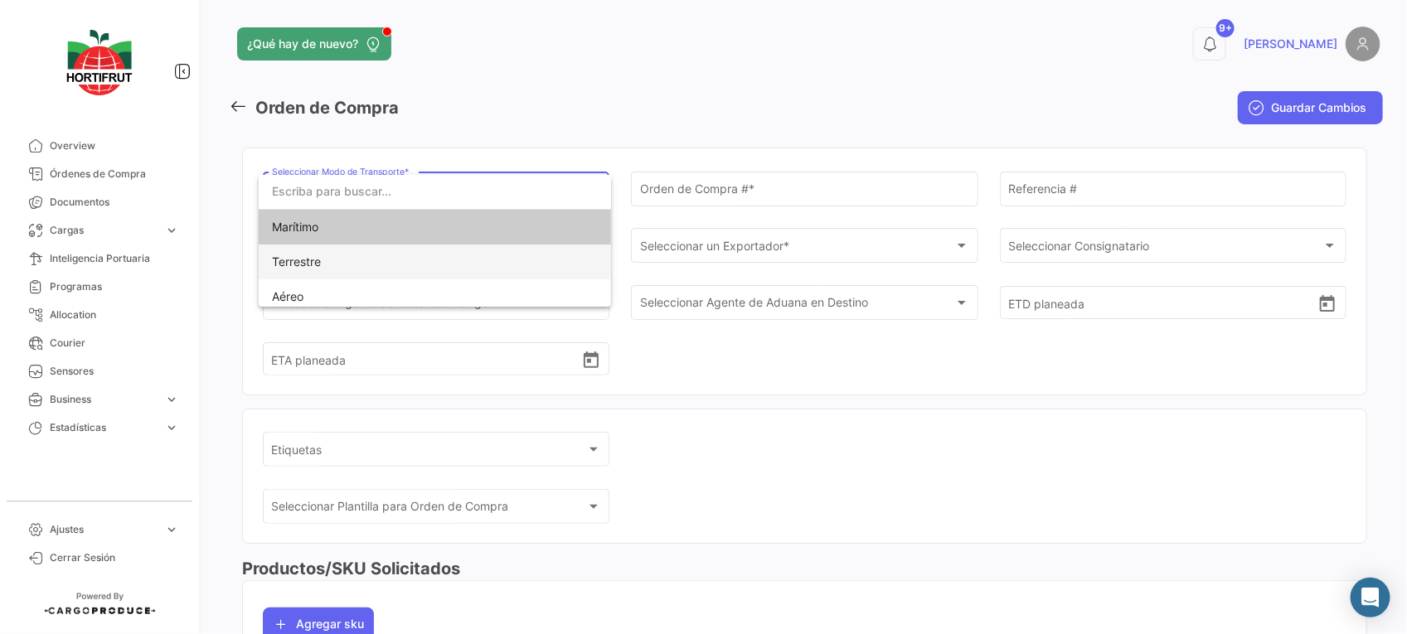
click at [466, 255] on span "Terrestre" at bounding box center [435, 262] width 326 height 35
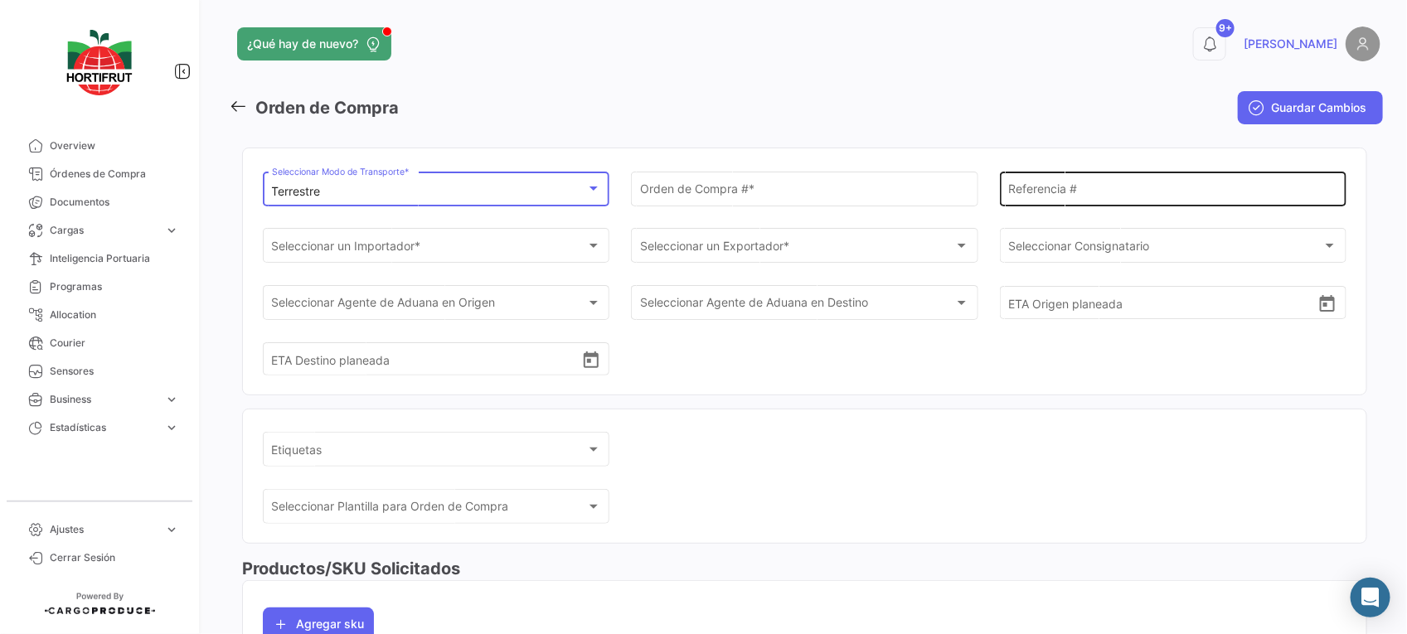
click at [1037, 197] on input "Referencia #" at bounding box center [1172, 192] width 329 height 14
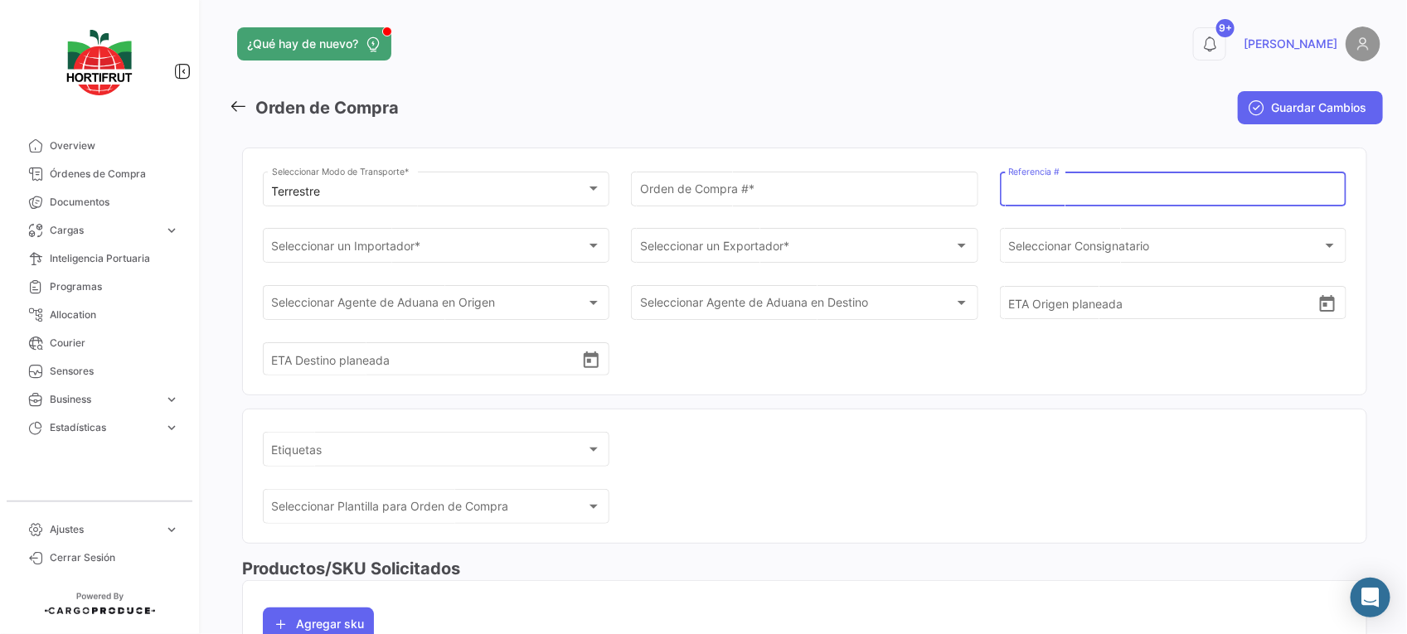
paste input "2526-T-0329"
type input "2526-T-0329"
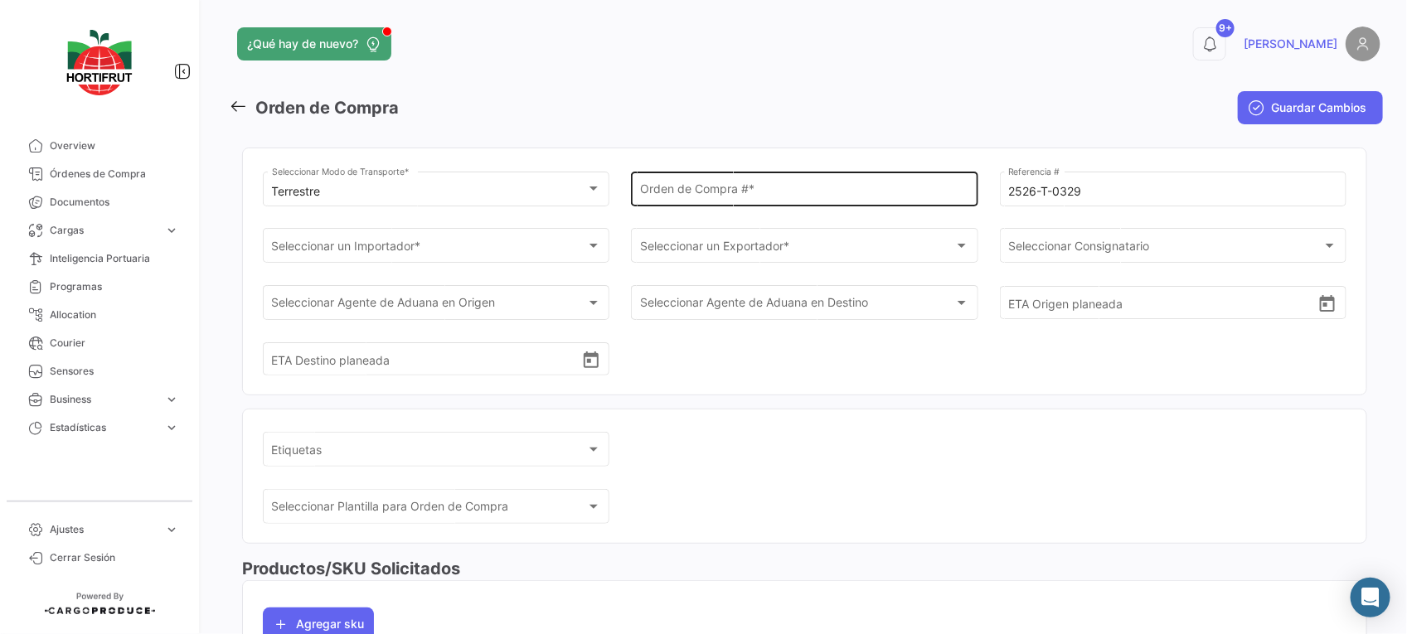
click at [740, 201] on div "Orden de Compra # *" at bounding box center [804, 187] width 329 height 38
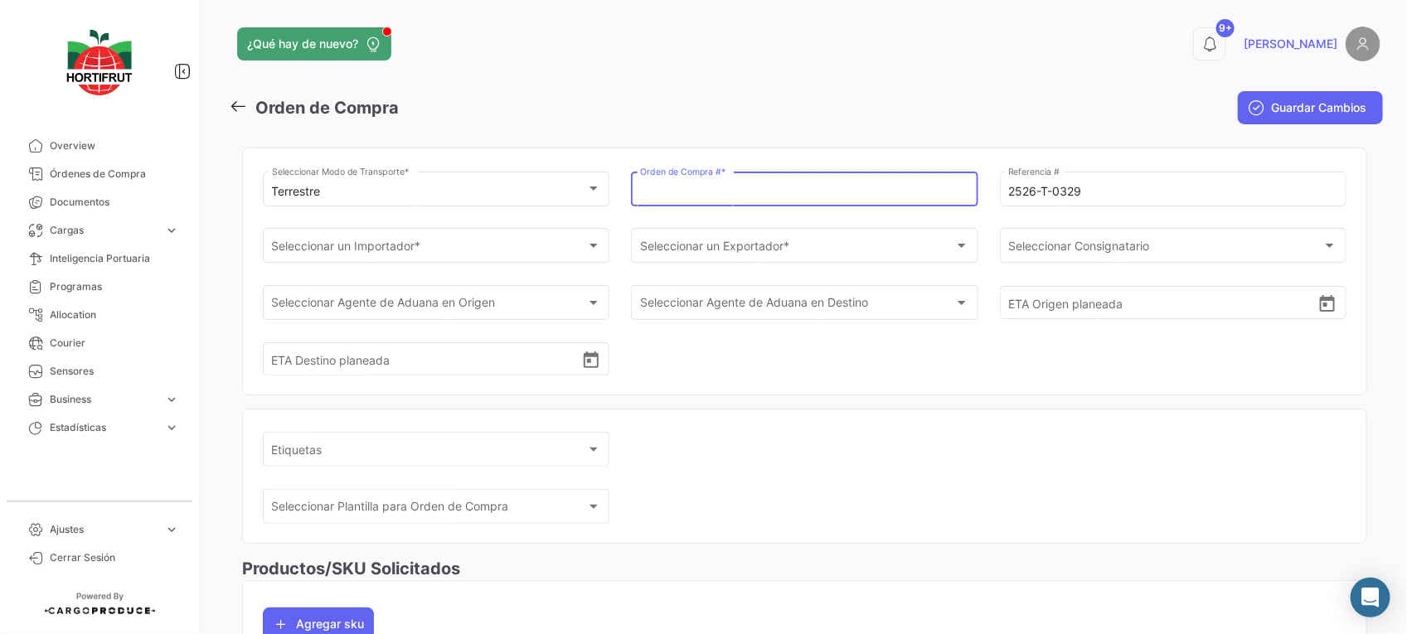
paste input "PO00000042910"
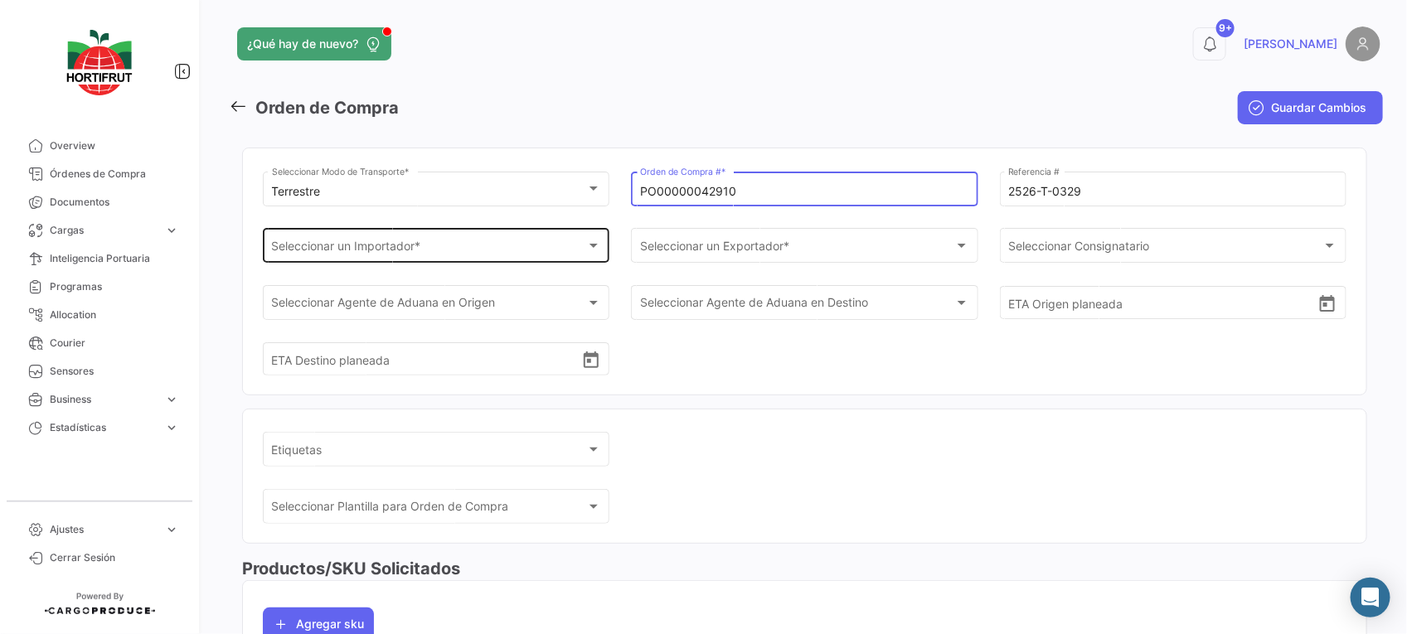
type input "PO00000042910"
click at [500, 239] on div "Seleccionar un Importador * Seleccionar un Importador *" at bounding box center [436, 244] width 329 height 38
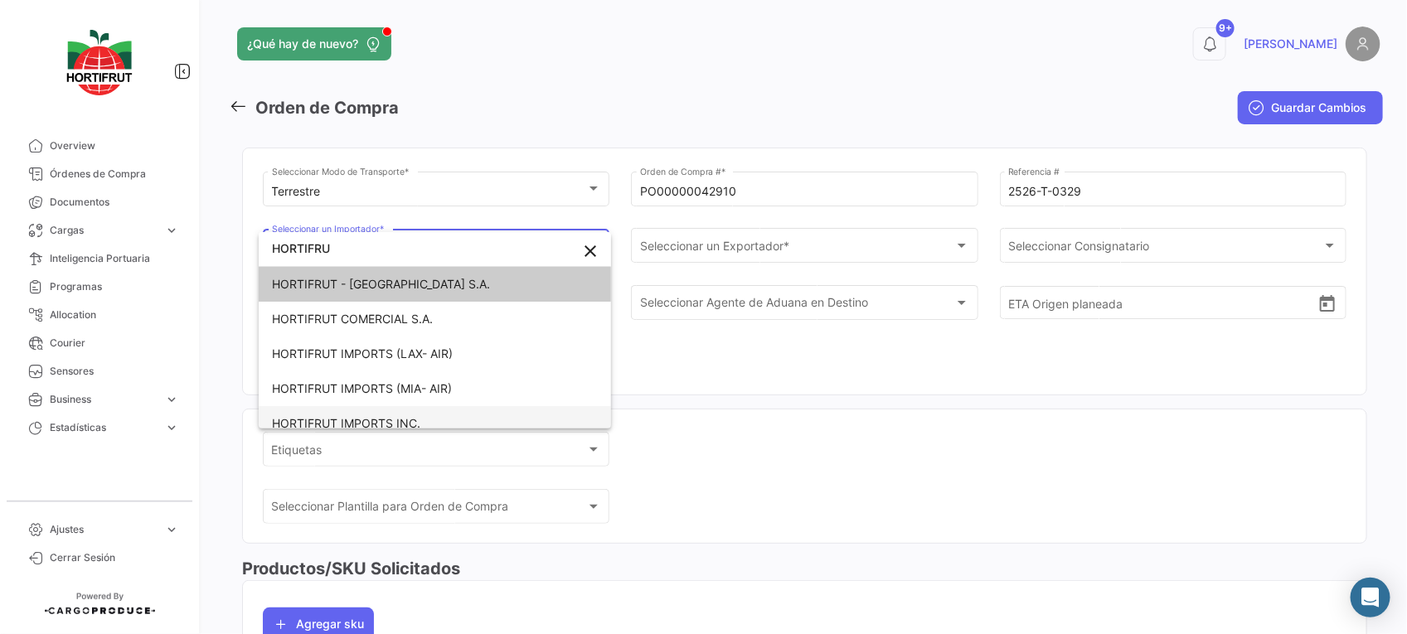
type input "HORTIFRU"
click at [503, 415] on span "HORTIFRUT IMPORTS INC." at bounding box center [435, 423] width 326 height 35
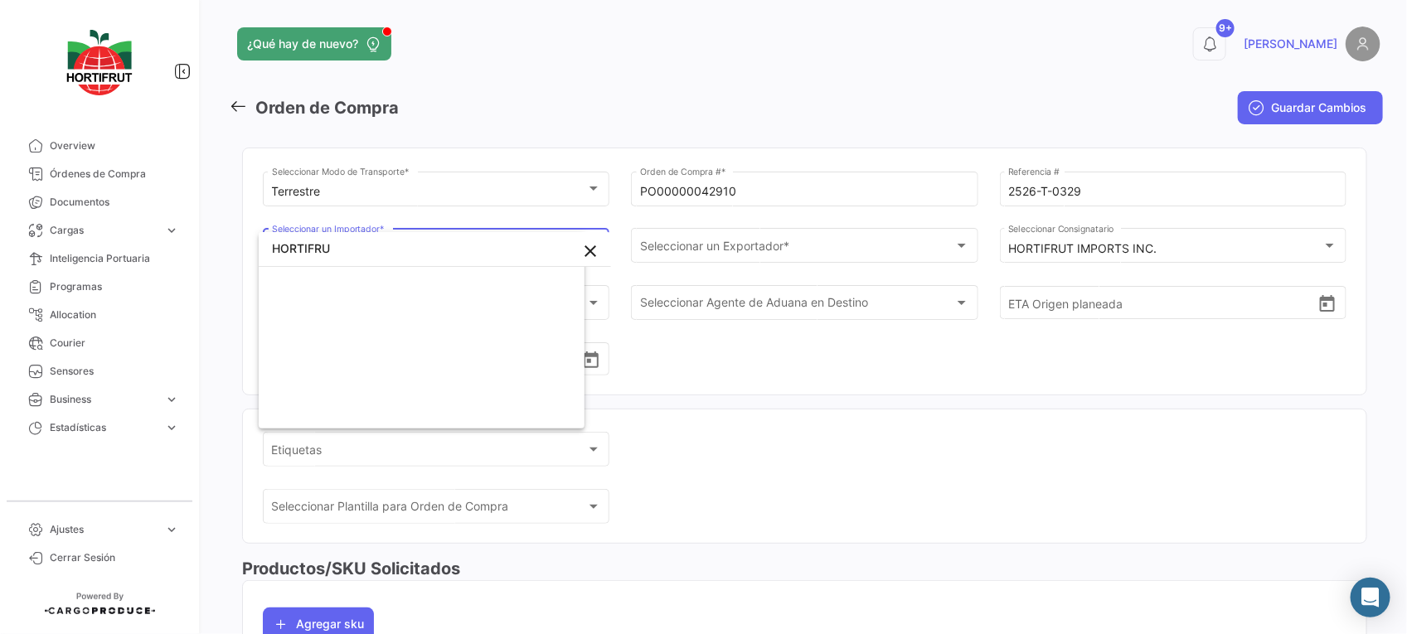
scroll to position [1131, 0]
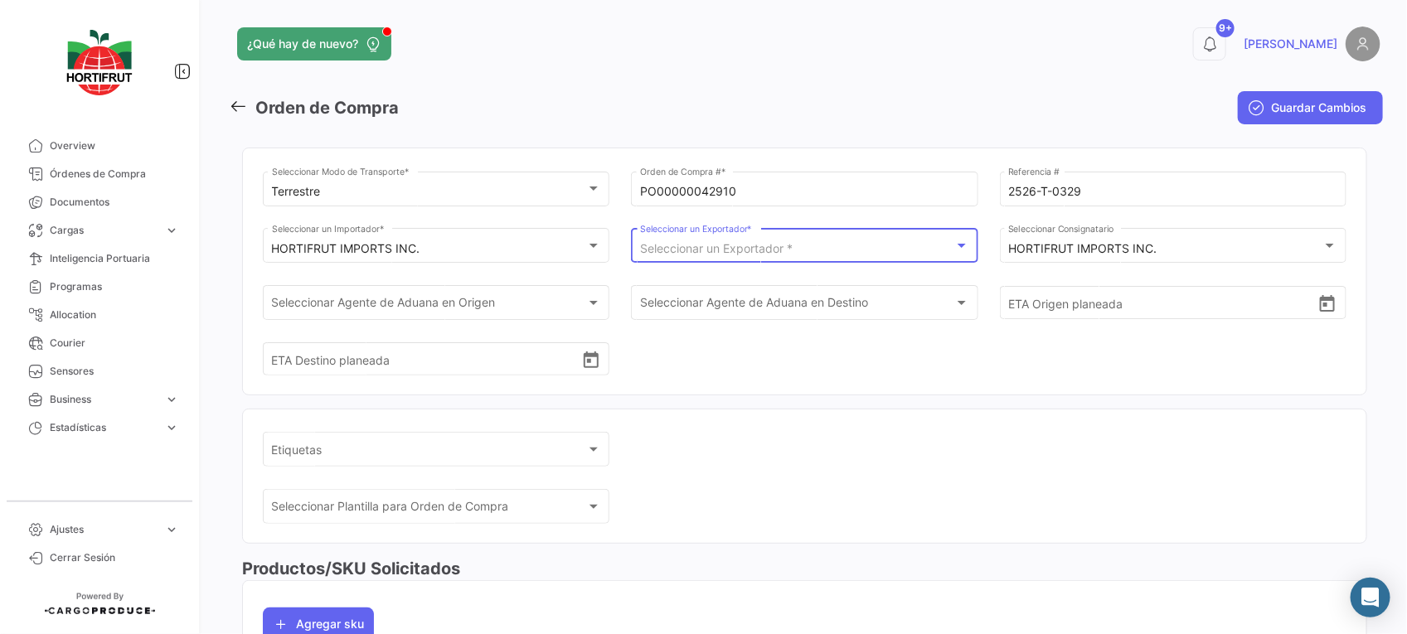
click at [706, 247] on span "Seleccionar un Exportador *" at bounding box center [716, 248] width 153 height 14
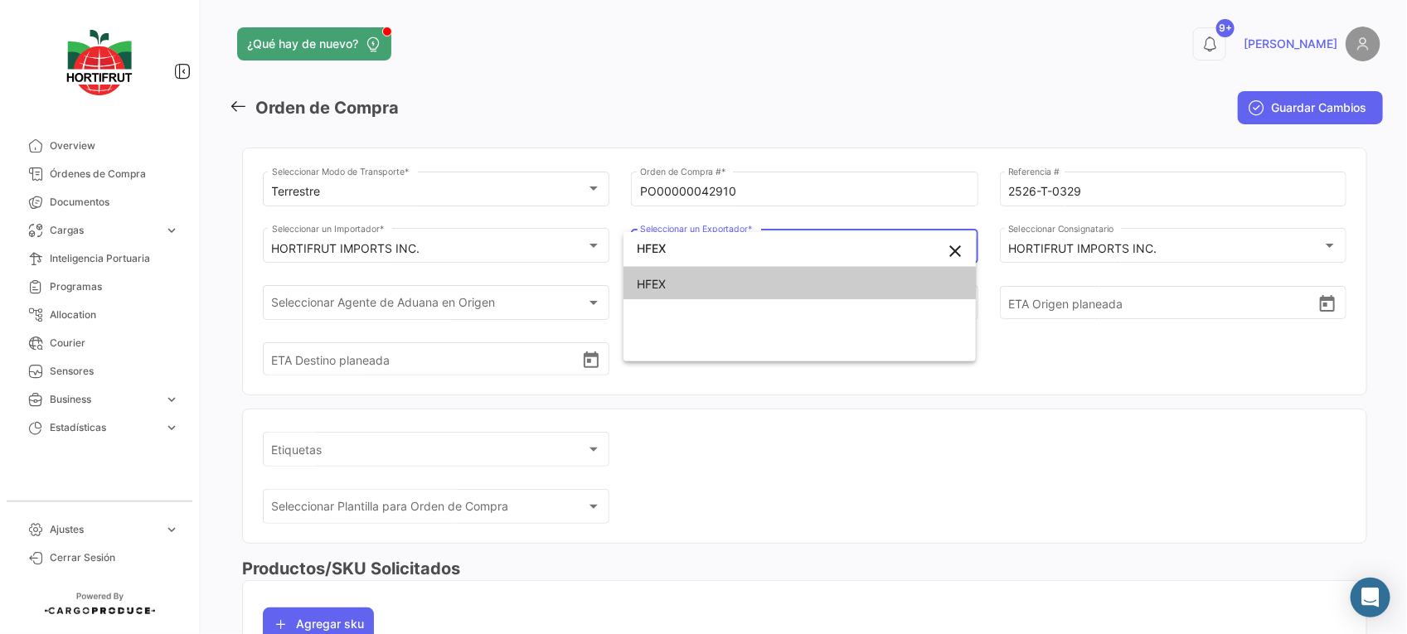
type input "HFEX"
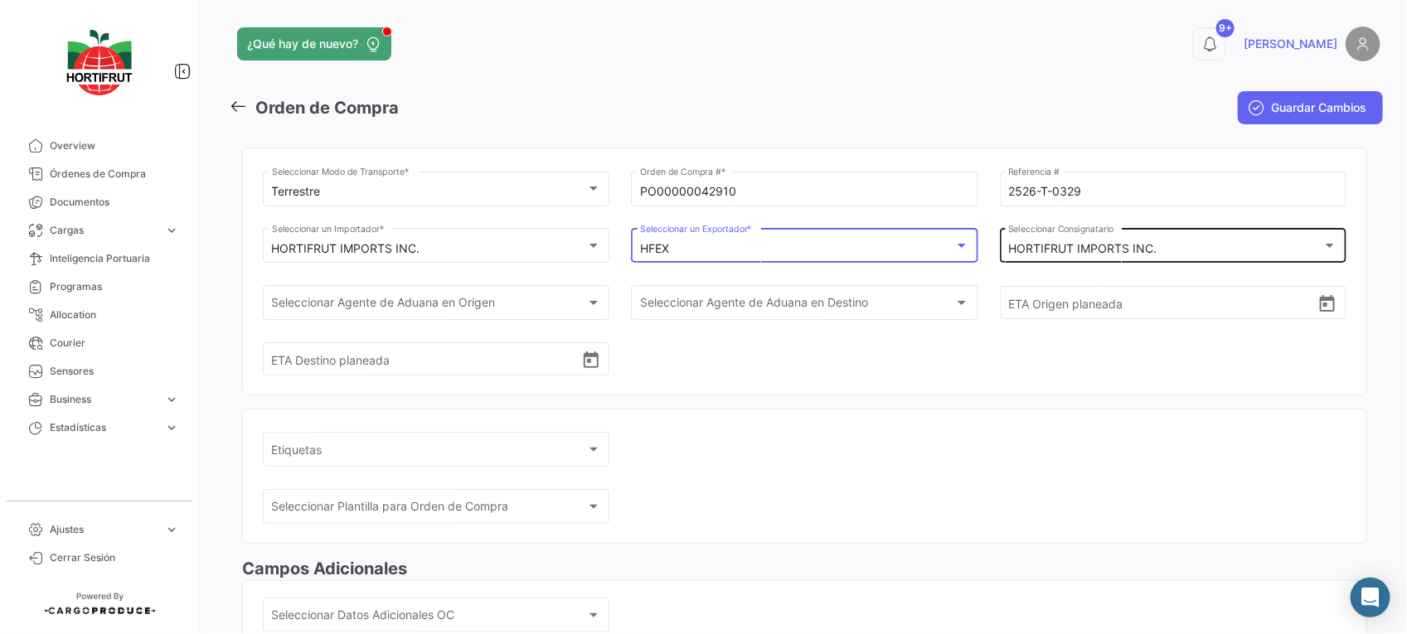
click at [1046, 253] on mat-select-trigger "HORTIFRUT IMPORTS INC." at bounding box center [1082, 248] width 148 height 14
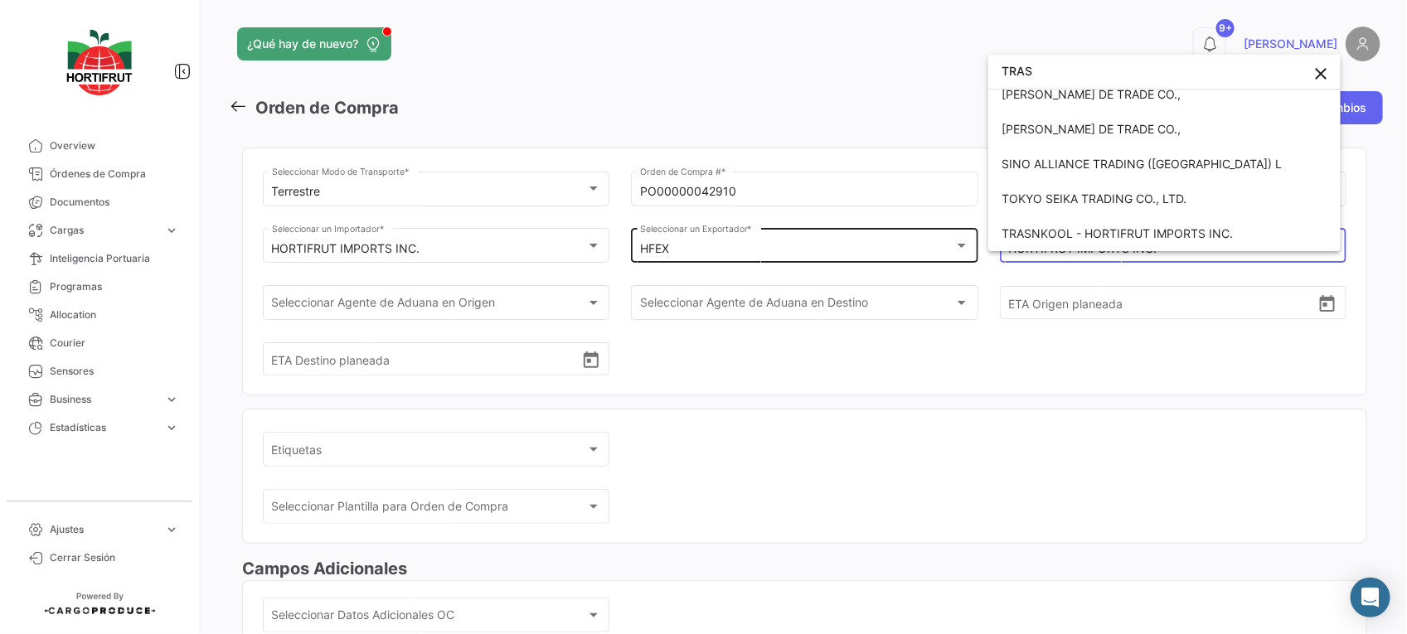
scroll to position [5, 0]
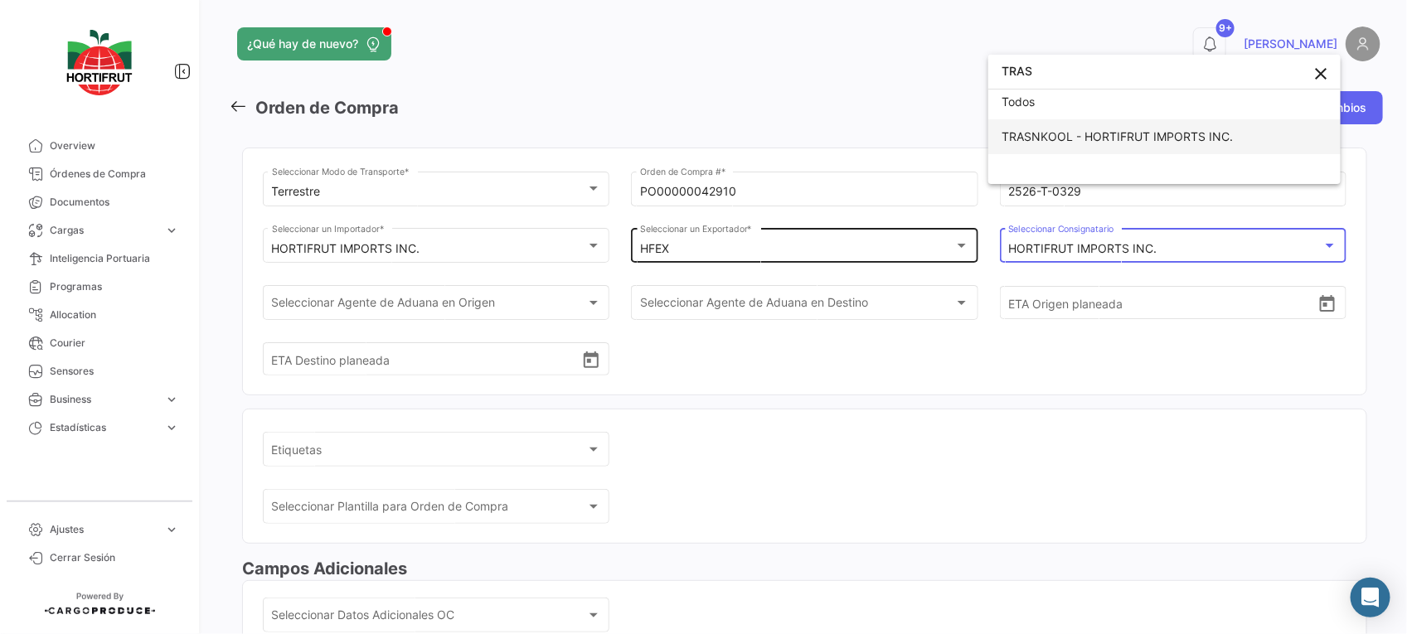
type input "TRAS"
click at [1115, 133] on span "TRASNKOOL - HORTIFRUT IMPORTS INC." at bounding box center [1116, 136] width 231 height 14
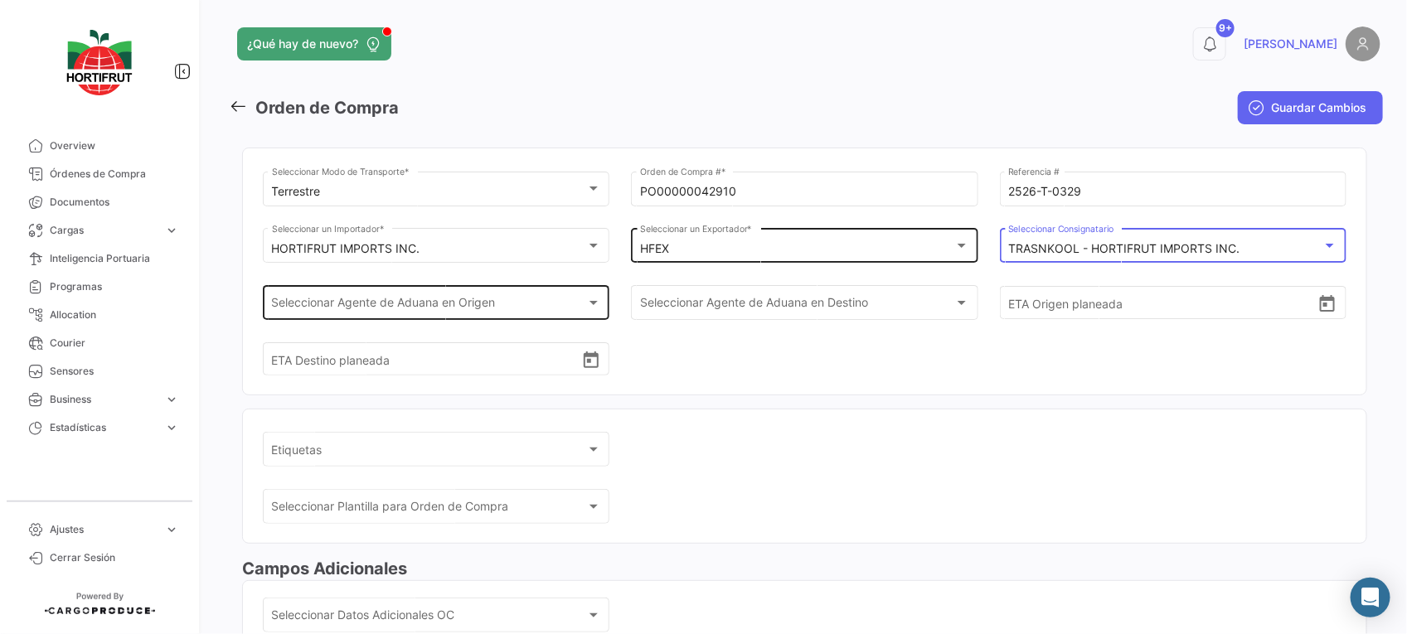
click at [545, 293] on div "Seleccionar Agente de Aduana en Origen Seleccionar Agente de Aduana en Origen" at bounding box center [436, 301] width 329 height 38
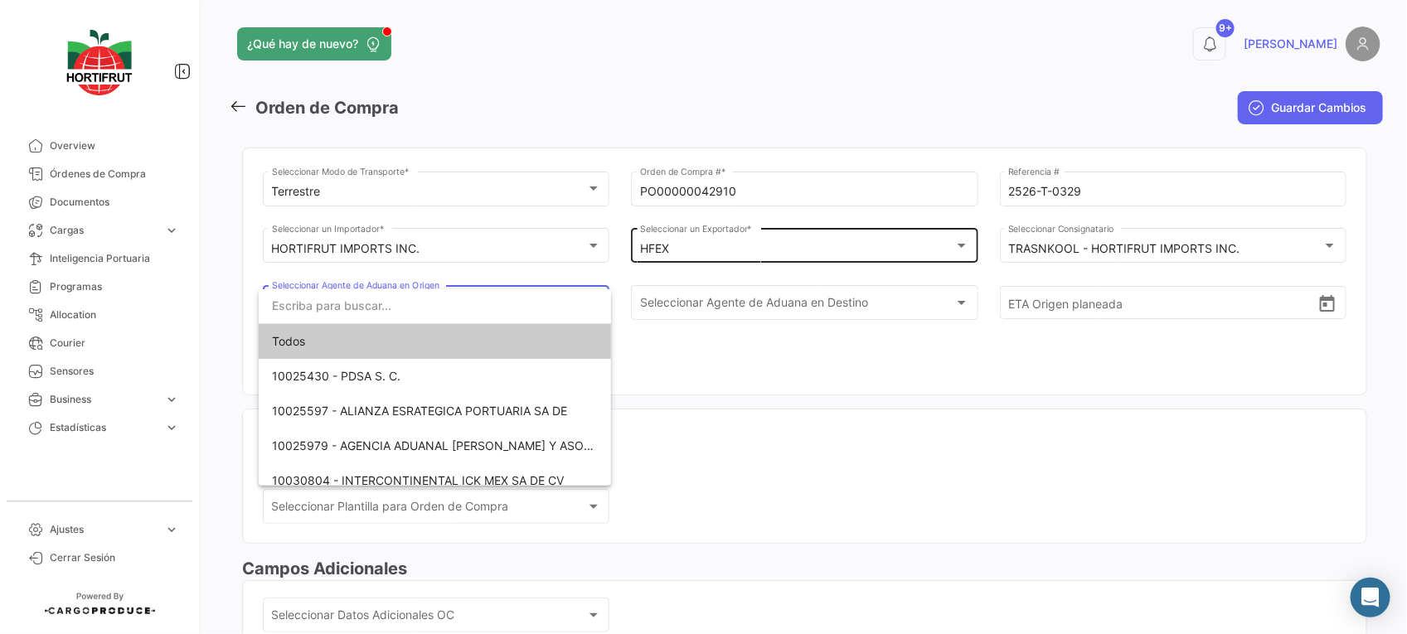
scroll to position [81, 0]
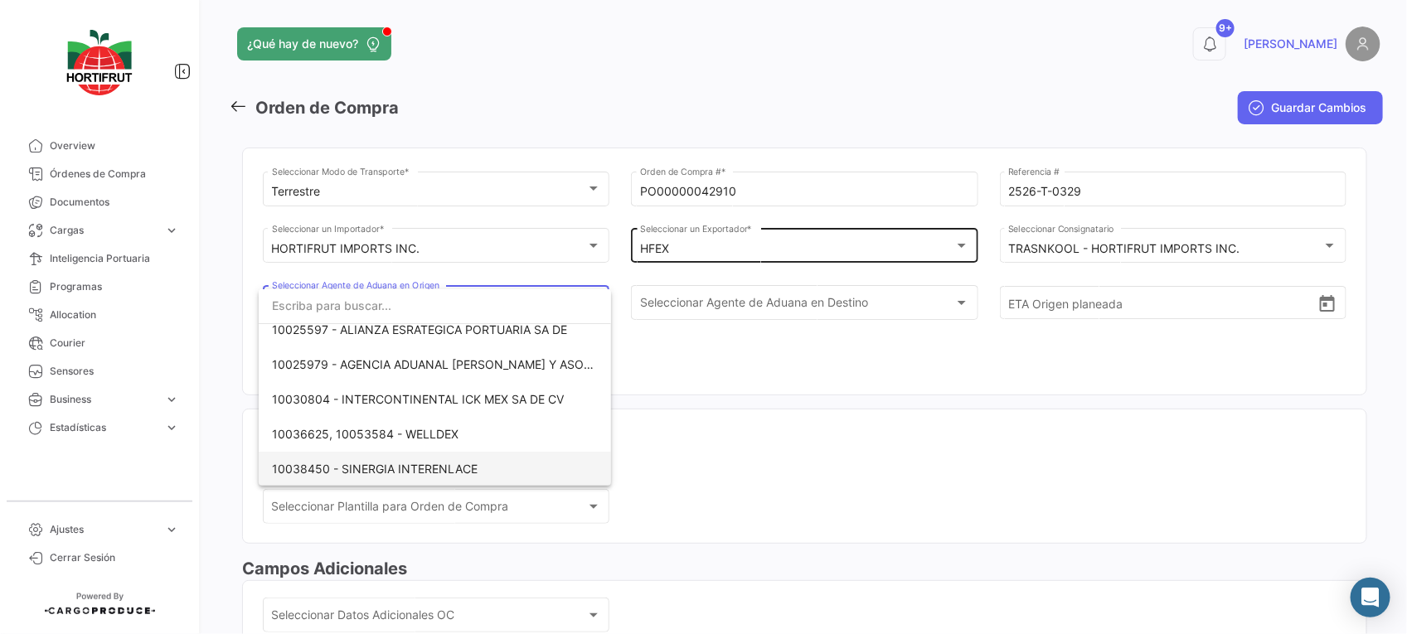
click at [472, 464] on span "10038450 - SINERGIA INTERENLACE" at bounding box center [375, 469] width 206 height 14
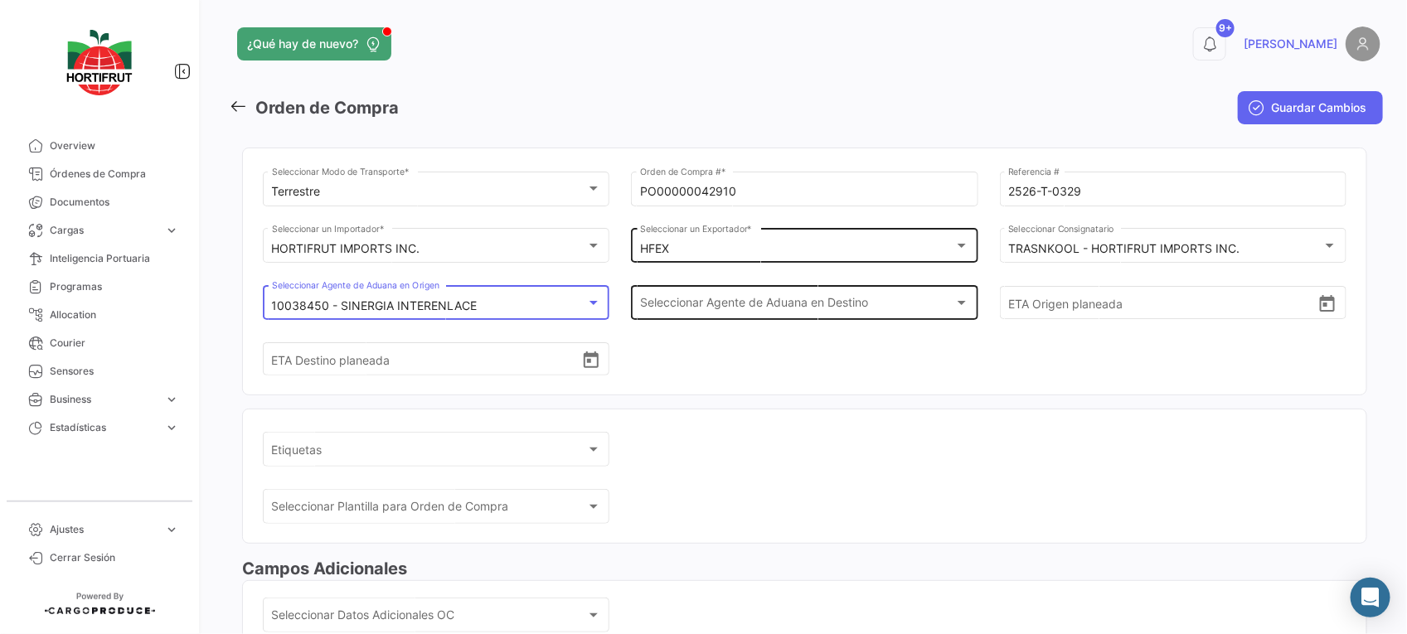
click at [783, 299] on div "Seleccionar Agente de Aduana en Destino Seleccionar Agente de Aduana en Destino" at bounding box center [804, 301] width 329 height 38
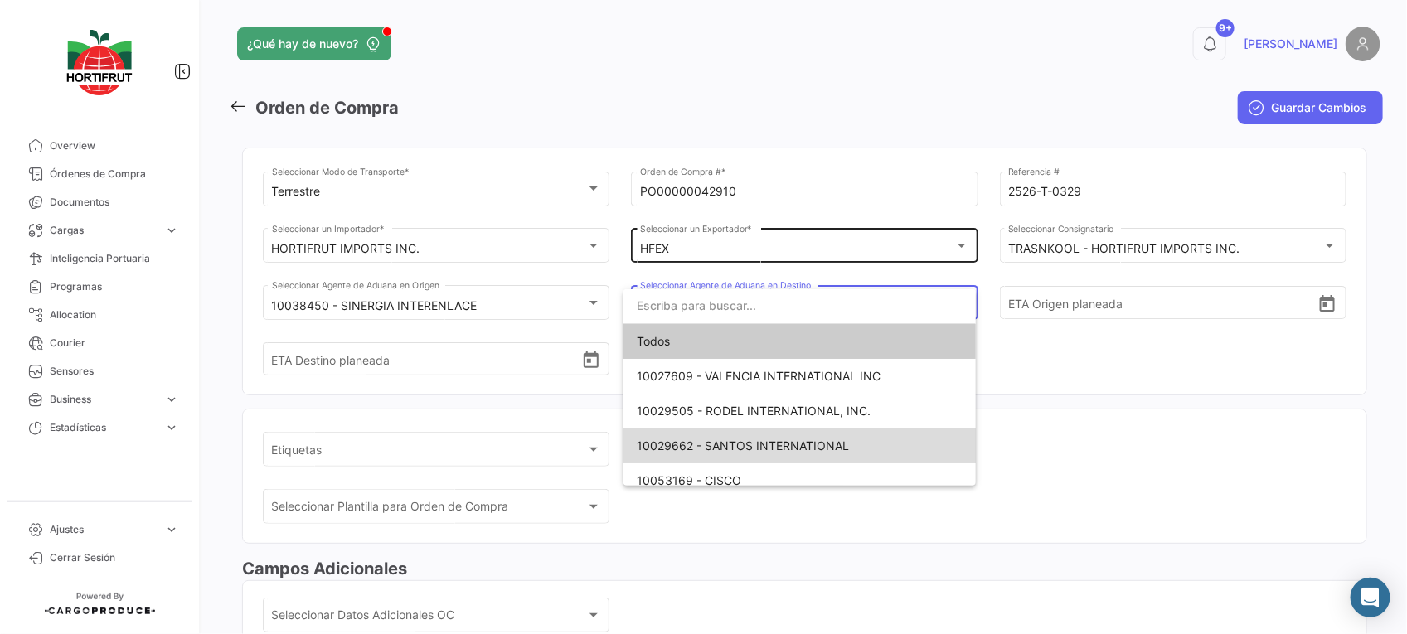
drag, startPoint x: 783, startPoint y: 299, endPoint x: 811, endPoint y: 442, distance: 145.2
click at [811, 442] on span "10029662 - SANTOS INTERNATIONAL" at bounding box center [743, 445] width 212 height 14
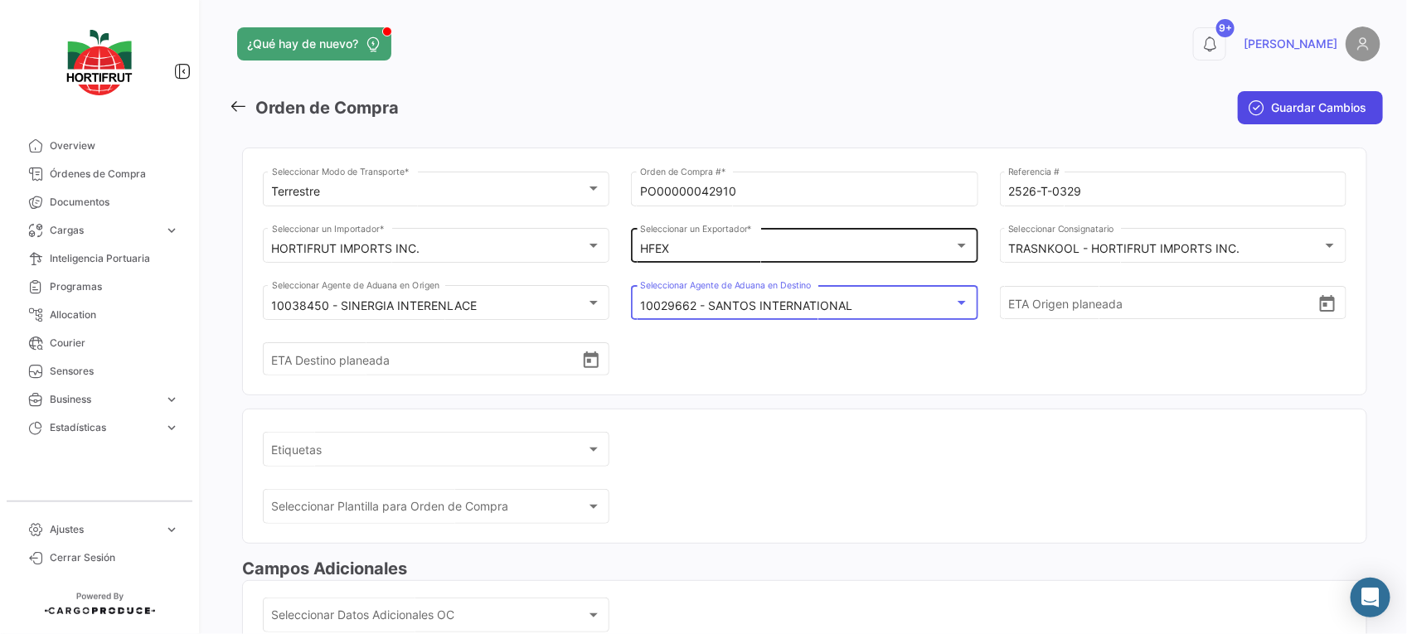
click at [1299, 93] on button "Guardar Cambios" at bounding box center [1310, 107] width 145 height 33
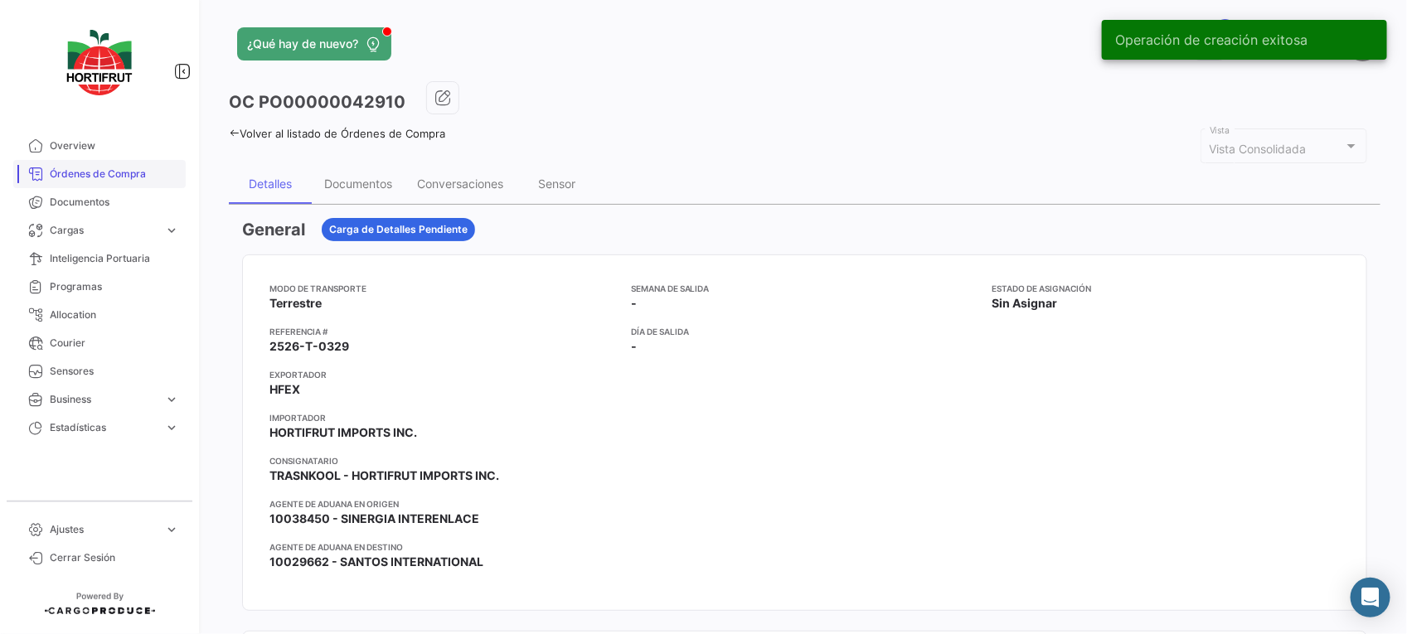
click at [105, 170] on span "Órdenes de Compra" at bounding box center [114, 174] width 129 height 15
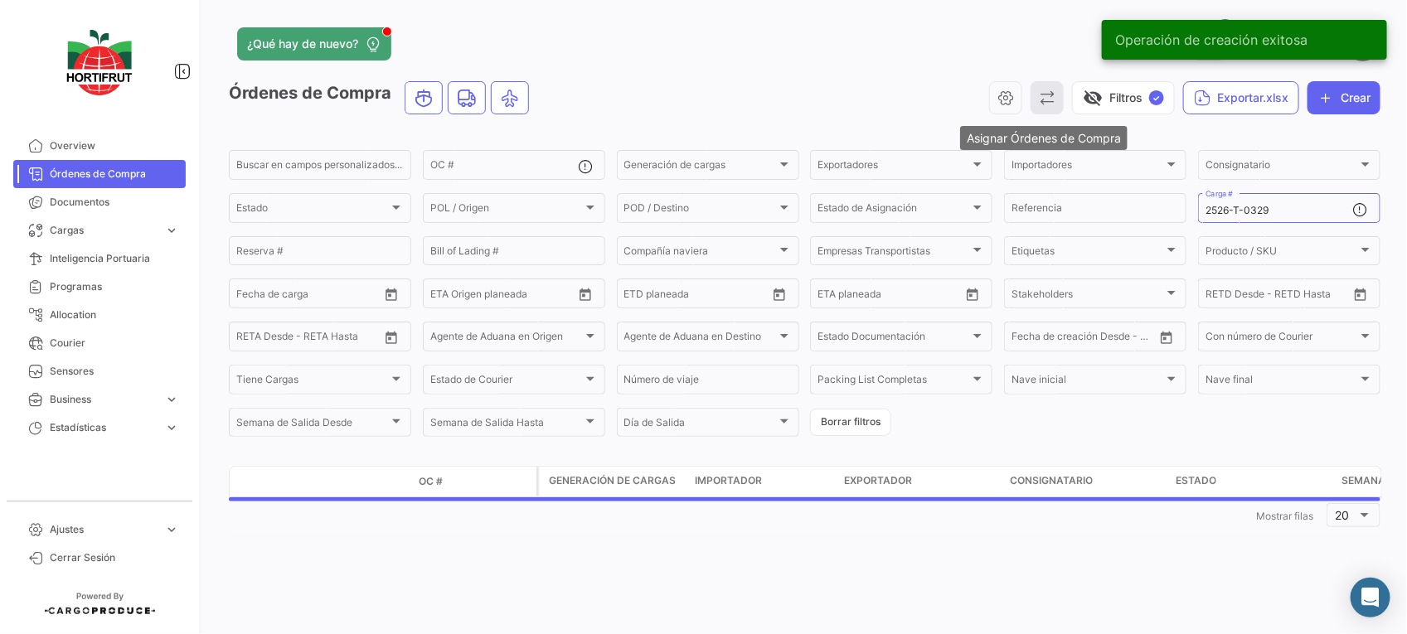
click at [1046, 101] on icon "button" at bounding box center [1047, 98] width 17 height 17
click at [1054, 130] on button "Asignar Órdenes de Compra" at bounding box center [1125, 139] width 196 height 30
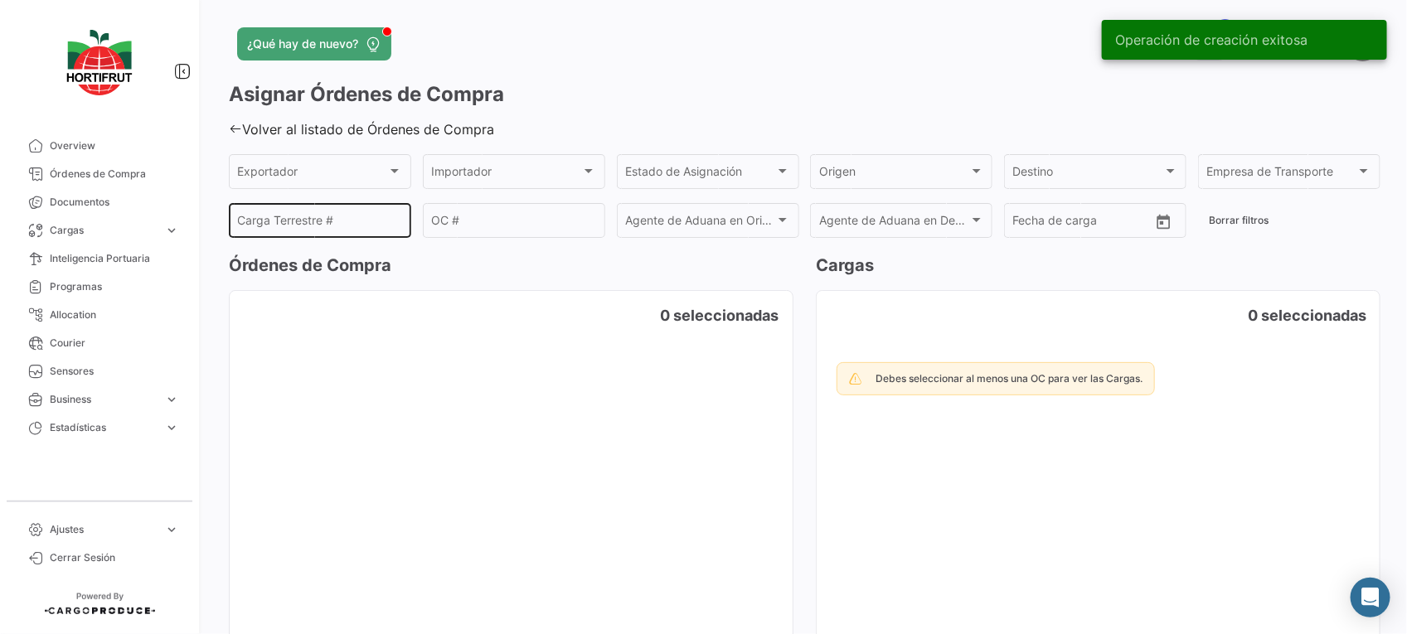
click at [321, 225] on input "Carga Terrestre #" at bounding box center [320, 223] width 165 height 14
paste input "PO00000042910"
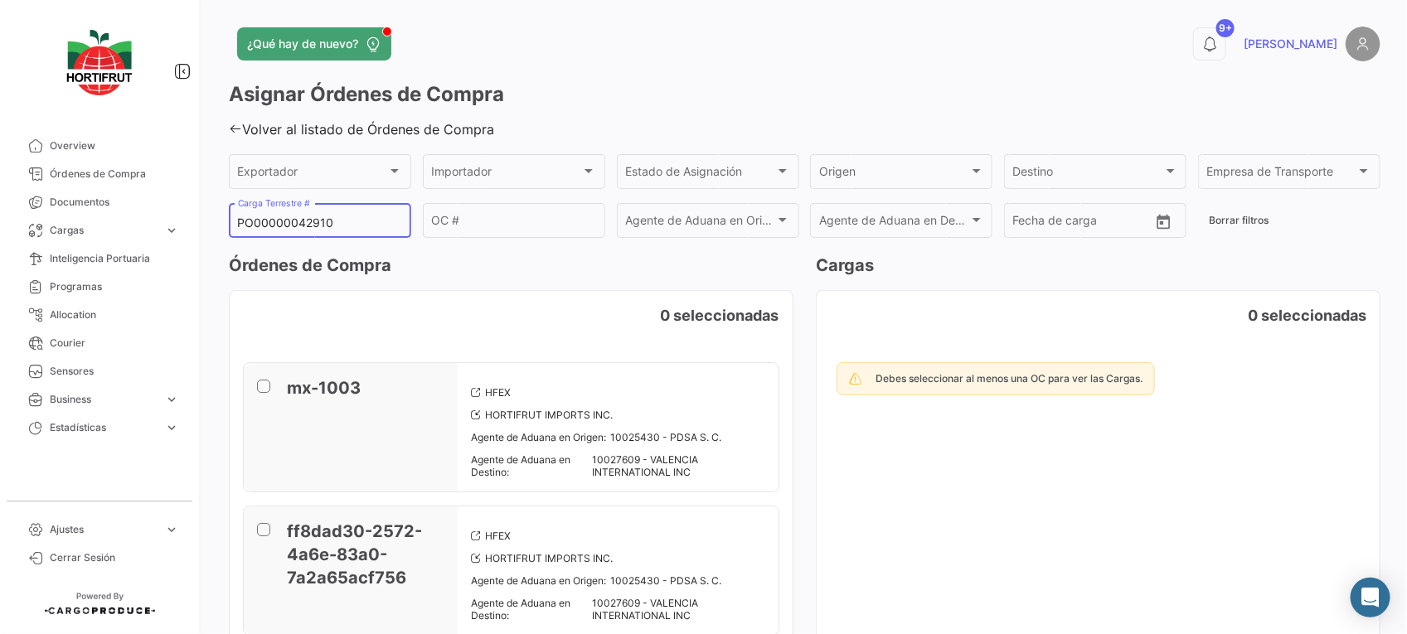
type input "PO00000042910"
click at [245, 129] on link "Volver al listado de Órdenes de Compra" at bounding box center [361, 129] width 265 height 17
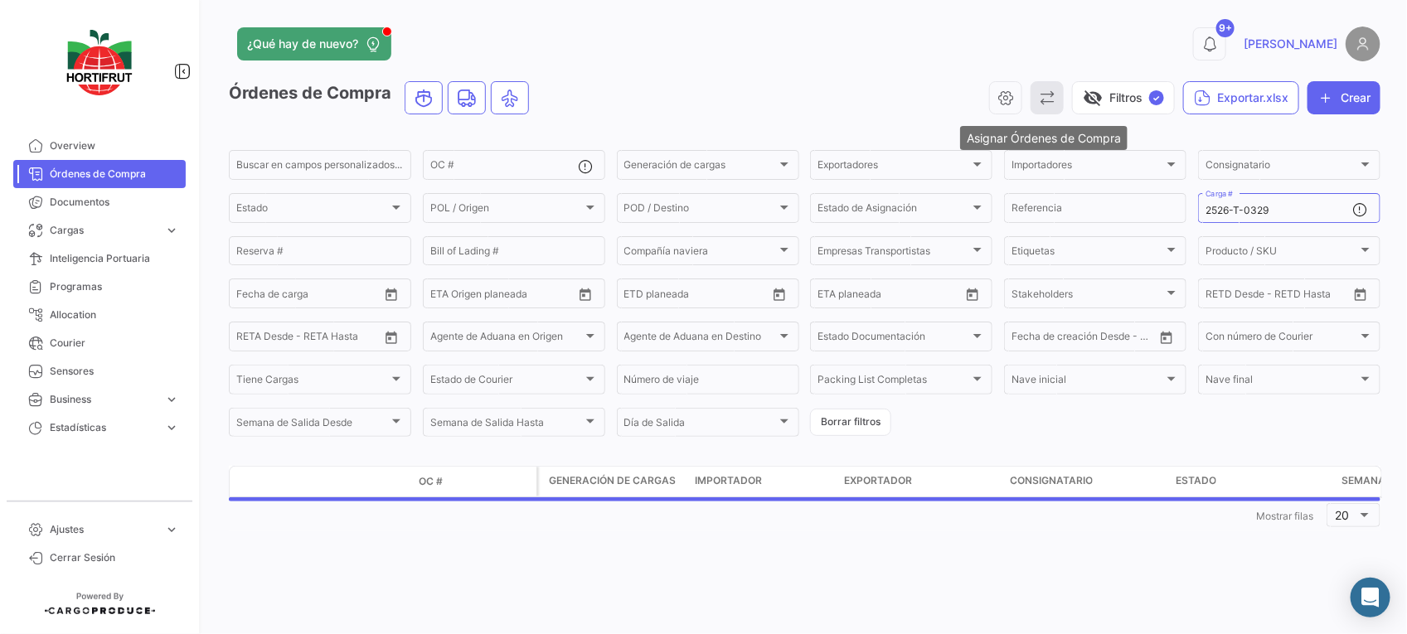
click at [1047, 81] on div "¿Qué hay de nuevo? 9+ [PERSON_NAME] de Compra visibility_off Filtros ✓ Exportar…" at bounding box center [804, 317] width 1204 height 634
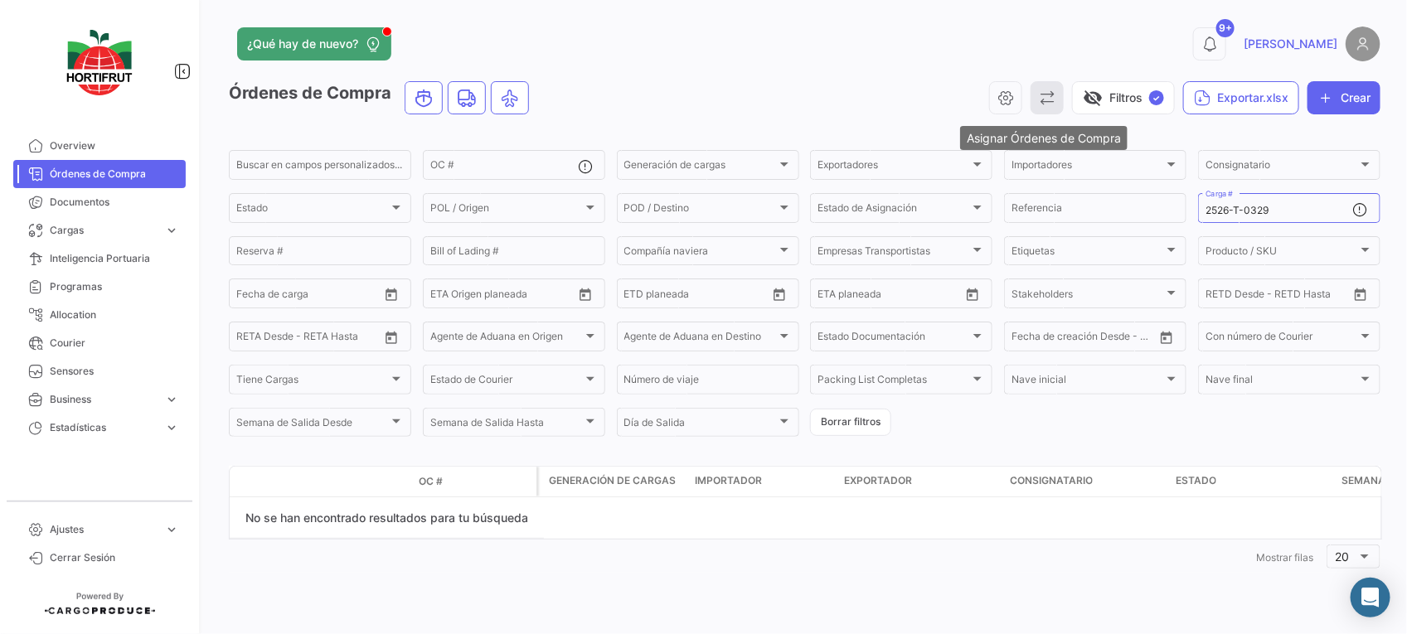
drag, startPoint x: 1047, startPoint y: 81, endPoint x: 1047, endPoint y: 99, distance: 18.2
click at [1047, 99] on icon "button" at bounding box center [1047, 98] width 17 height 17
click at [1039, 131] on button "Asignar Órdenes de Compra" at bounding box center [1125, 139] width 196 height 30
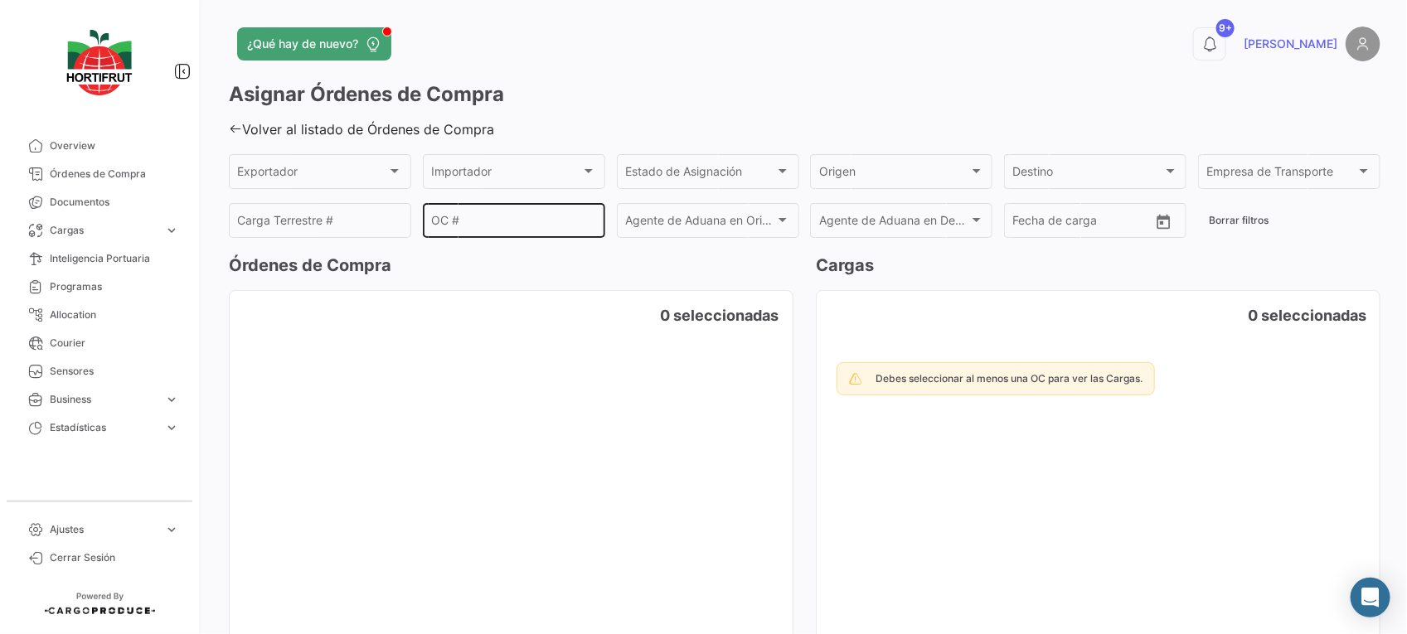
click at [507, 218] on input "OC #" at bounding box center [513, 223] width 165 height 14
paste input "PO00000042910"
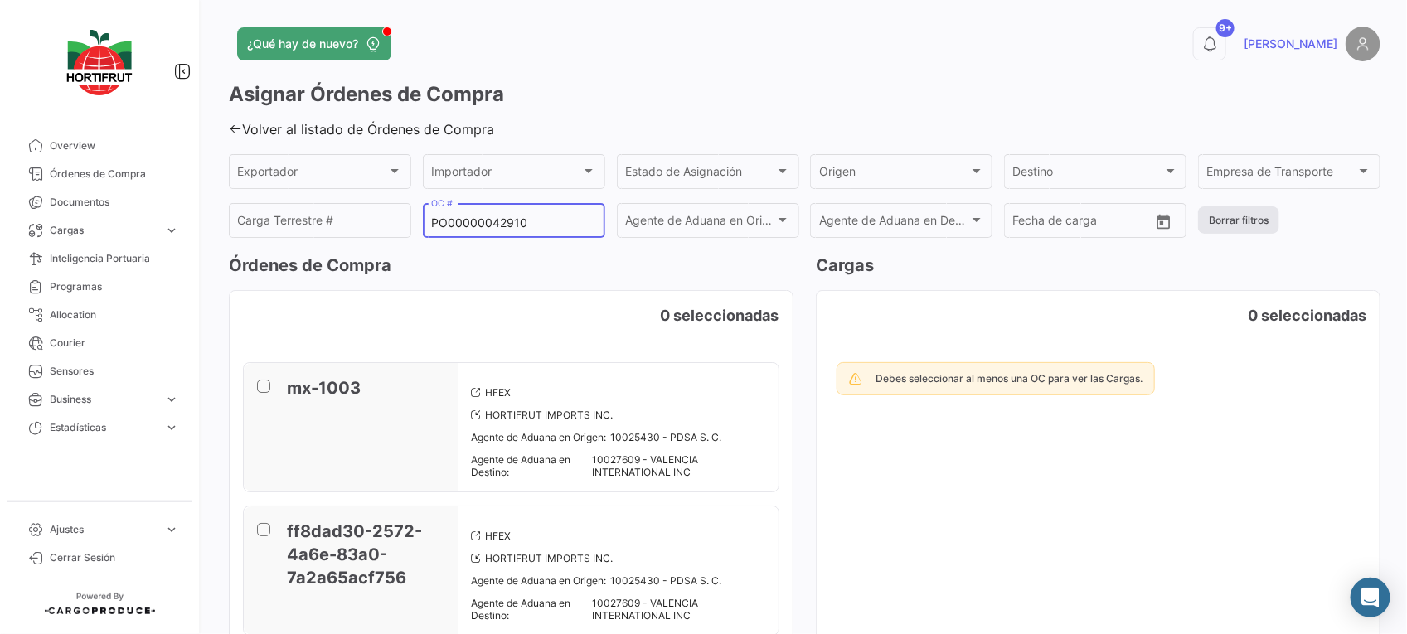
type input "PO00000042910"
click at [1237, 214] on button "Borrar filtros" at bounding box center [1238, 219] width 81 height 27
click at [247, 135] on div "Asignar Órdenes de Compra Volver al listado de Órdenes de Compra Exportador Exp…" at bounding box center [804, 450] width 1151 height 738
click at [243, 133] on link "Volver al listado de Órdenes de Compra" at bounding box center [361, 129] width 265 height 17
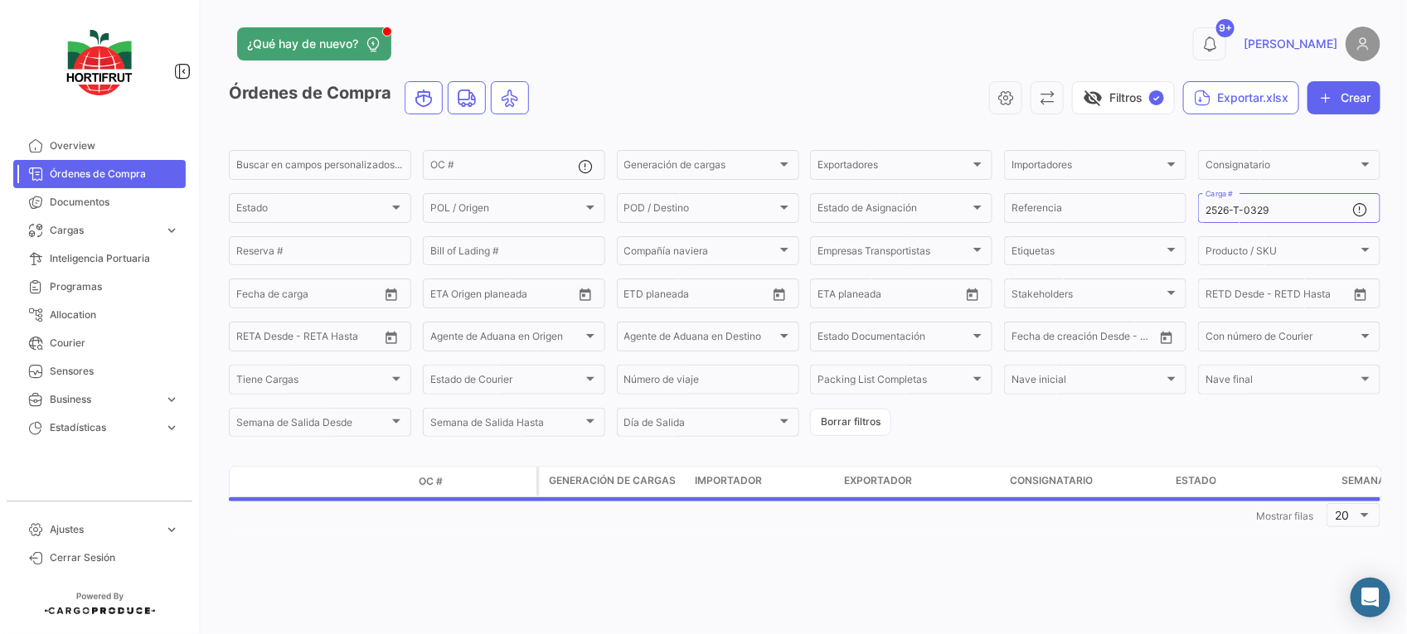
click at [233, 124] on div "Órdenes de Compra visibility_off Filtros ✓ Exportar.xlsx Crear" at bounding box center [804, 104] width 1151 height 46
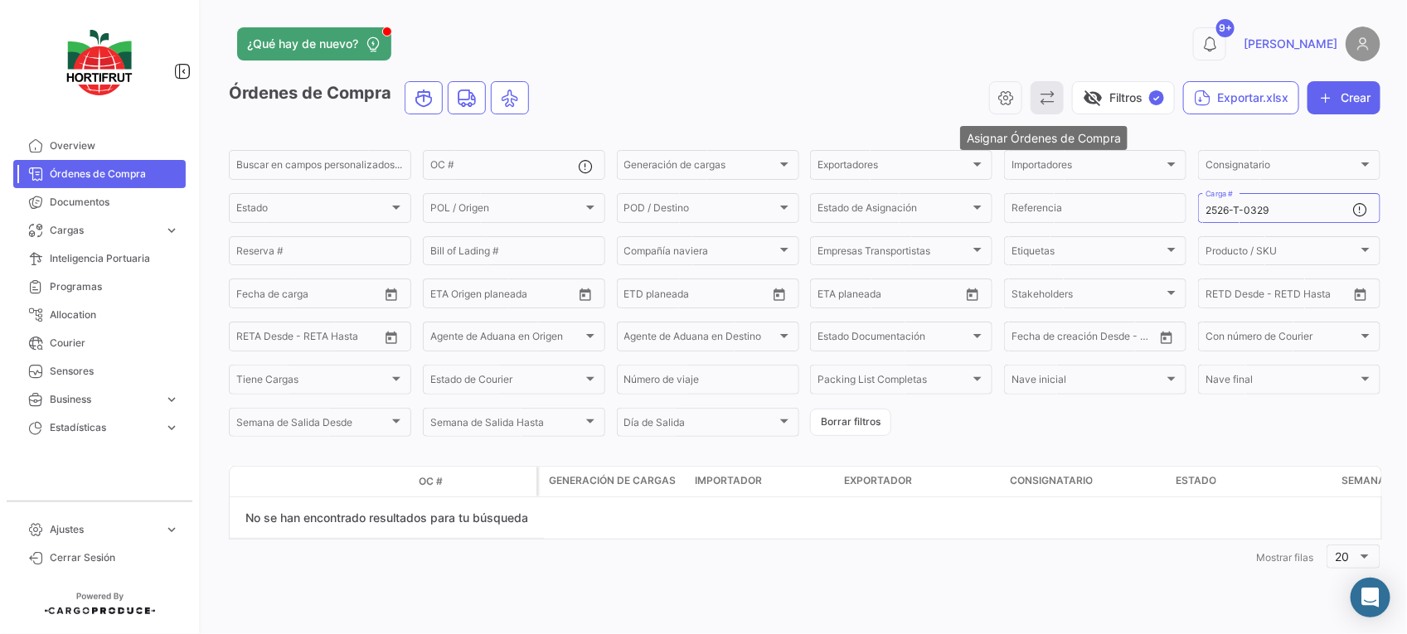
click at [1049, 97] on icon "button" at bounding box center [1047, 98] width 17 height 17
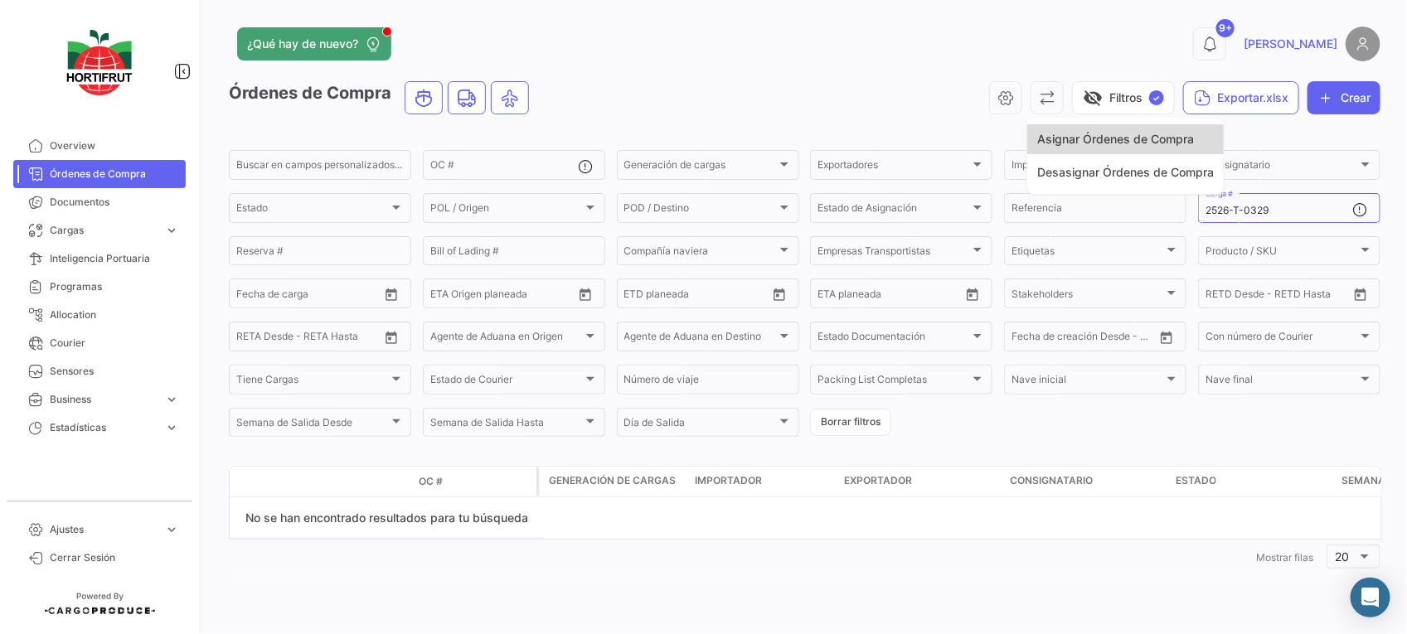
click at [1109, 141] on span "Asignar Órdenes de Compra" at bounding box center [1115, 139] width 157 height 14
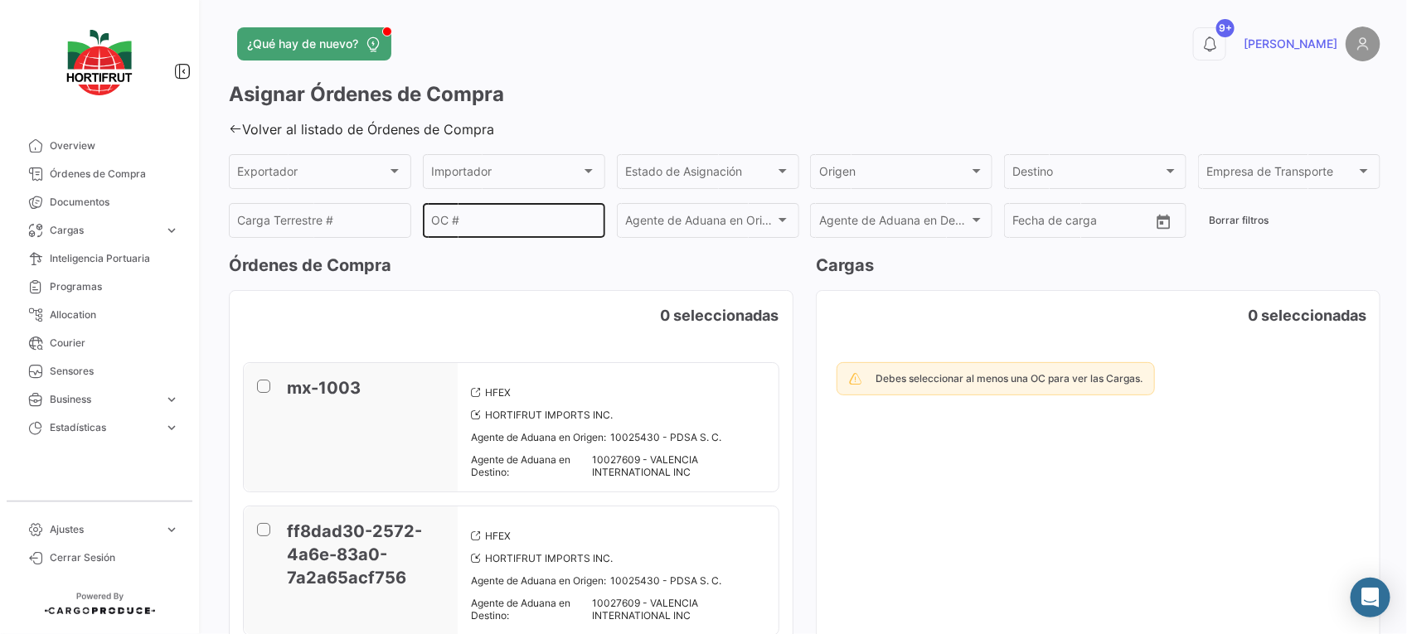
click at [516, 225] on input "OC #" at bounding box center [513, 223] width 165 height 14
paste input "PO00000042910"
type input "PO00000042910"
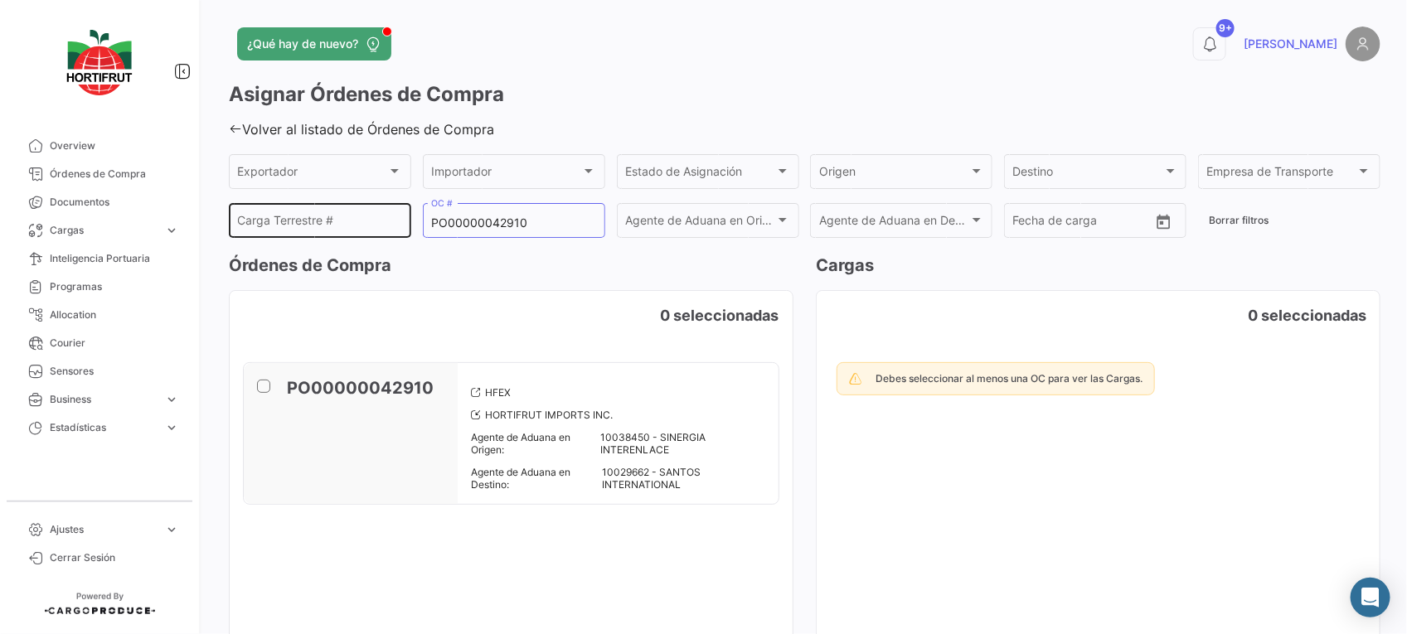
click at [346, 210] on div "Carga Terrestre #" at bounding box center [320, 219] width 165 height 38
paste input "2526-T-0329"
type input "2526-T-0329"
click at [262, 384] on span at bounding box center [263, 386] width 13 height 13
click at [263, 393] on input "checkbox" at bounding box center [263, 393] width 1 height 1
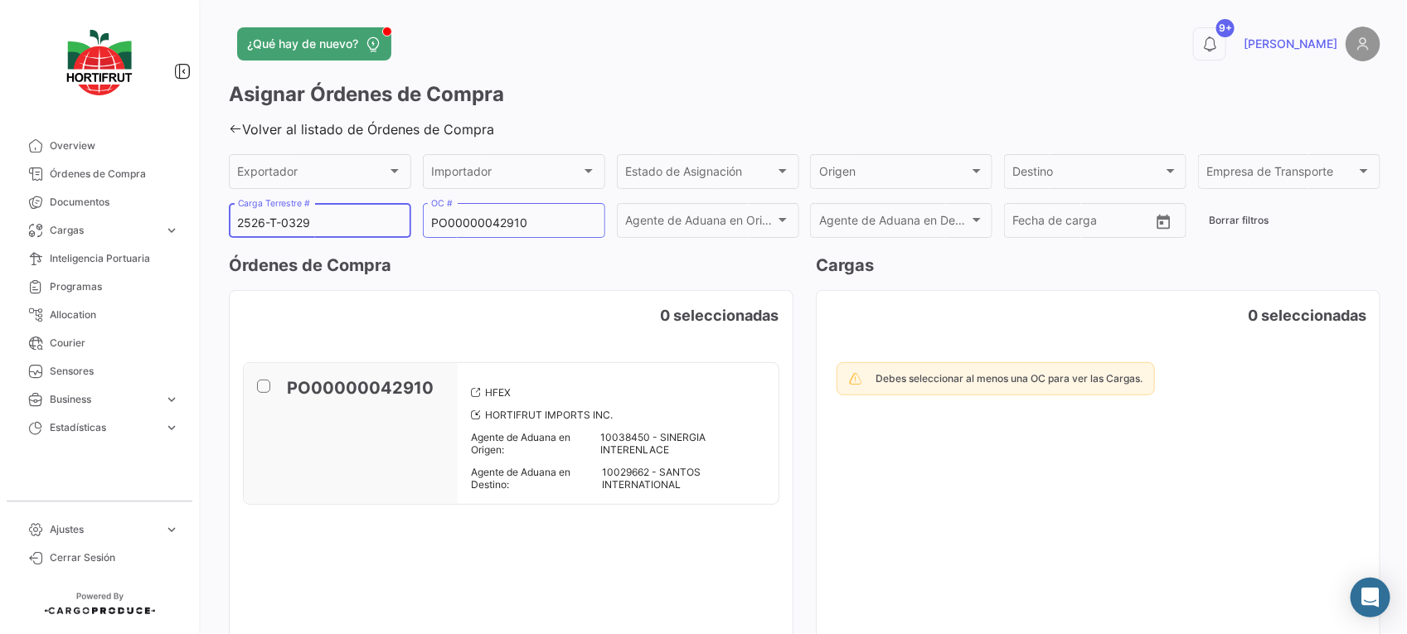
checkbox input "true"
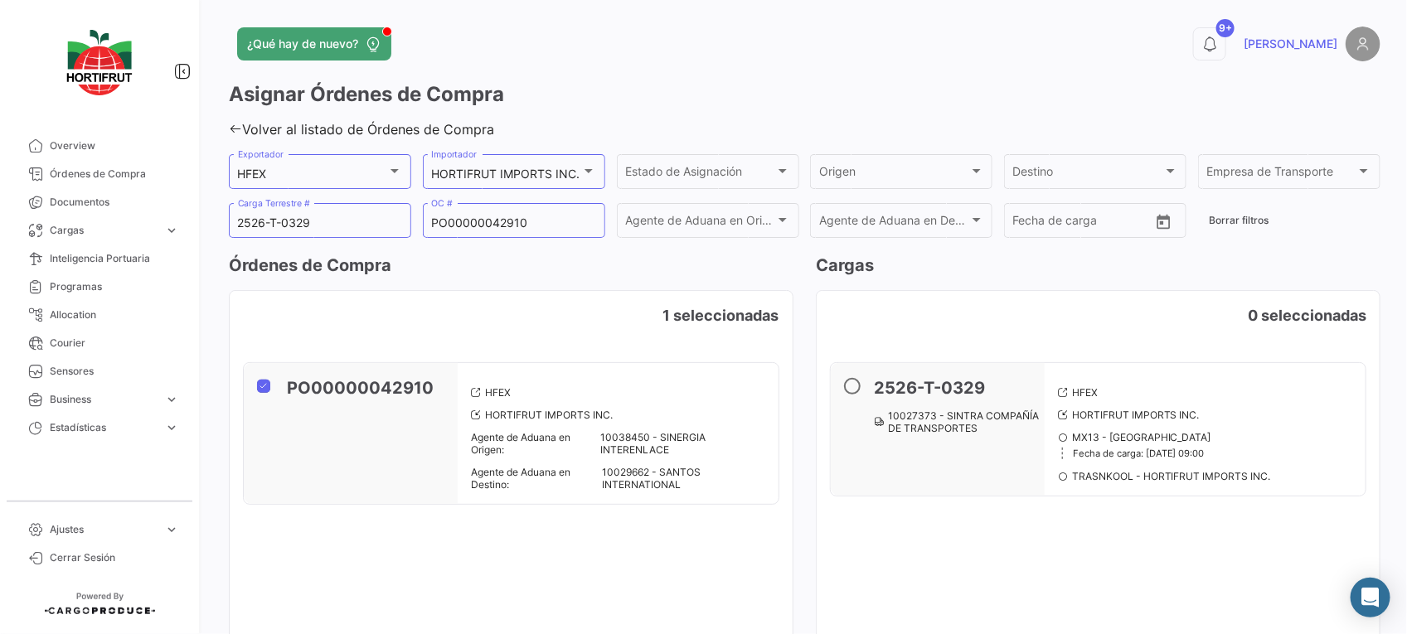
click at [854, 390] on span at bounding box center [852, 386] width 17 height 17
click at [854, 390] on input "radio" at bounding box center [852, 386] width 17 height 17
radio input "true"
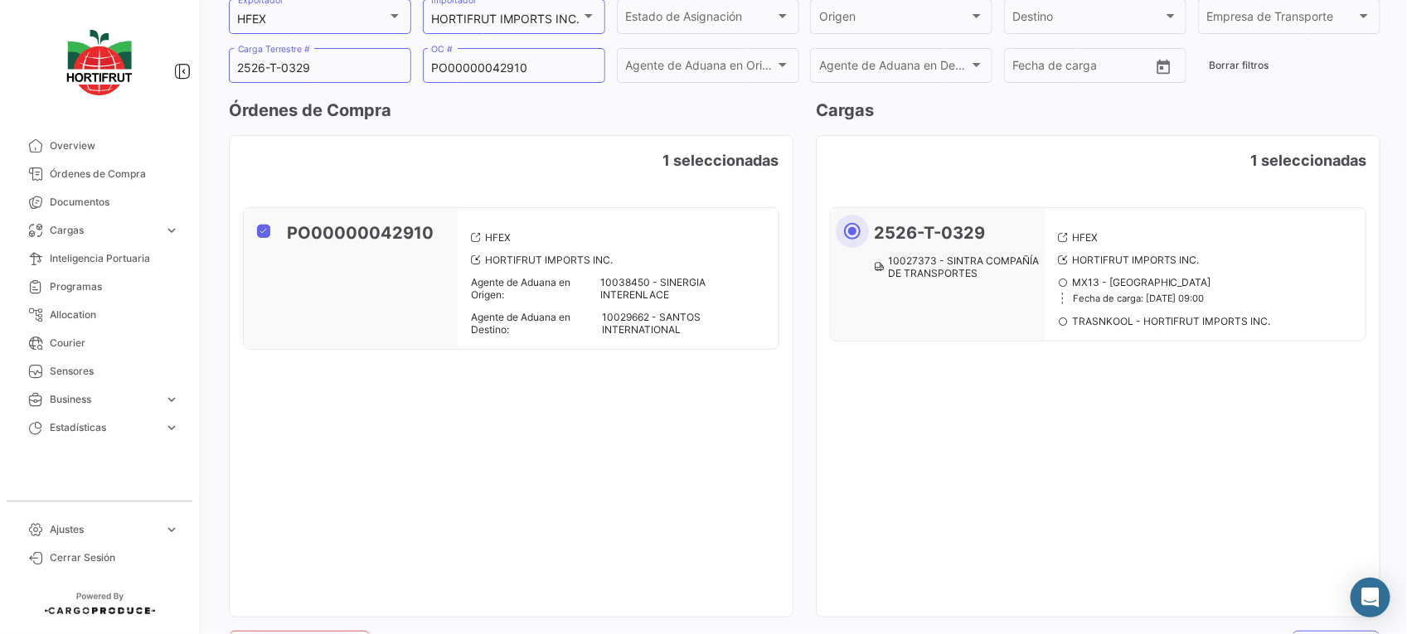
scroll to position [159, 0]
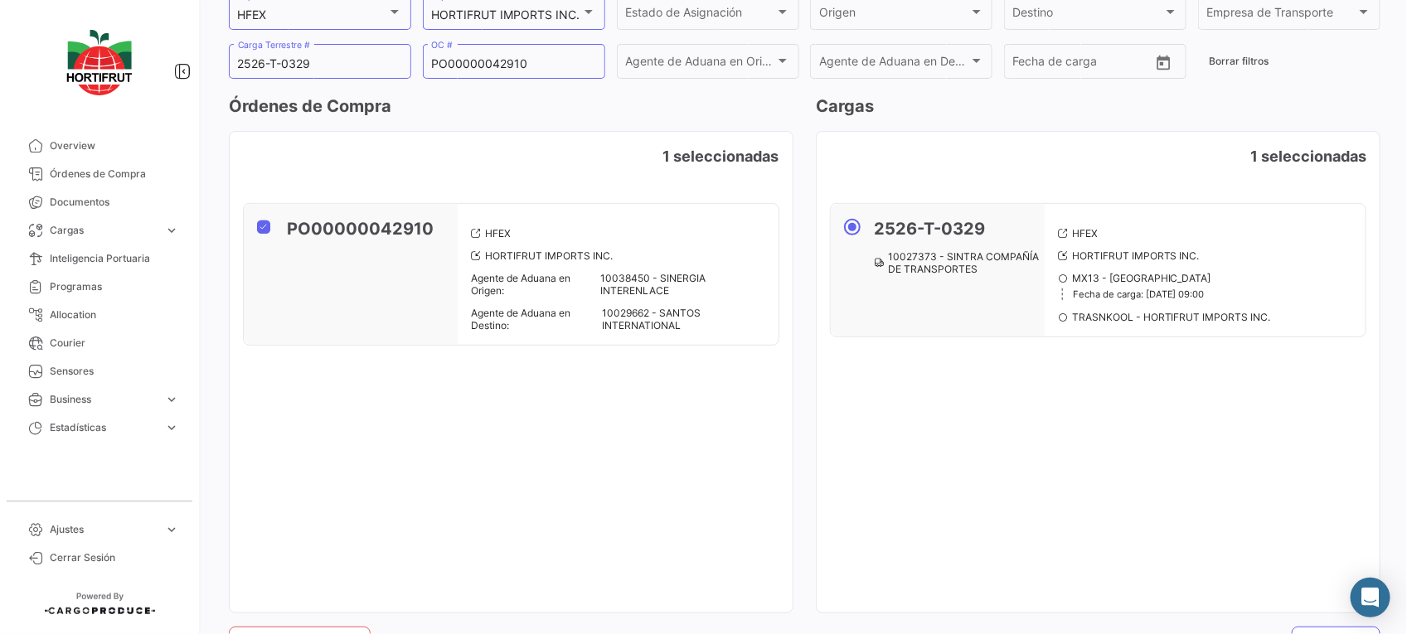
click at [1339, 623] on div "Limpiar Selección Asignar" at bounding box center [804, 636] width 1151 height 46
click at [1339, 627] on button "Asignar" at bounding box center [1335, 643] width 89 height 33
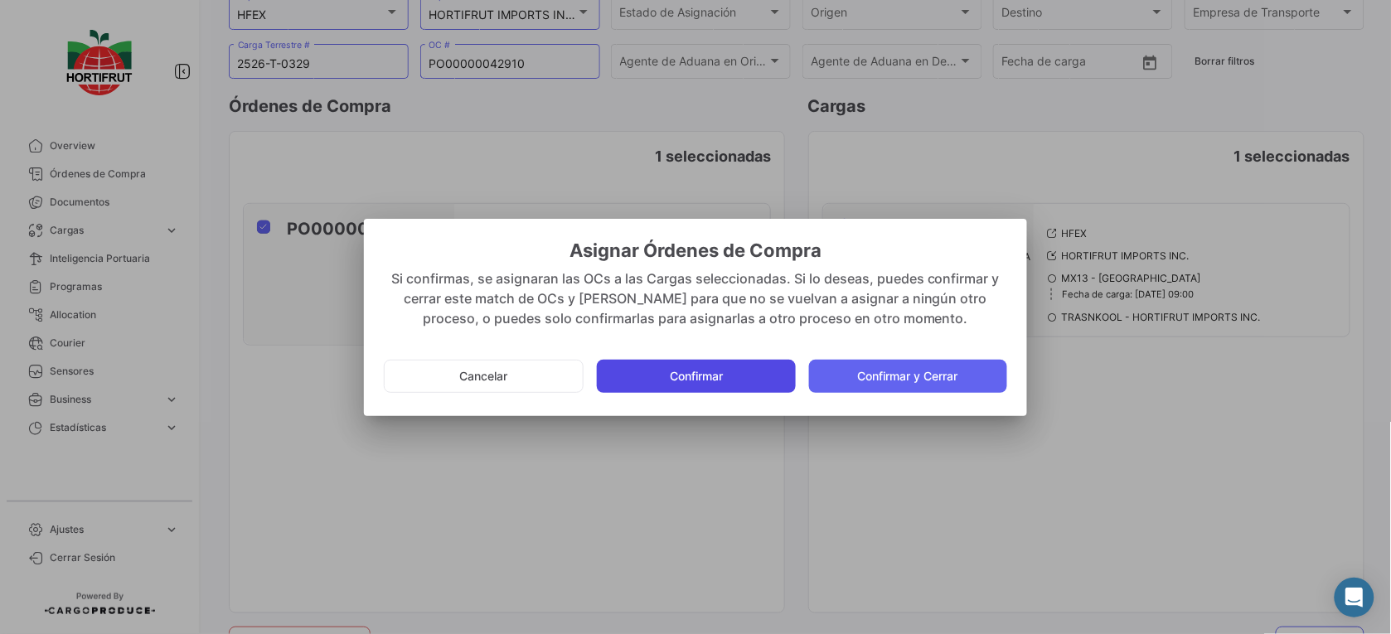
click at [759, 380] on button "Confirmar" at bounding box center [696, 376] width 198 height 33
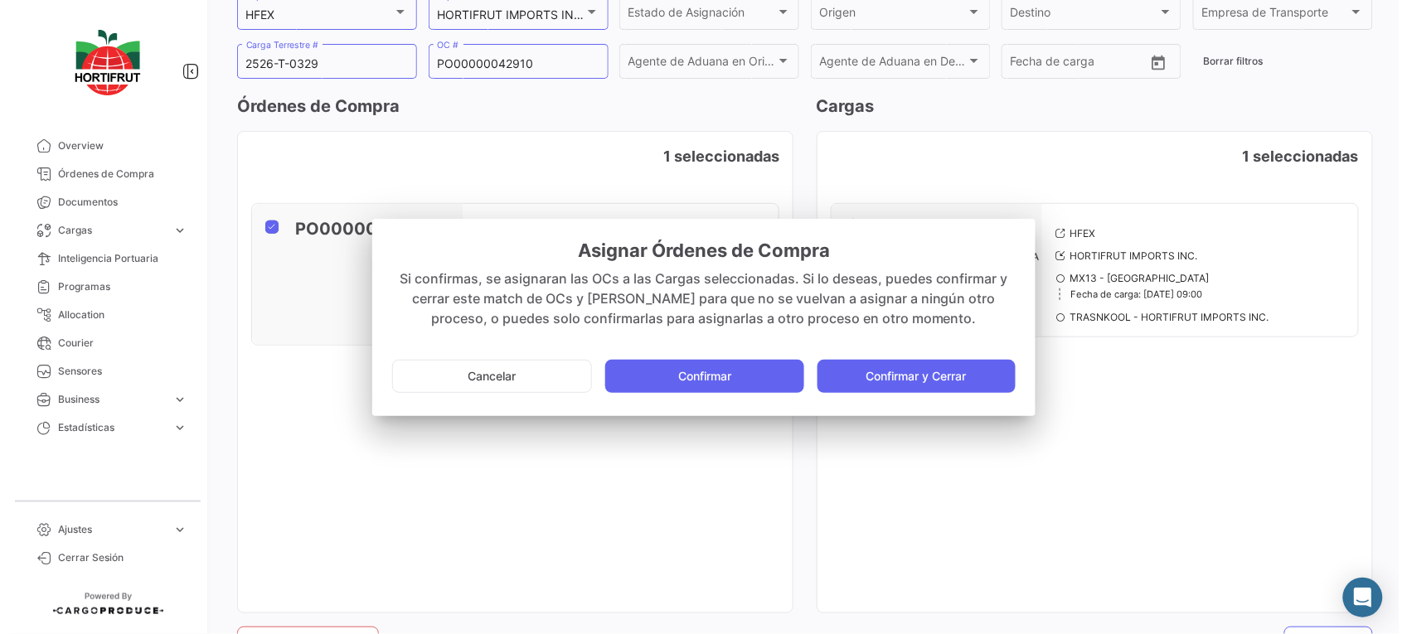
scroll to position [185, 0]
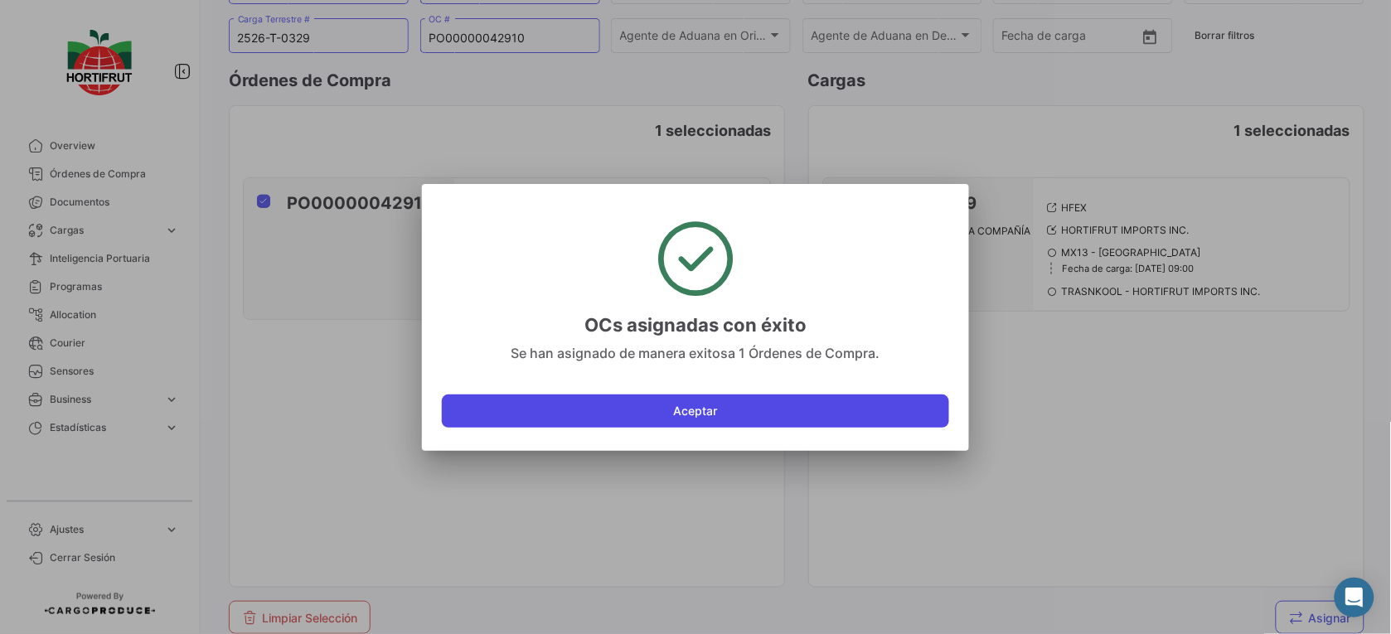
click at [855, 409] on button "Aceptar" at bounding box center [695, 411] width 507 height 33
checkbox input "false"
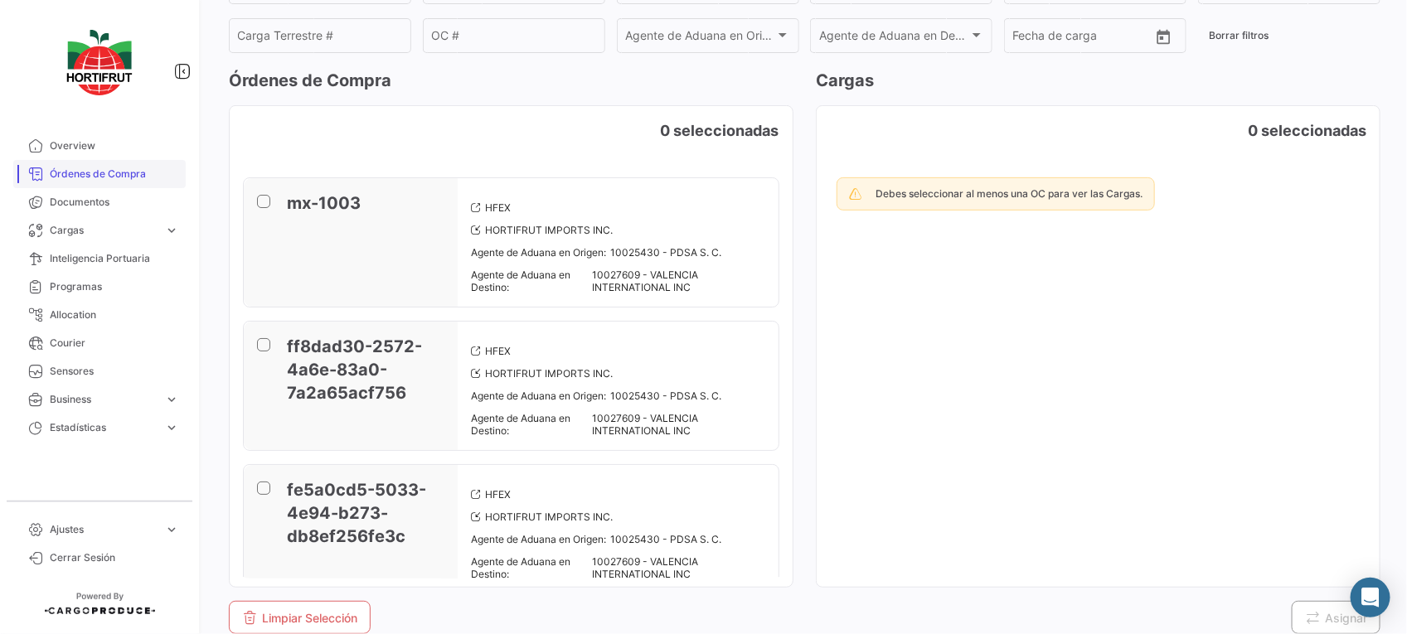
click at [128, 167] on span "Órdenes de Compra" at bounding box center [114, 174] width 129 height 15
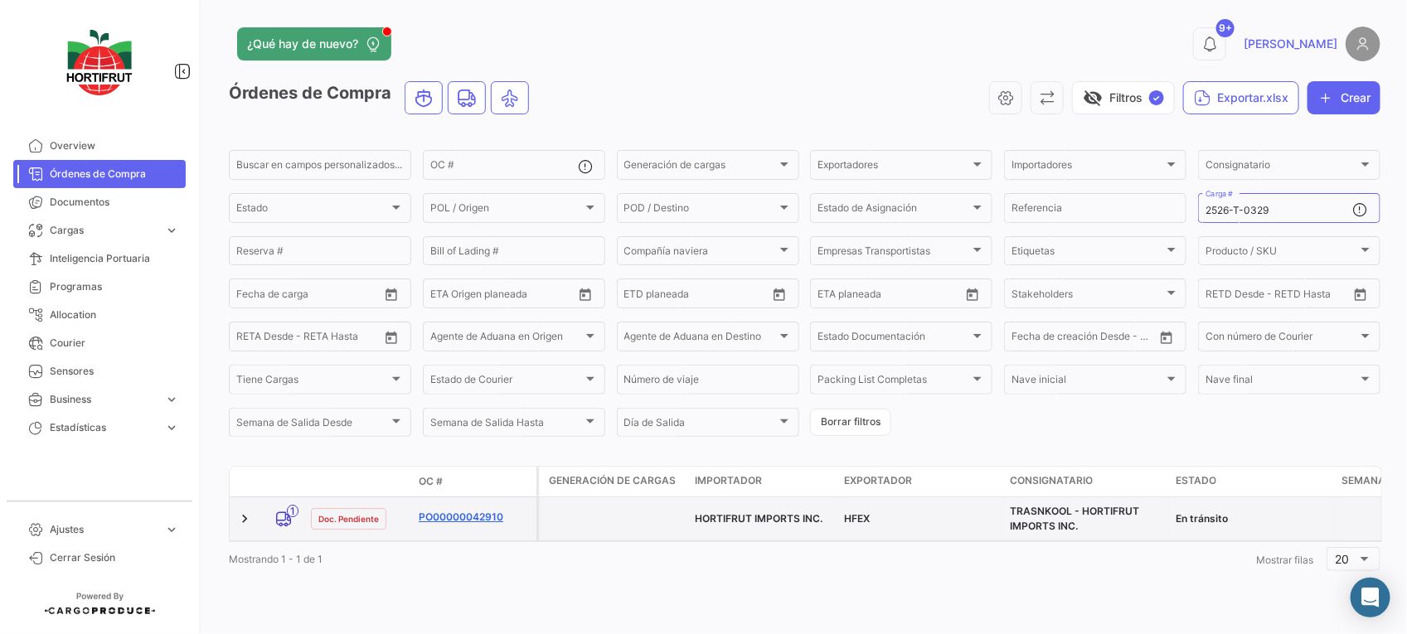
click at [467, 512] on link "PO00000042910" at bounding box center [474, 517] width 111 height 15
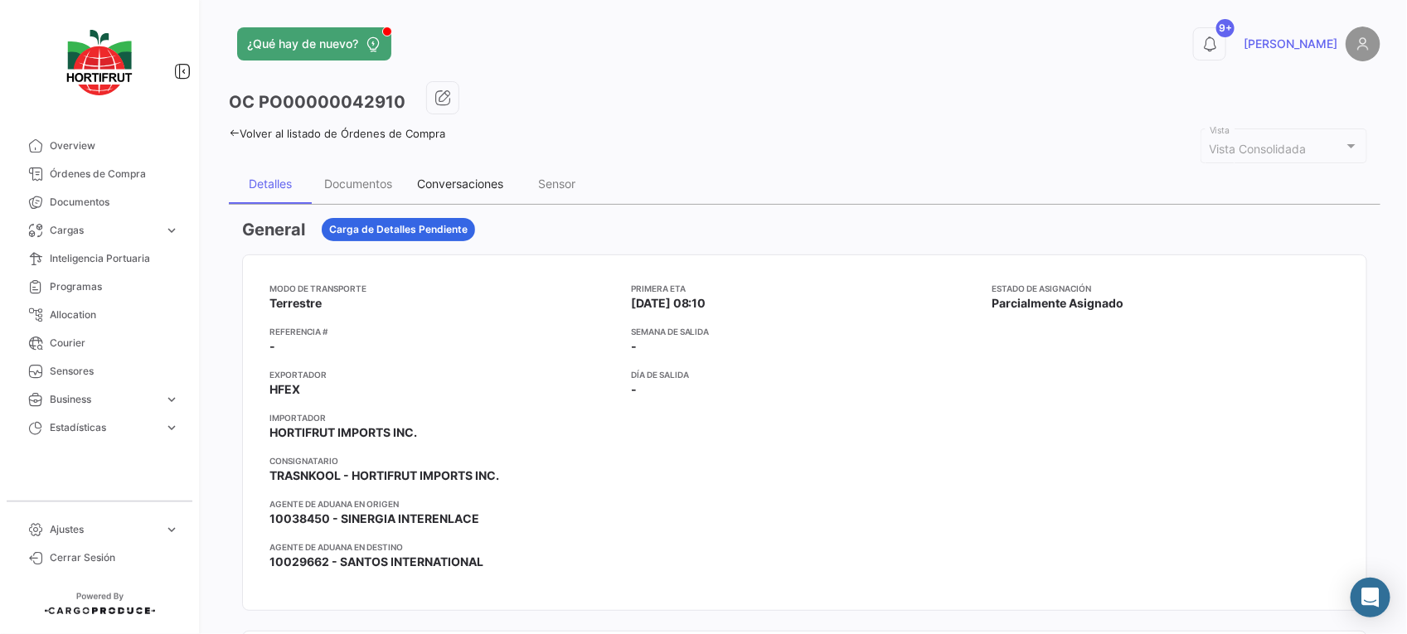
click at [427, 180] on div "Conversaciones" at bounding box center [460, 184] width 86 height 14
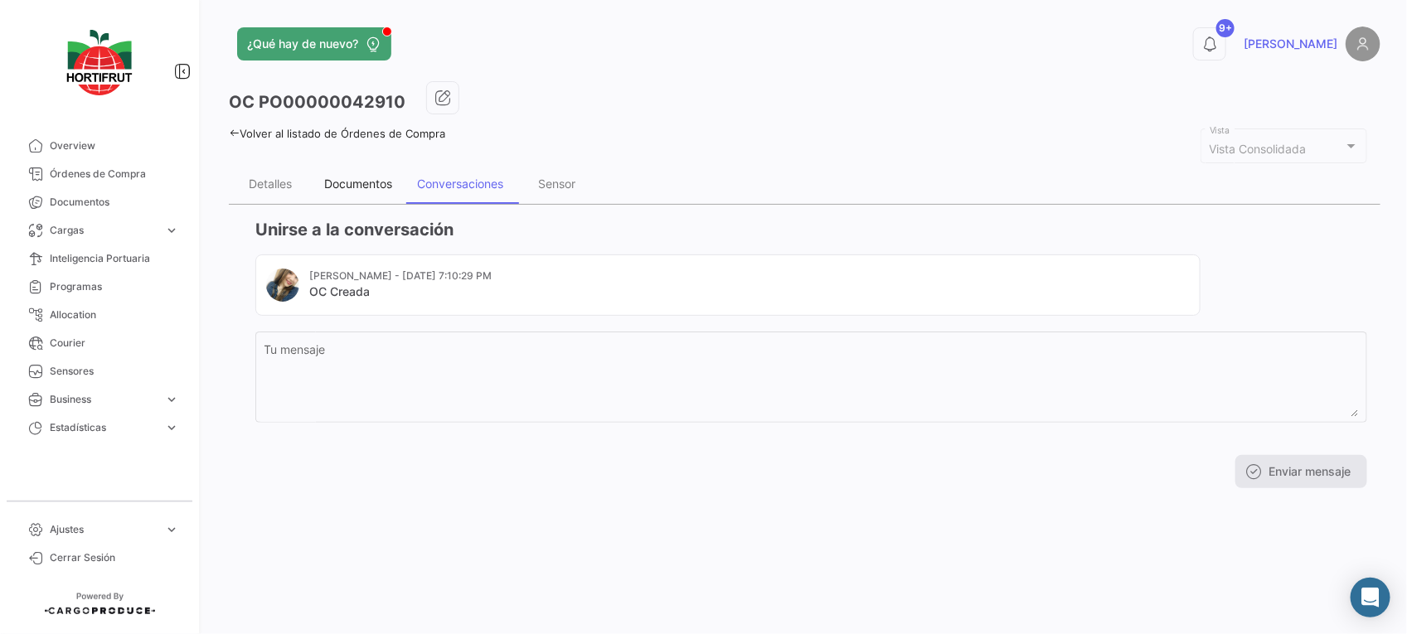
click at [332, 201] on div "Documentos" at bounding box center [358, 184] width 93 height 40
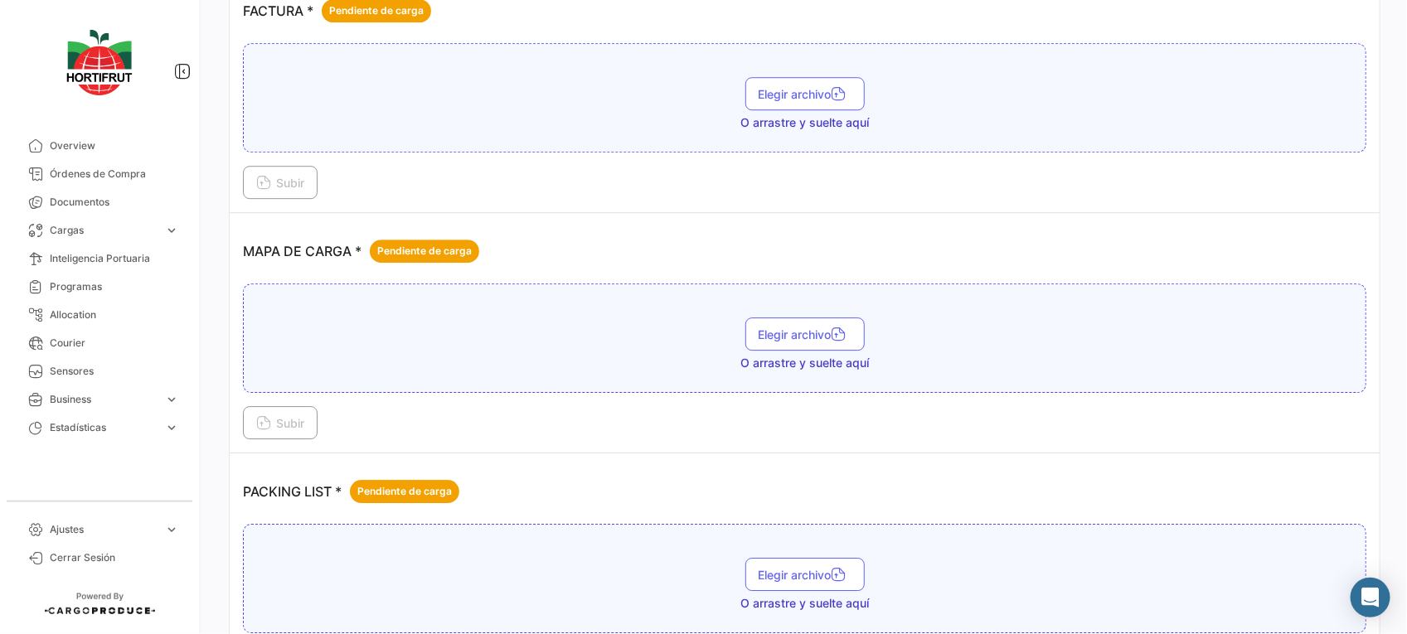
scroll to position [2112, 0]
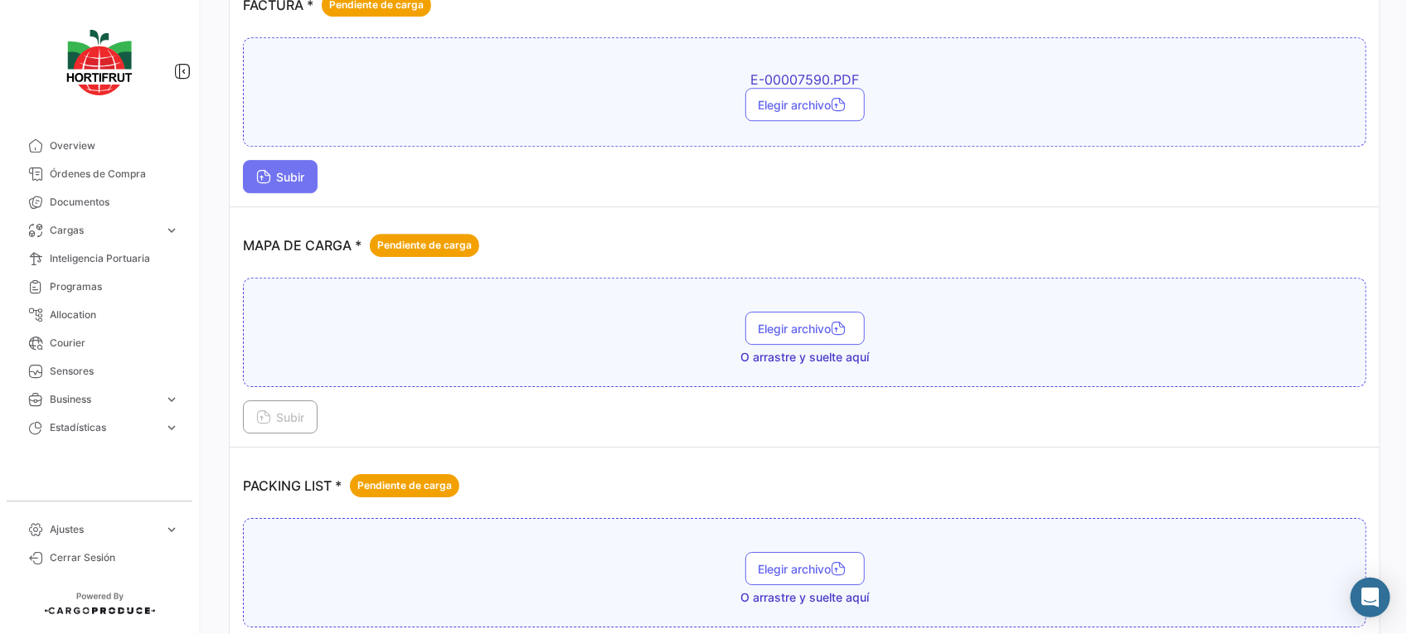
click at [276, 175] on button "Subir" at bounding box center [280, 176] width 75 height 33
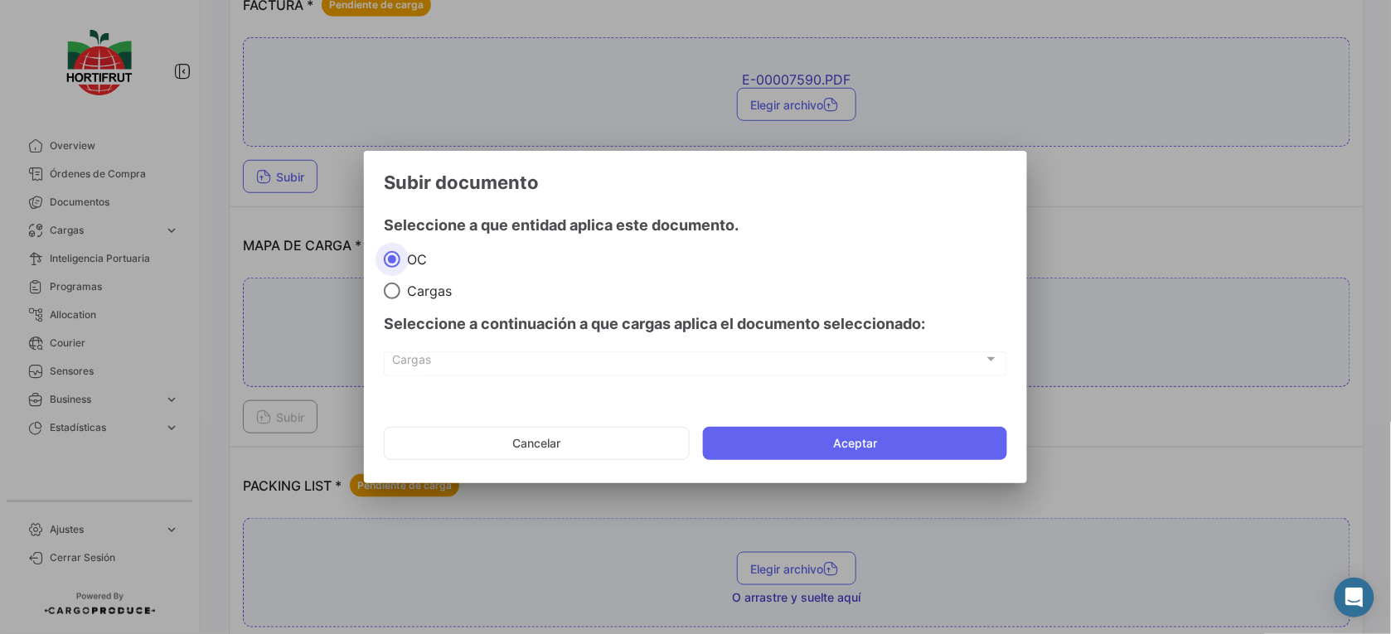
click at [395, 287] on span at bounding box center [392, 291] width 17 height 17
click at [395, 287] on input "Cargas" at bounding box center [392, 291] width 17 height 17
radio input "true"
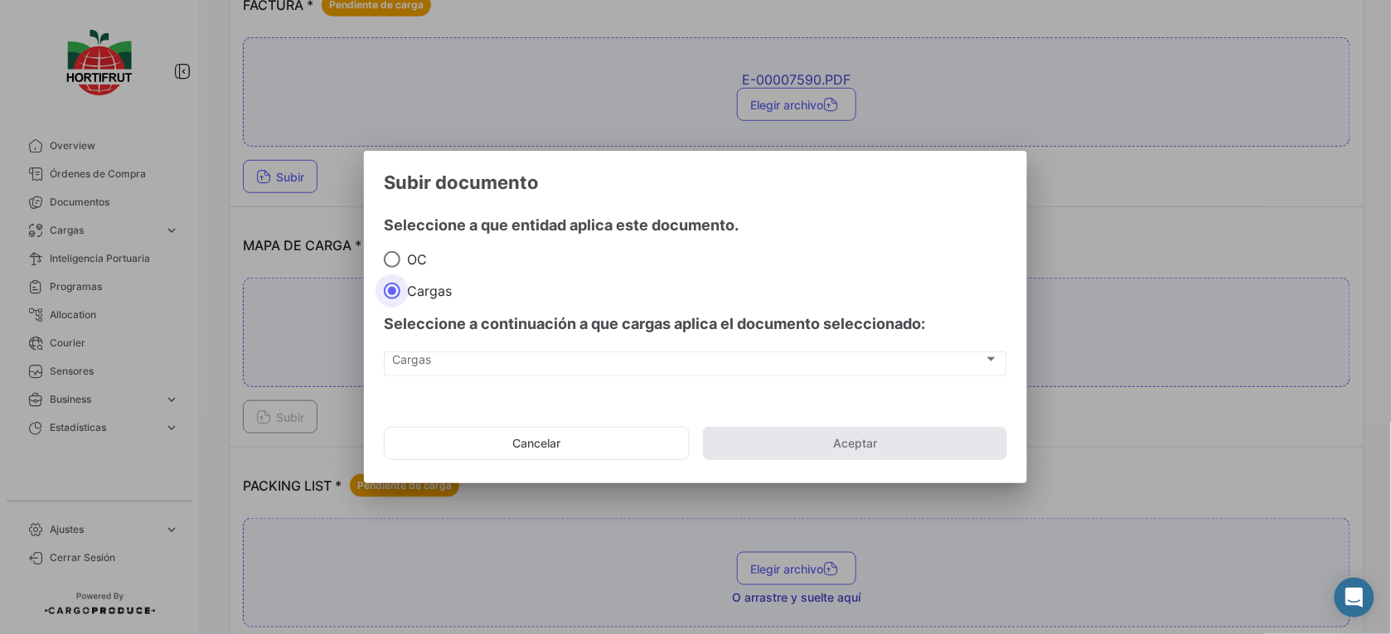
click at [473, 378] on div "Cargas Cargas" at bounding box center [695, 371] width 623 height 41
click at [520, 369] on div "Cargas" at bounding box center [688, 363] width 591 height 14
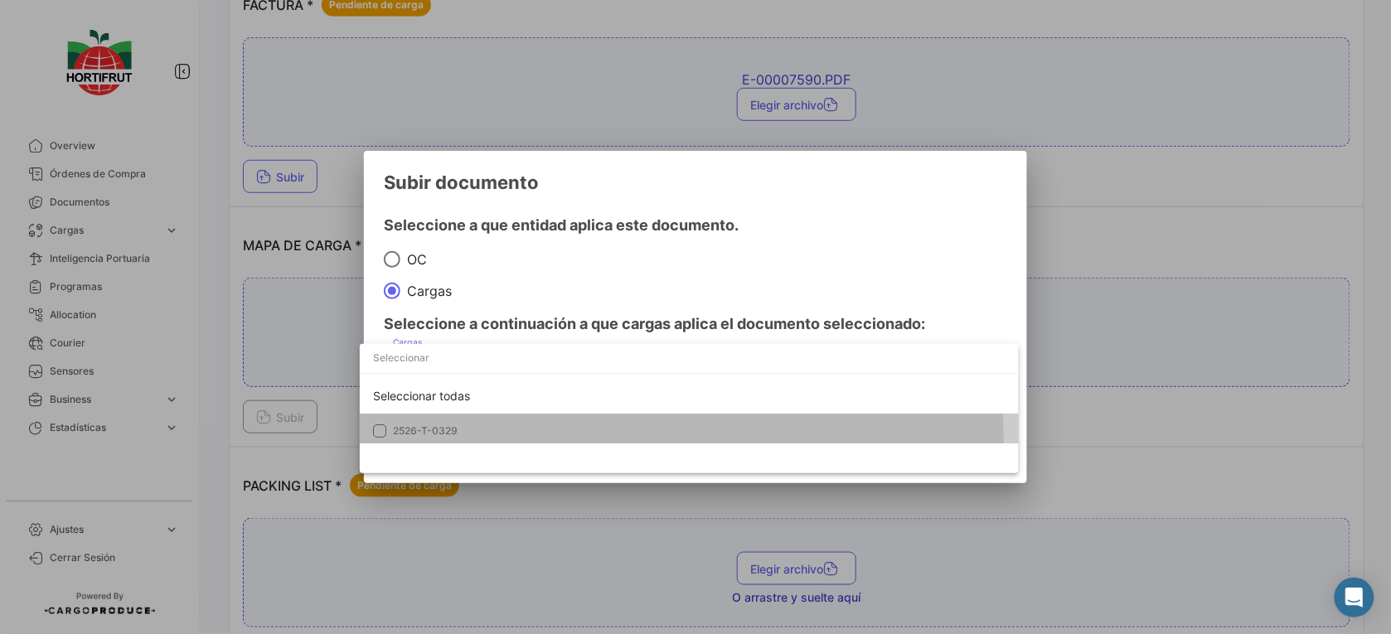
click at [550, 440] on mat-option "2526-T-0329" at bounding box center [689, 431] width 659 height 35
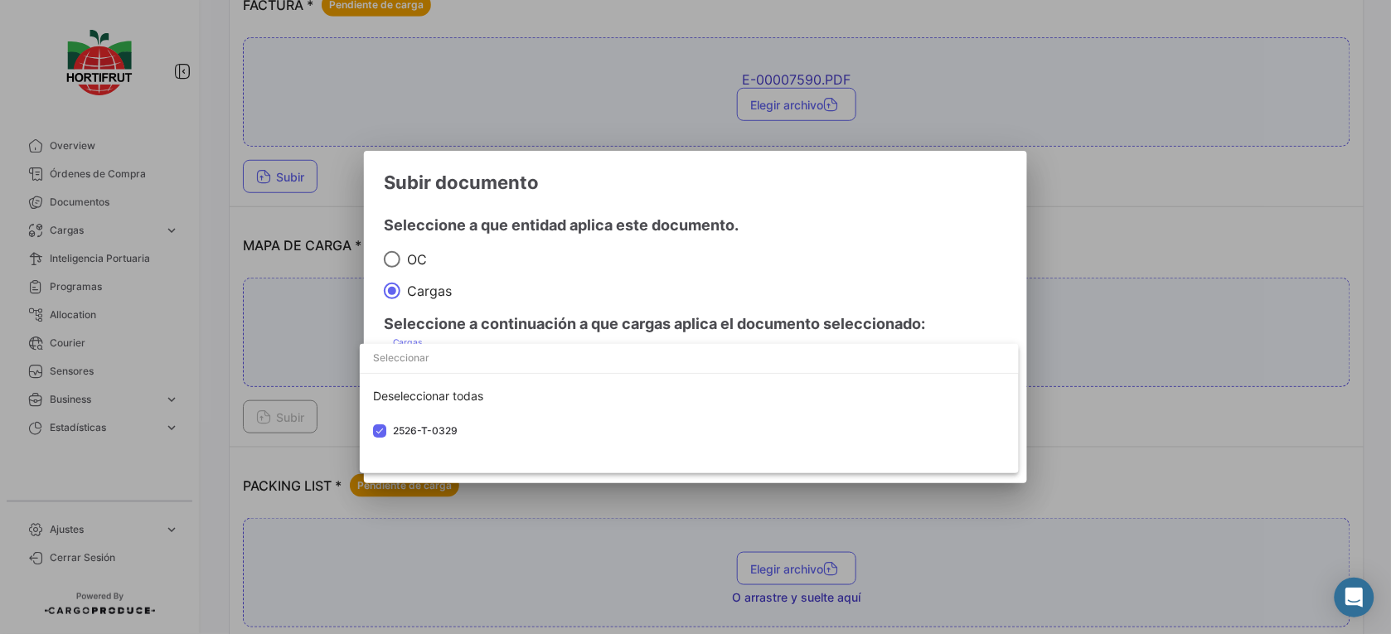
drag, startPoint x: 709, startPoint y: 250, endPoint x: 768, endPoint y: 349, distance: 114.9
click at [719, 267] on div at bounding box center [695, 317] width 1391 height 634
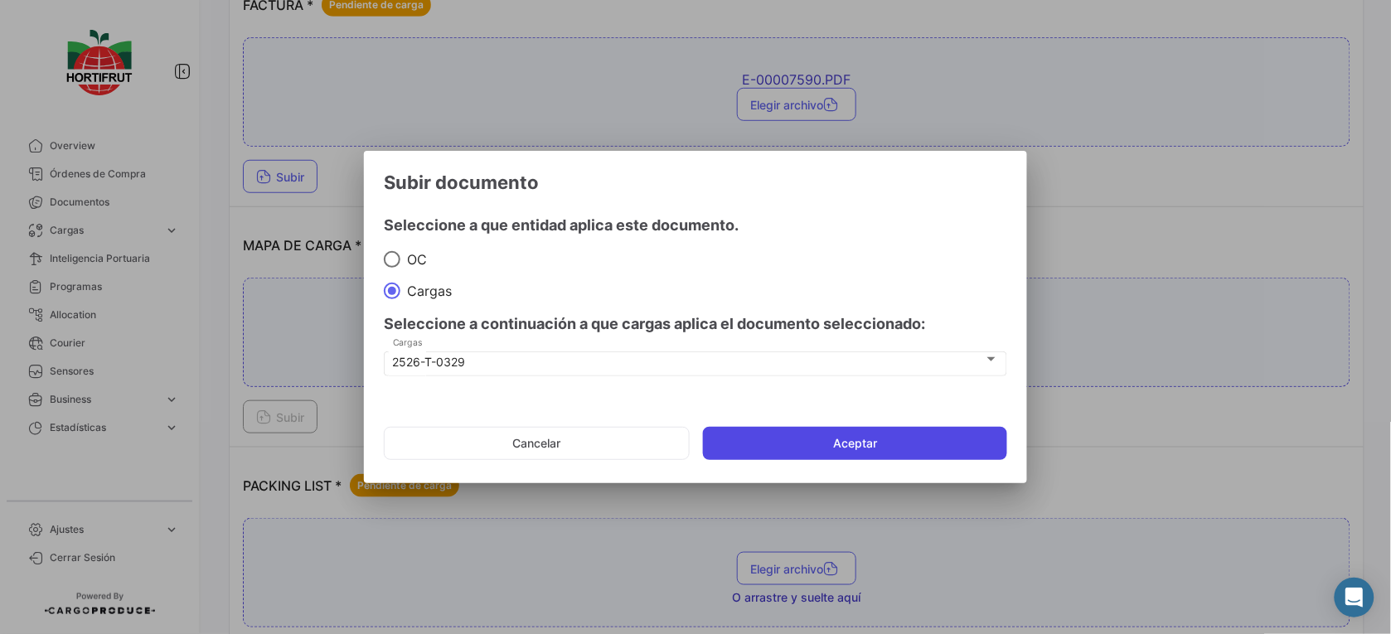
click at [866, 438] on button "Aceptar" at bounding box center [855, 443] width 304 height 33
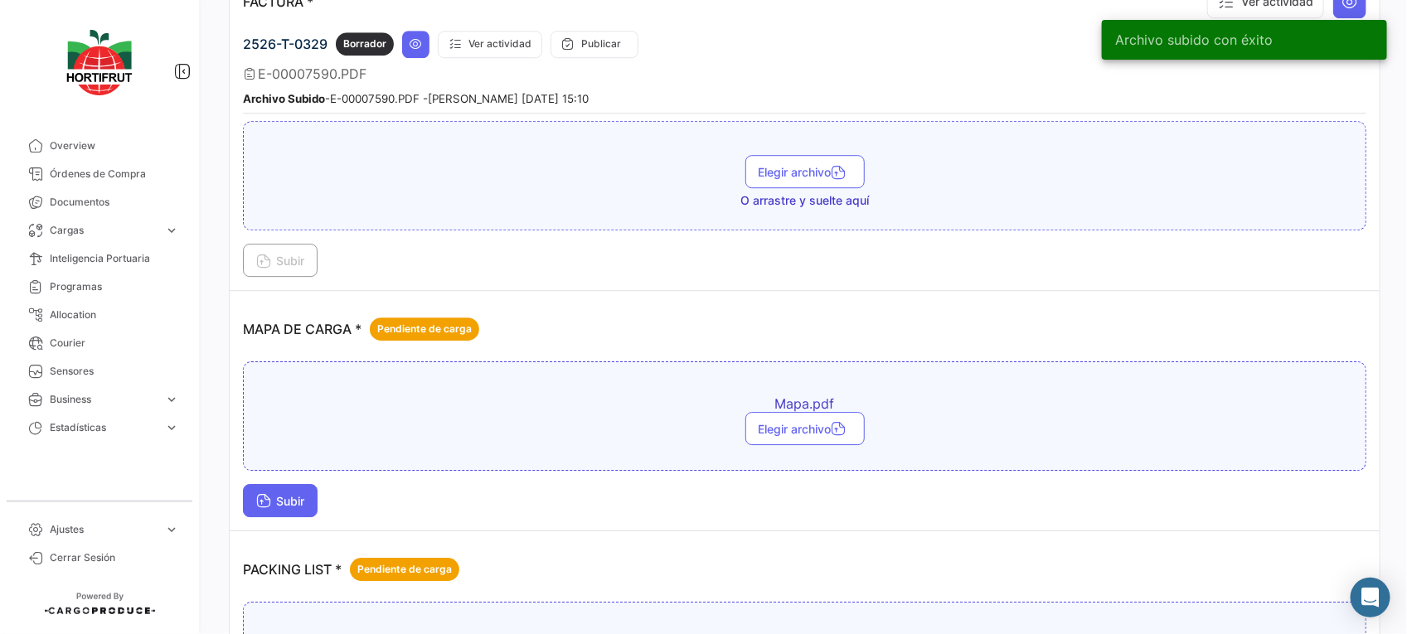
click at [259, 500] on icon at bounding box center [263, 502] width 15 height 15
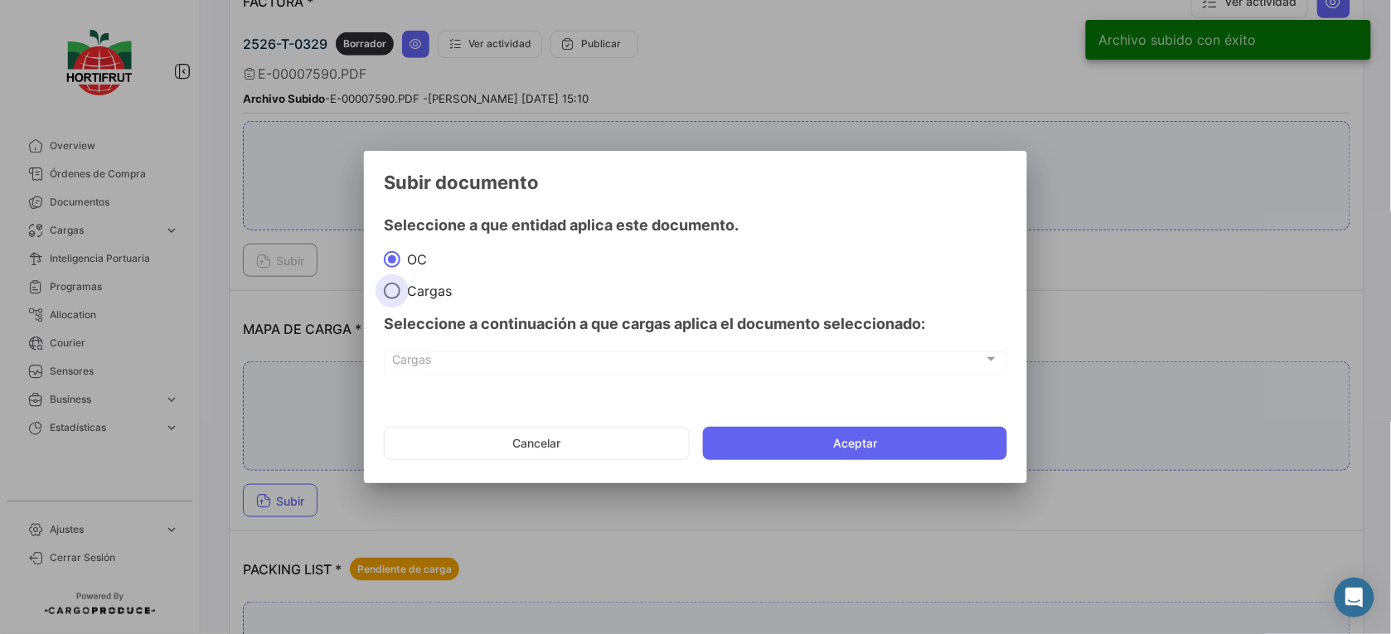
click at [391, 286] on span at bounding box center [392, 291] width 17 height 17
click at [391, 286] on input "Cargas" at bounding box center [392, 291] width 17 height 17
radio input "true"
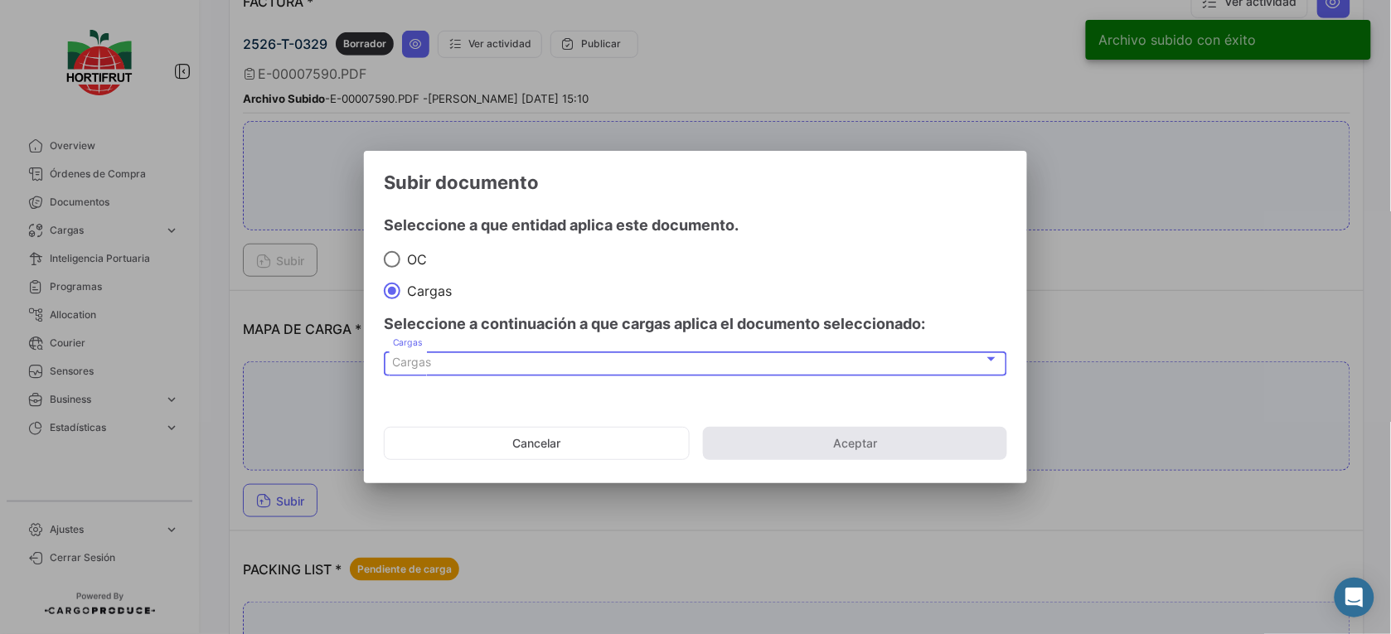
click at [438, 357] on div "Cargas" at bounding box center [688, 363] width 591 height 14
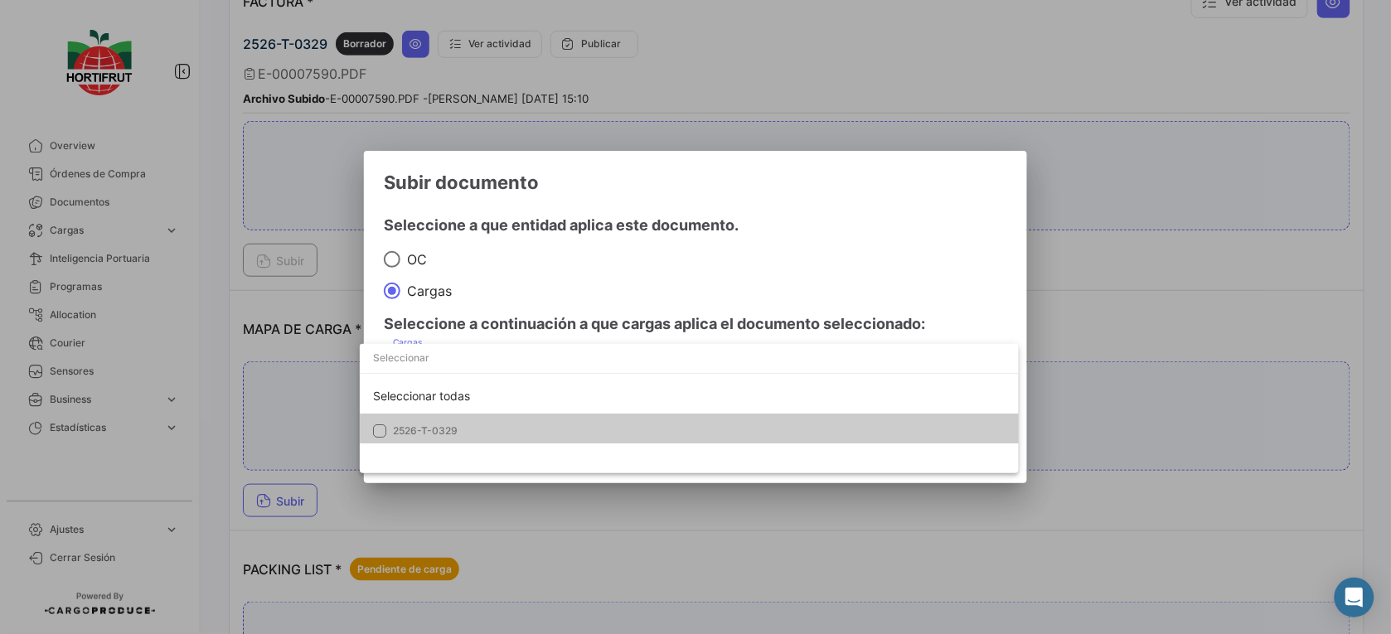
click at [467, 409] on div "Seleccionar todas" at bounding box center [689, 396] width 659 height 35
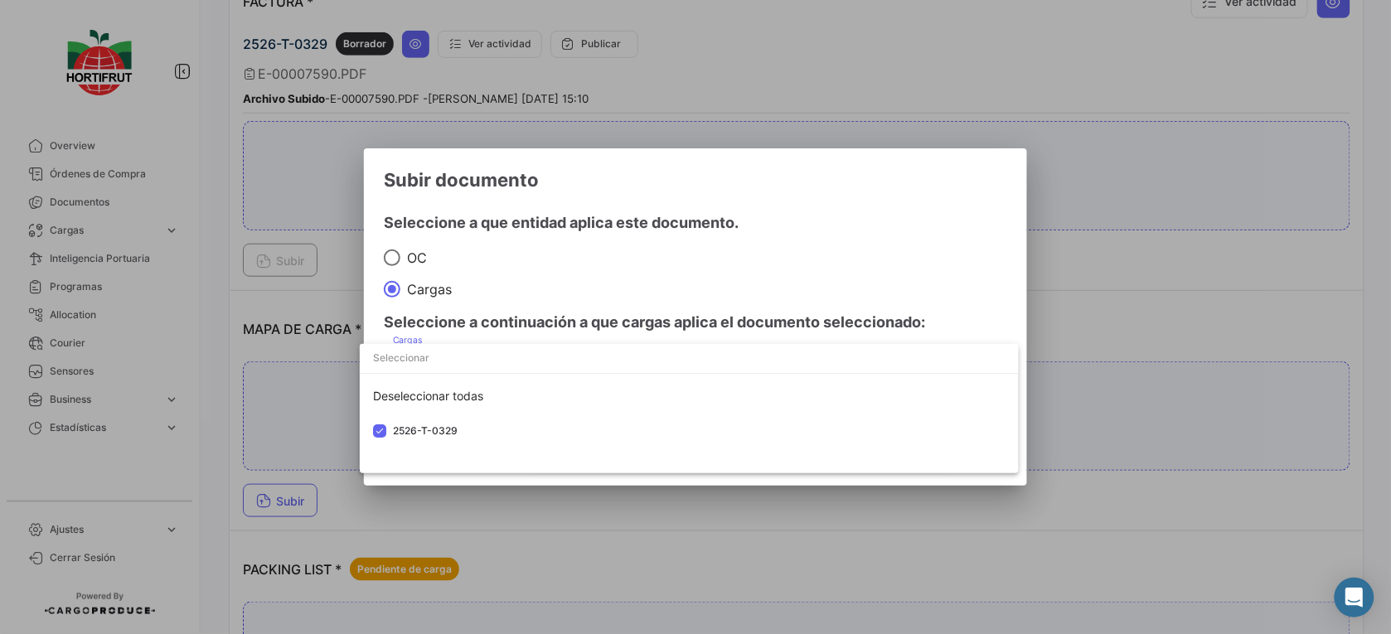
click at [676, 288] on div at bounding box center [695, 317] width 1391 height 634
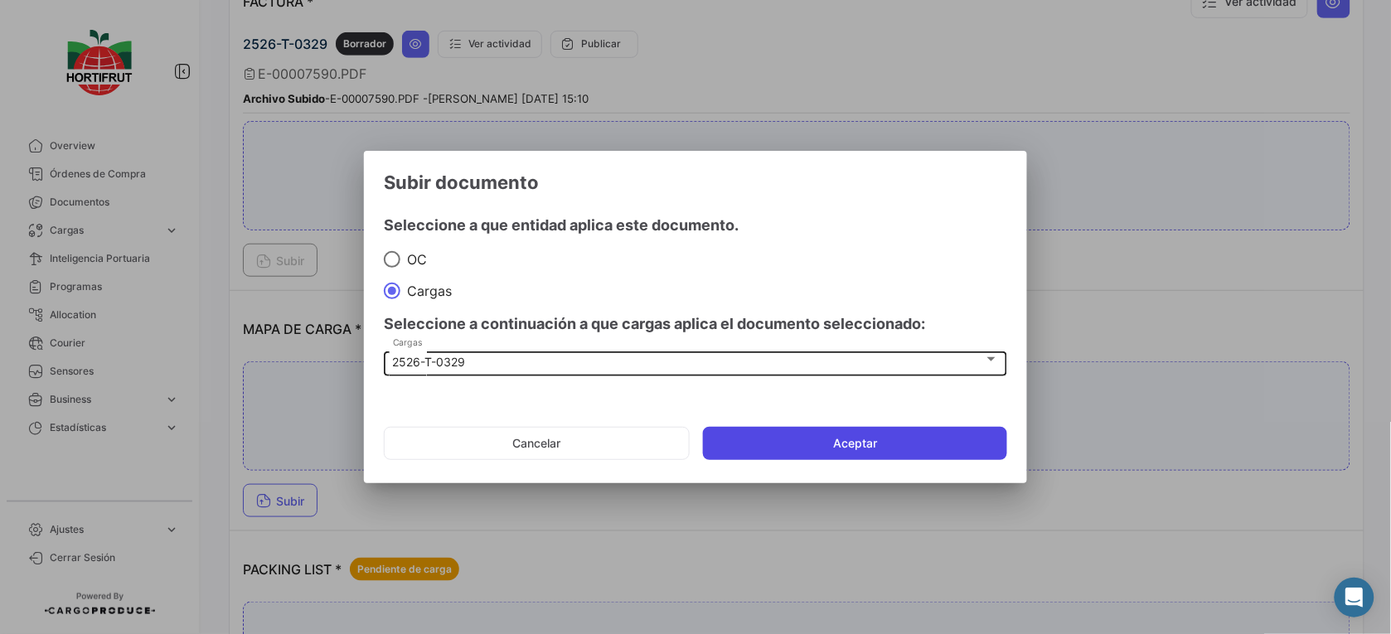
click at [848, 439] on button "Aceptar" at bounding box center [855, 443] width 304 height 33
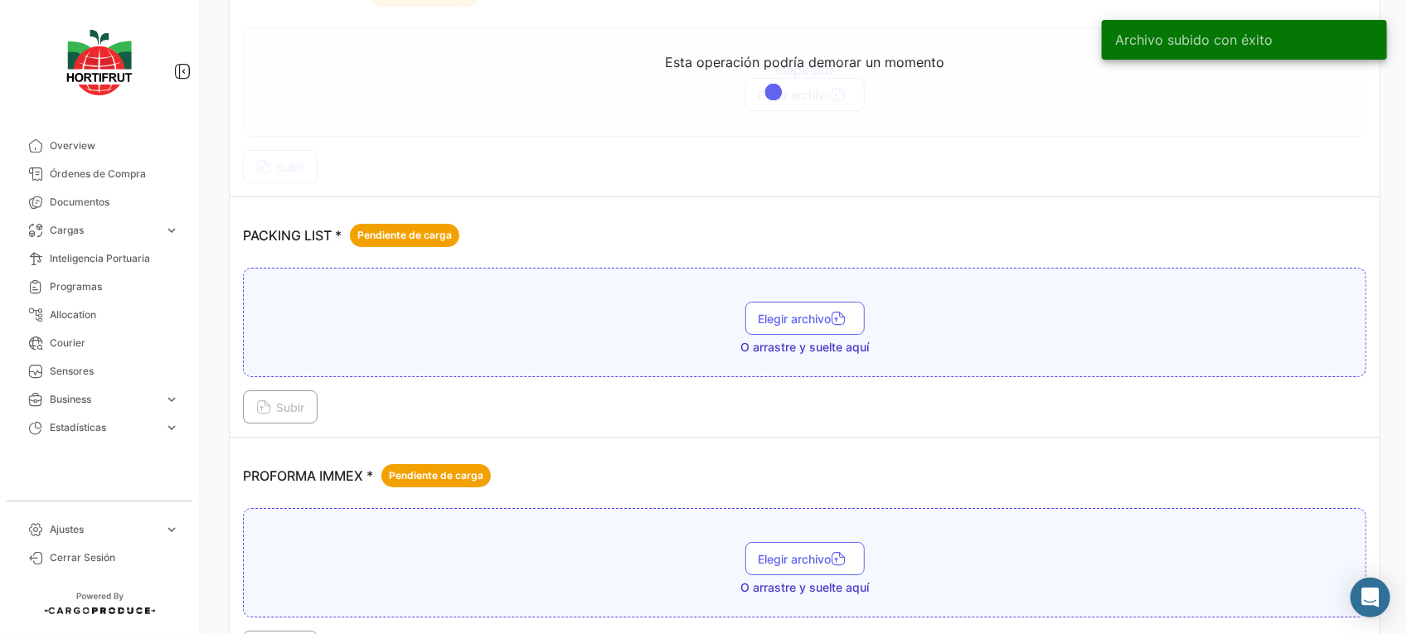
scroll to position [2541, 0]
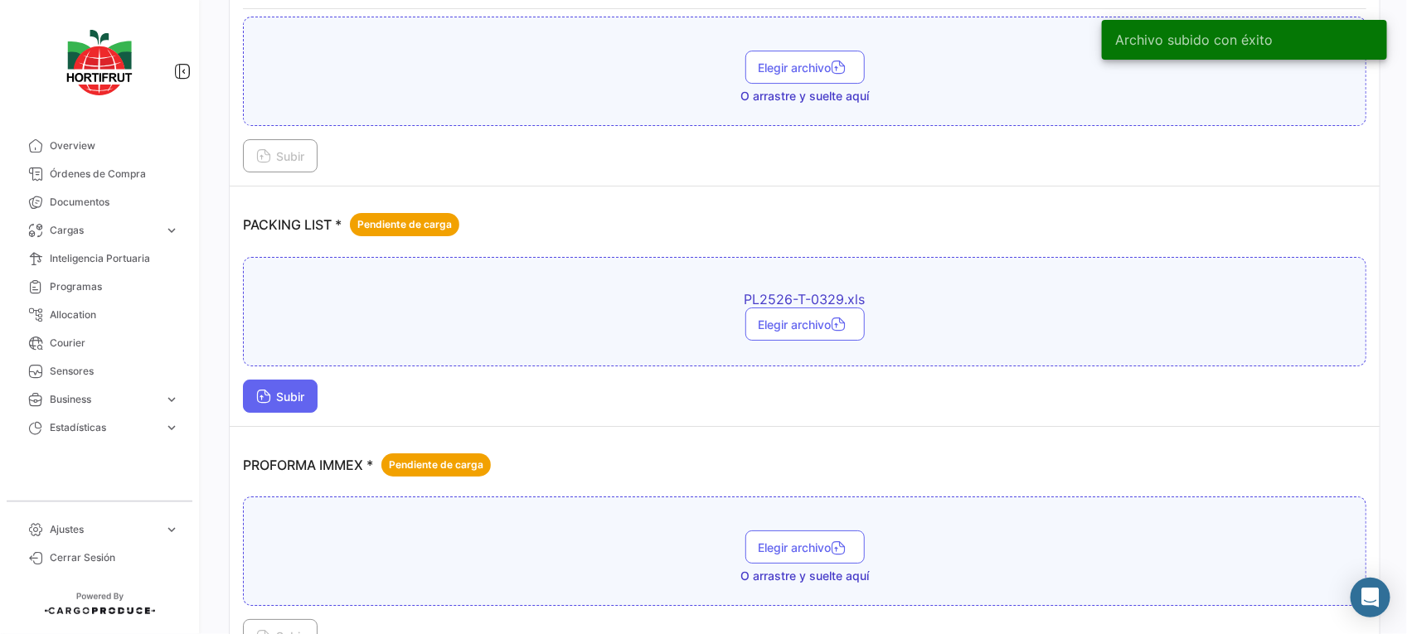
click at [287, 400] on span "Subir" at bounding box center [280, 397] width 48 height 14
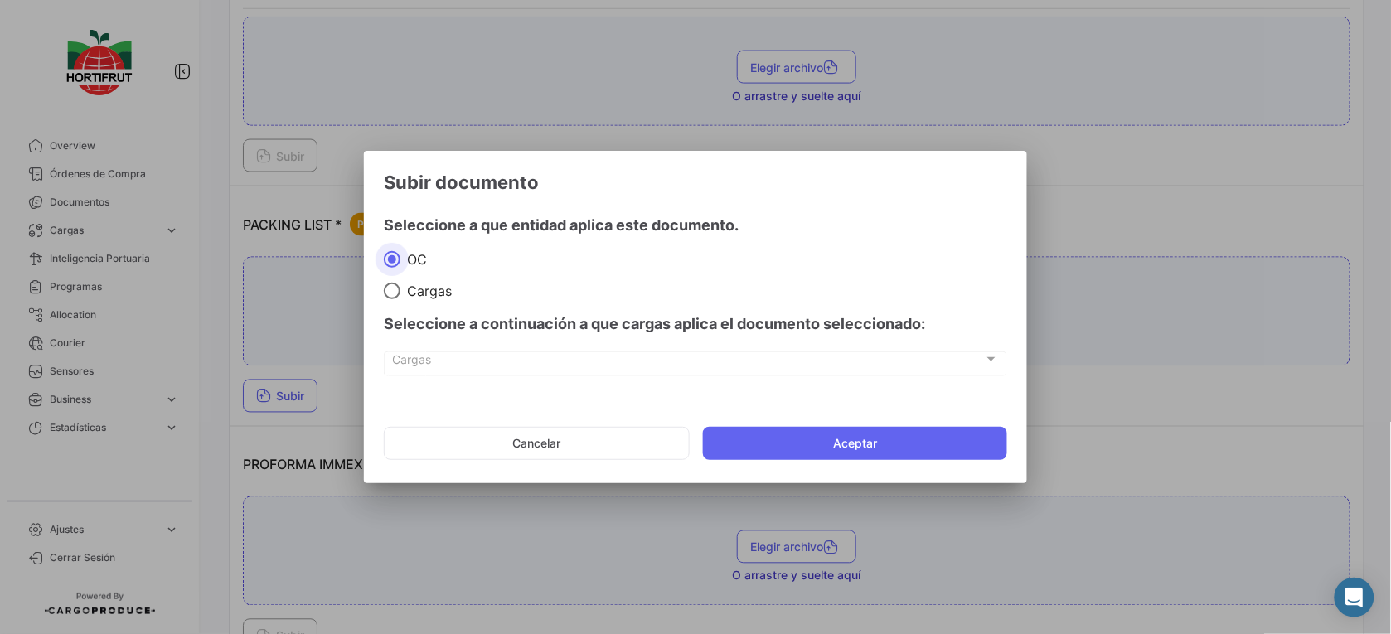
click at [395, 293] on span at bounding box center [392, 291] width 17 height 17
click at [395, 293] on input "Cargas" at bounding box center [392, 291] width 17 height 17
radio input "true"
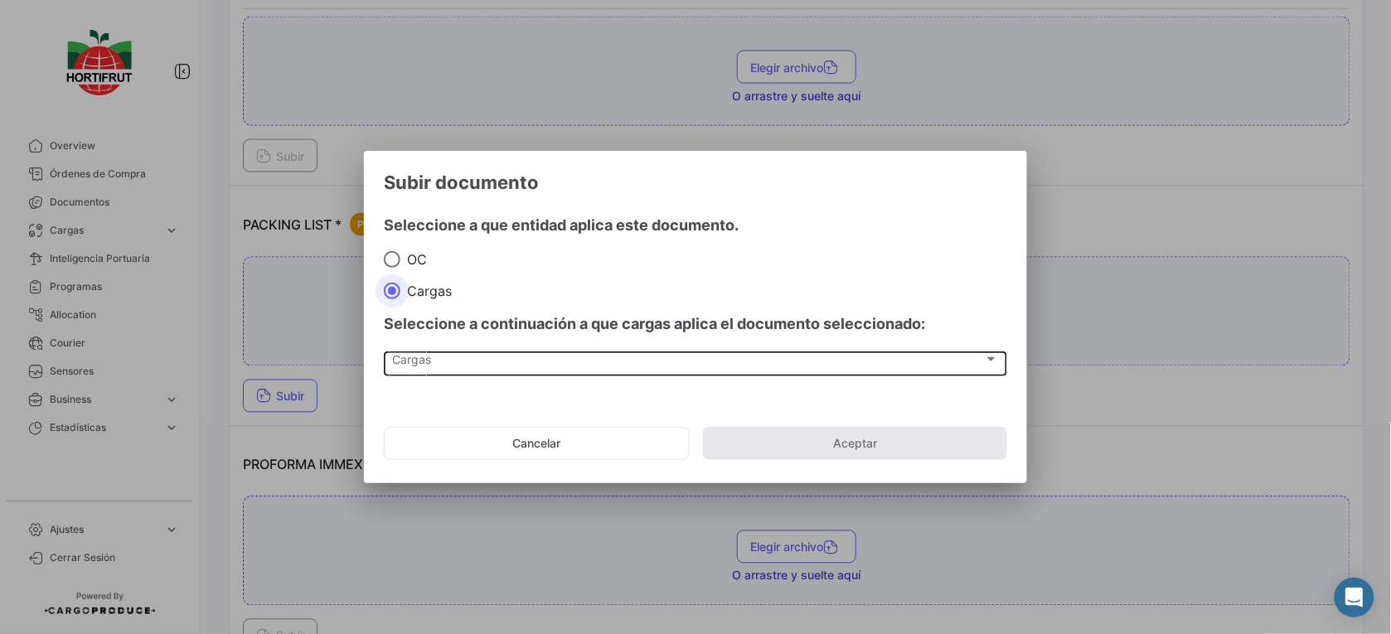
click at [468, 367] on div "Cargas" at bounding box center [688, 363] width 591 height 14
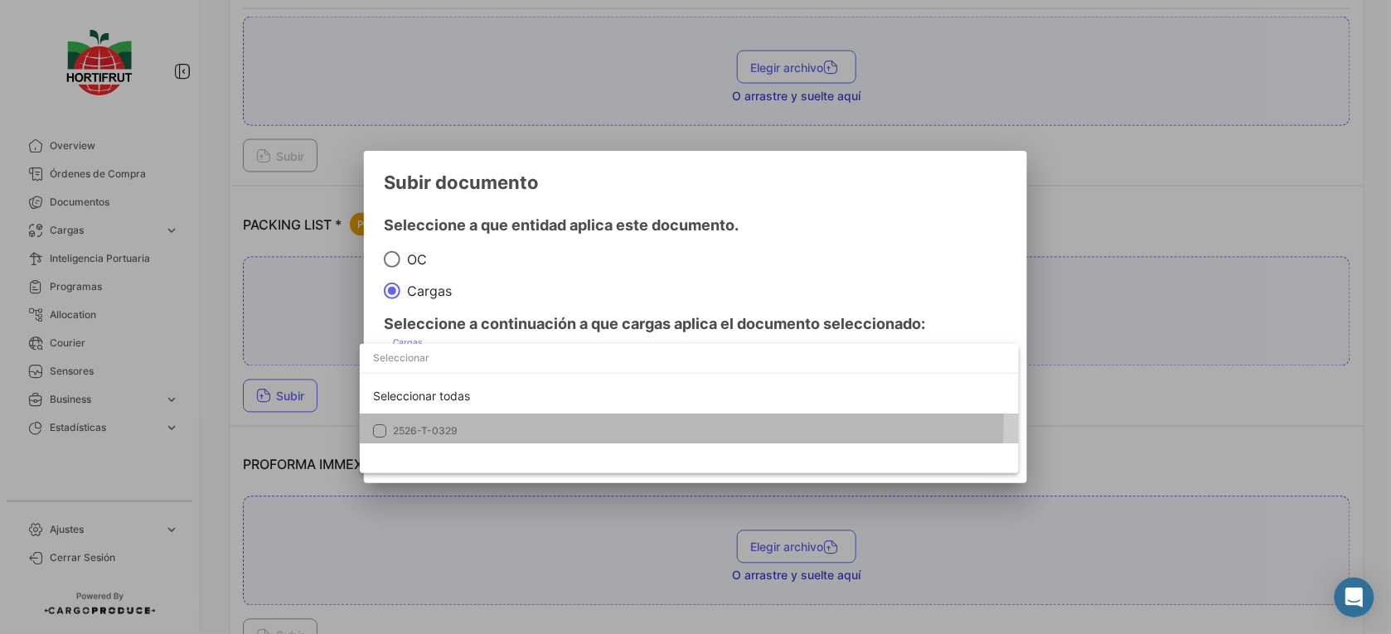
click at [499, 420] on mat-option "2526-T-0329" at bounding box center [689, 431] width 659 height 35
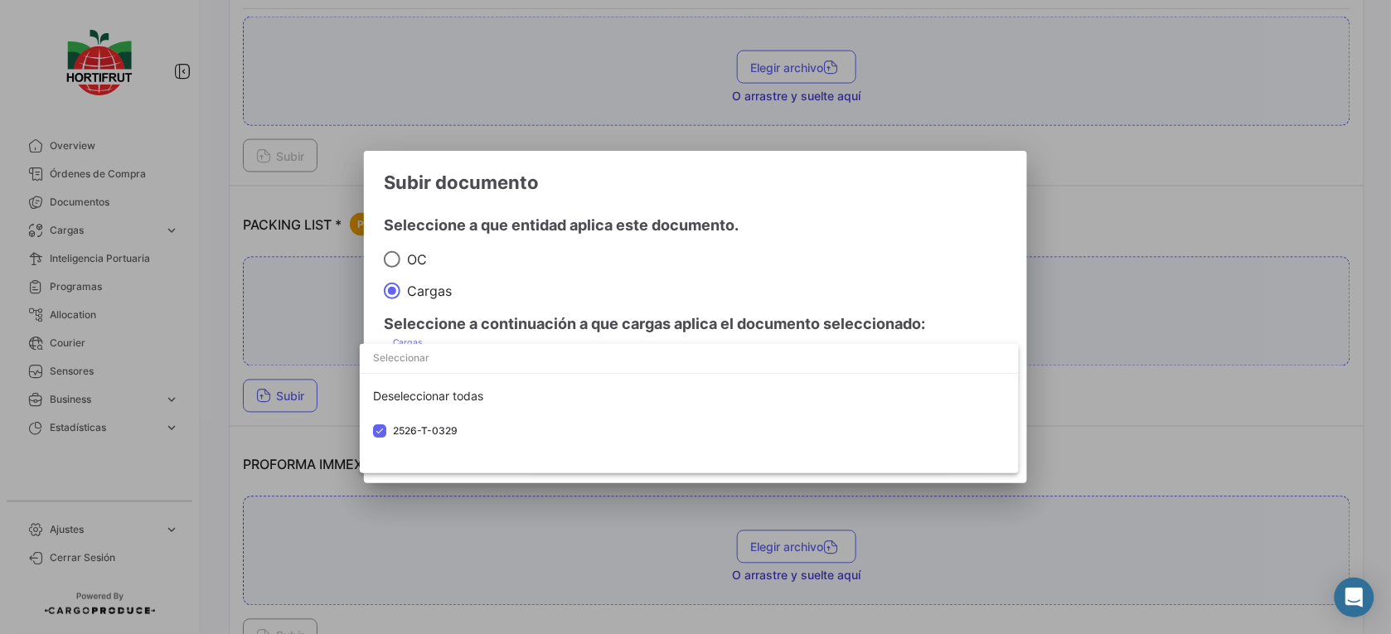
click at [682, 239] on div at bounding box center [695, 317] width 1391 height 634
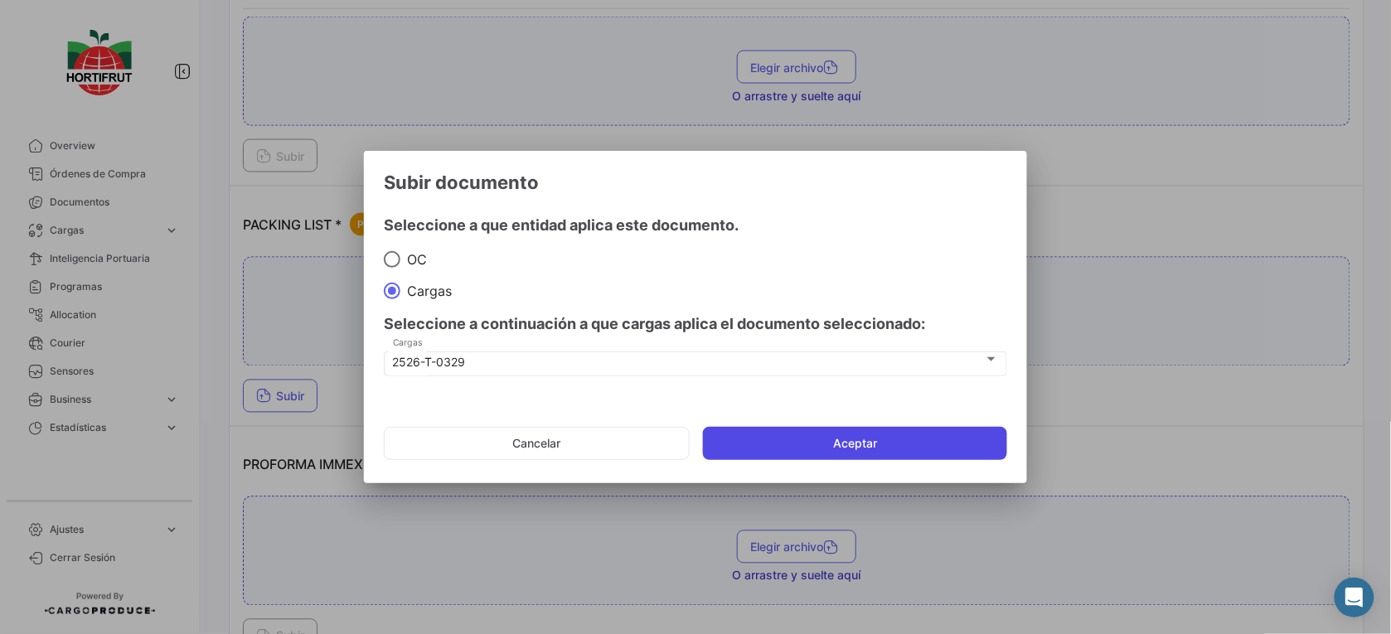
drag, startPoint x: 834, startPoint y: 427, endPoint x: 854, endPoint y: 441, distance: 24.4
click at [848, 439] on button "Aceptar" at bounding box center [855, 443] width 304 height 33
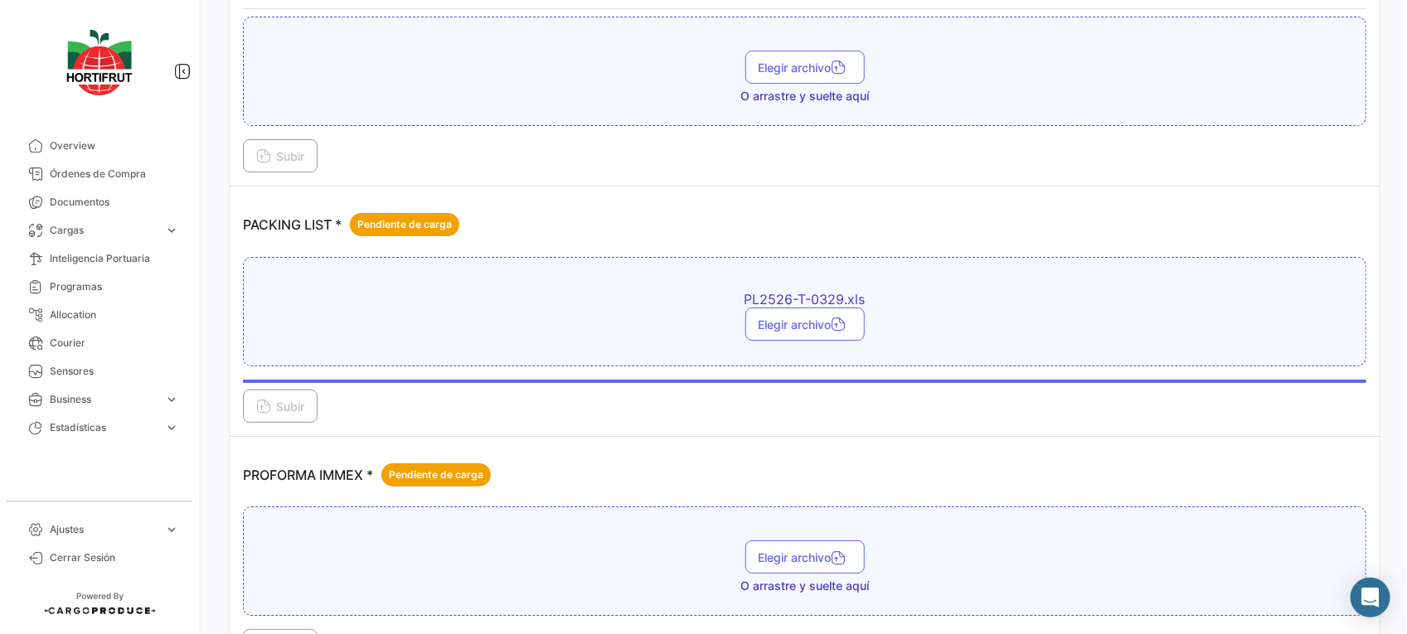
drag, startPoint x: 854, startPoint y: 441, endPoint x: 1010, endPoint y: 569, distance: 201.4
click at [1010, 569] on td "PROFORMA IMMEX * Pendiente de carga Elegir archivo O arrastre y suelte aquí Sub…" at bounding box center [805, 557] width 1150 height 240
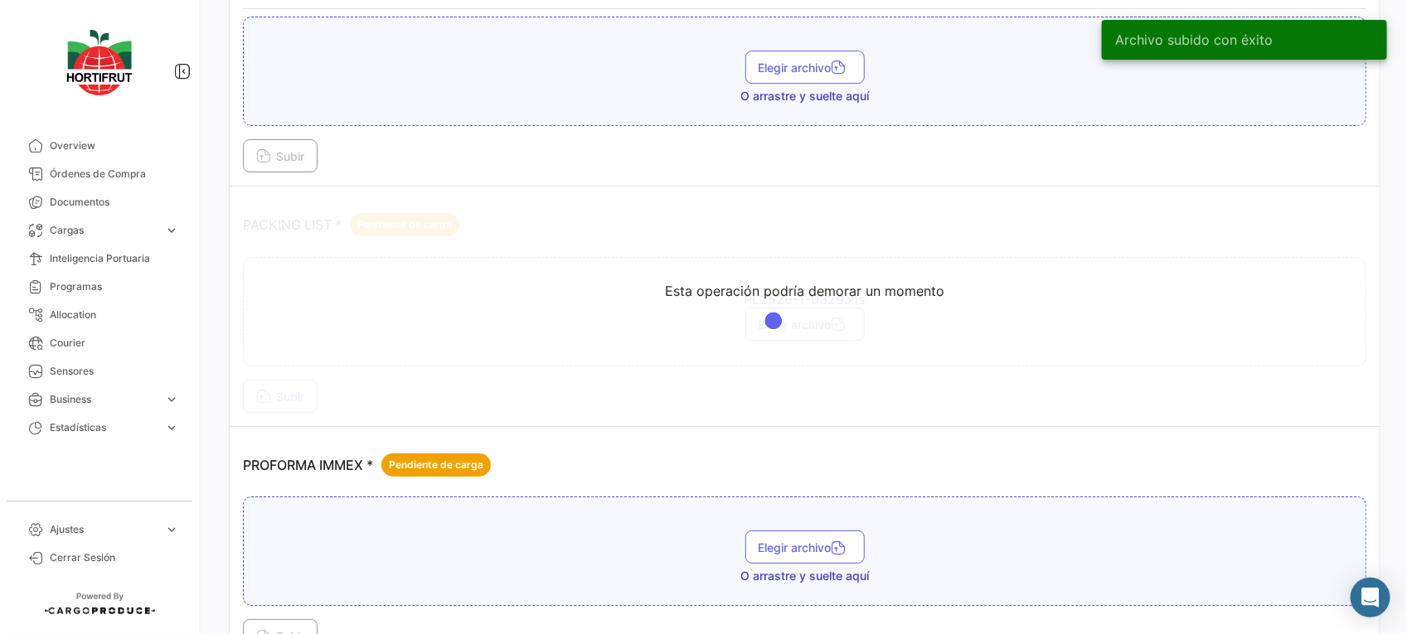
scroll to position [2841, 0]
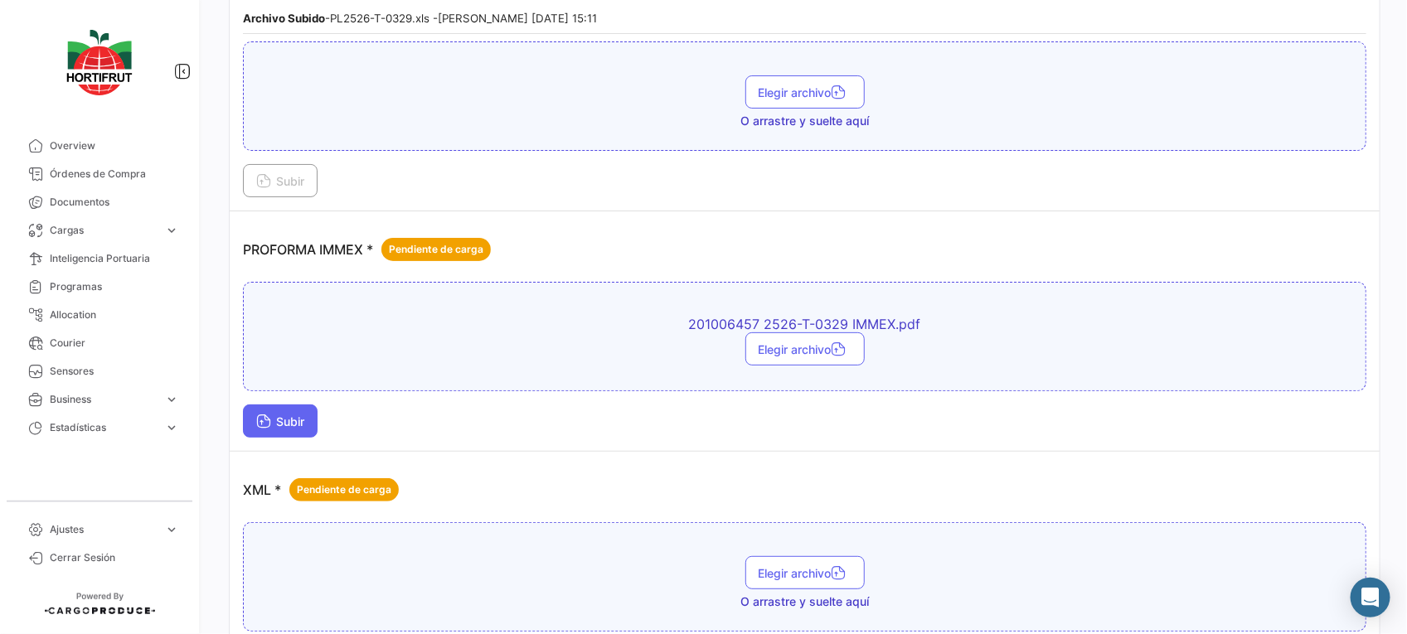
click at [304, 420] on span "Subir" at bounding box center [280, 421] width 48 height 14
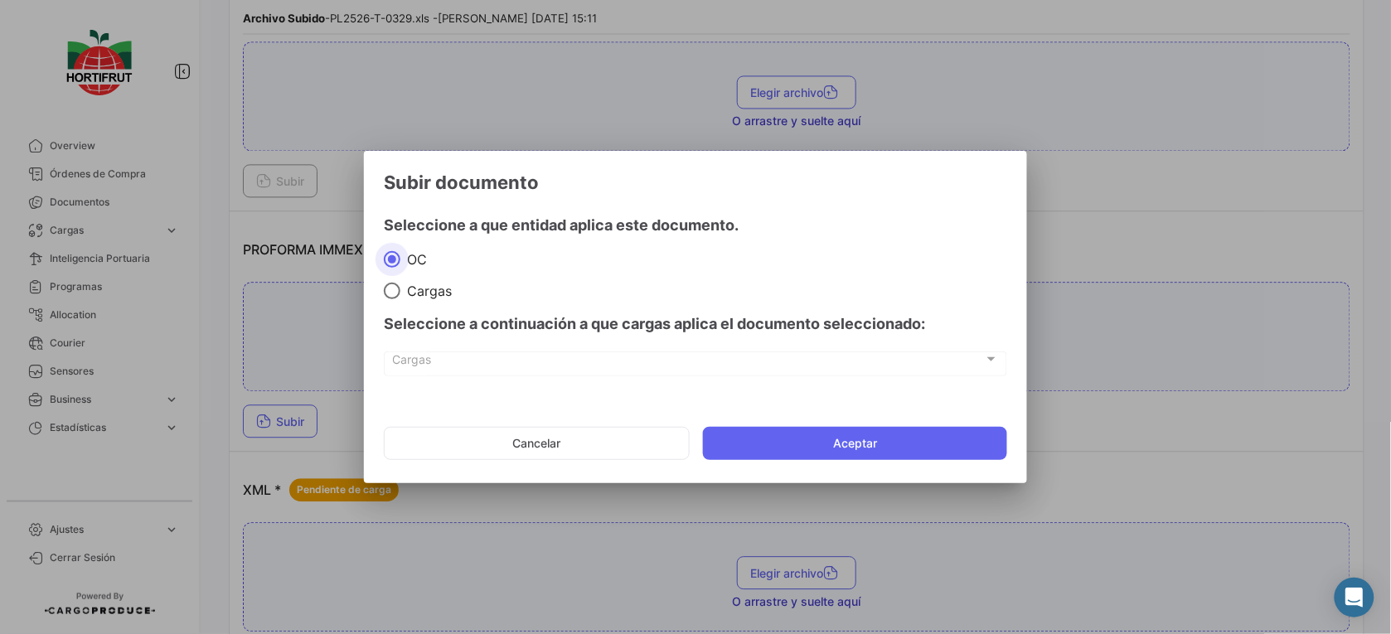
click at [395, 296] on mat-dialog-content "Seleccione a que entidad aplica este documento. OC Cargas Seleccione a continua…" at bounding box center [695, 299] width 663 height 196
click at [385, 283] on span at bounding box center [392, 291] width 17 height 17
click at [385, 283] on input "Cargas" at bounding box center [392, 291] width 17 height 17
radio input "true"
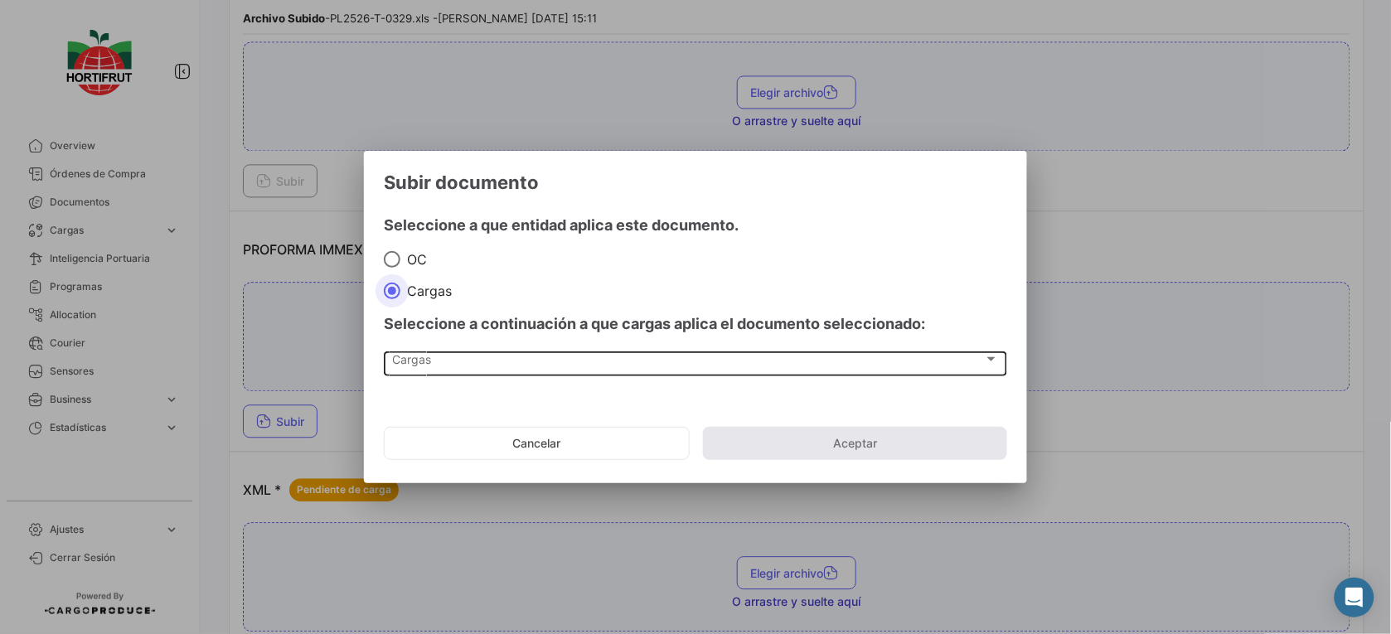
click at [461, 369] on div "Cargas" at bounding box center [688, 363] width 591 height 14
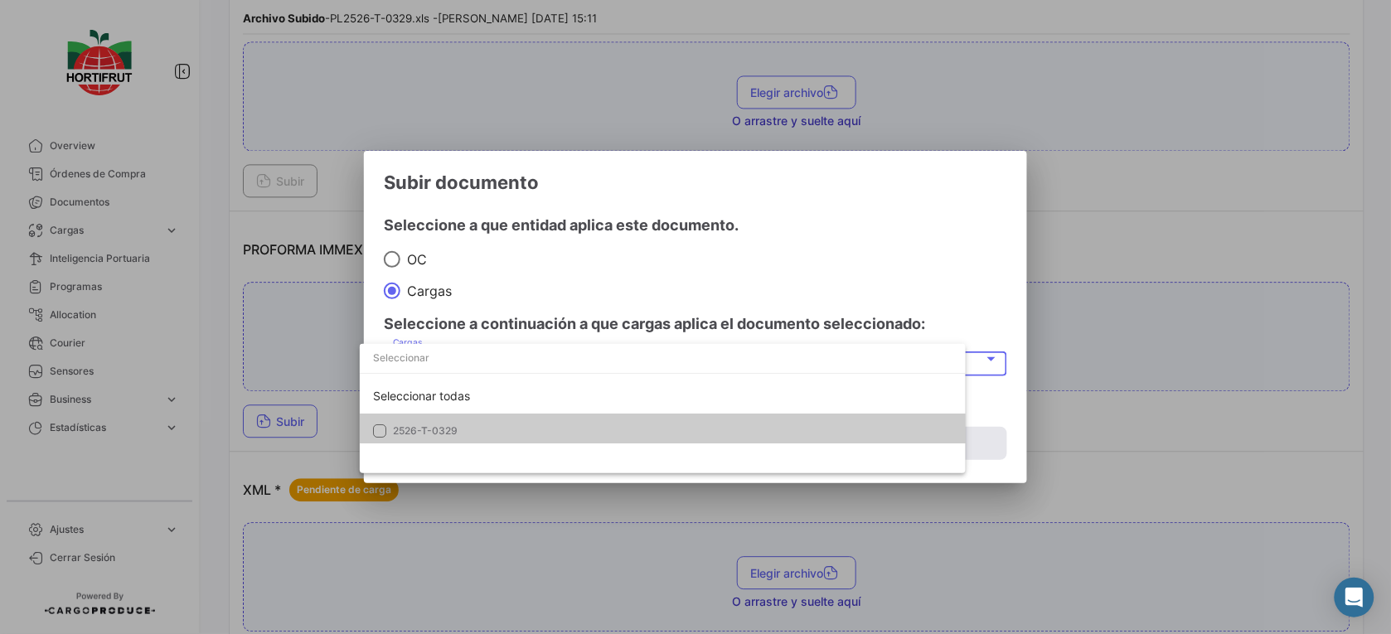
click at [510, 428] on span "2526-T-0329" at bounding box center [672, 431] width 559 height 15
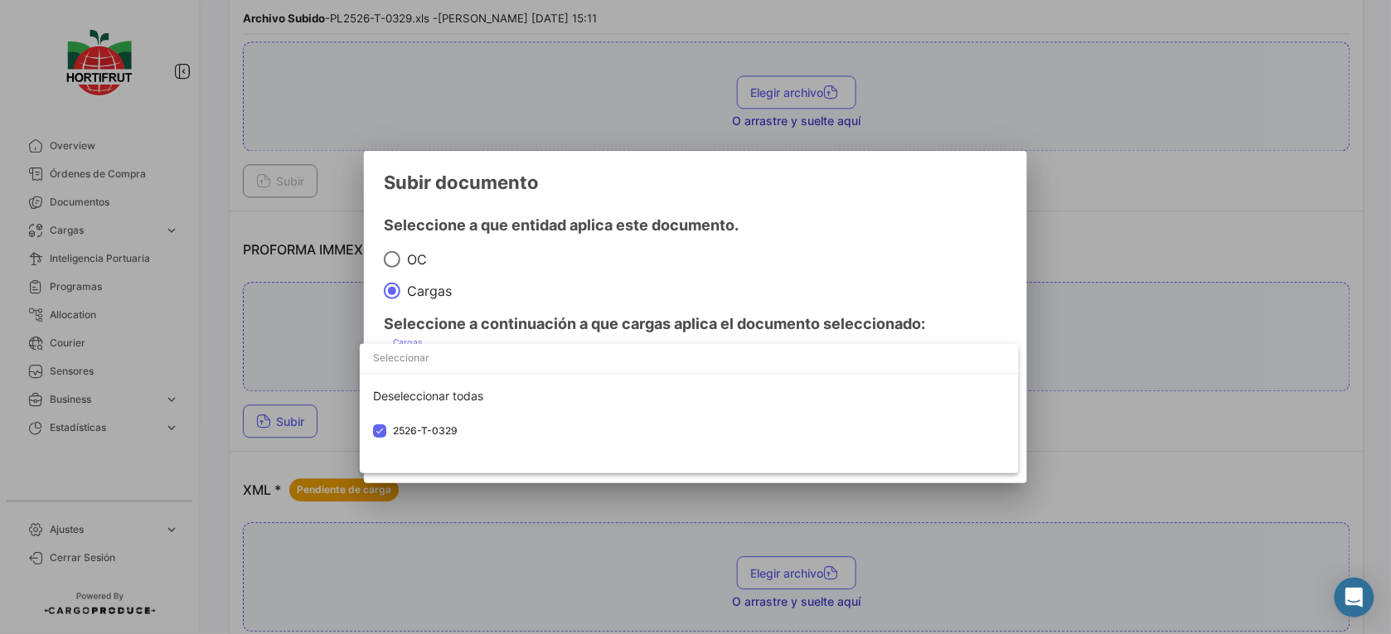
click at [802, 195] on div at bounding box center [695, 317] width 1391 height 634
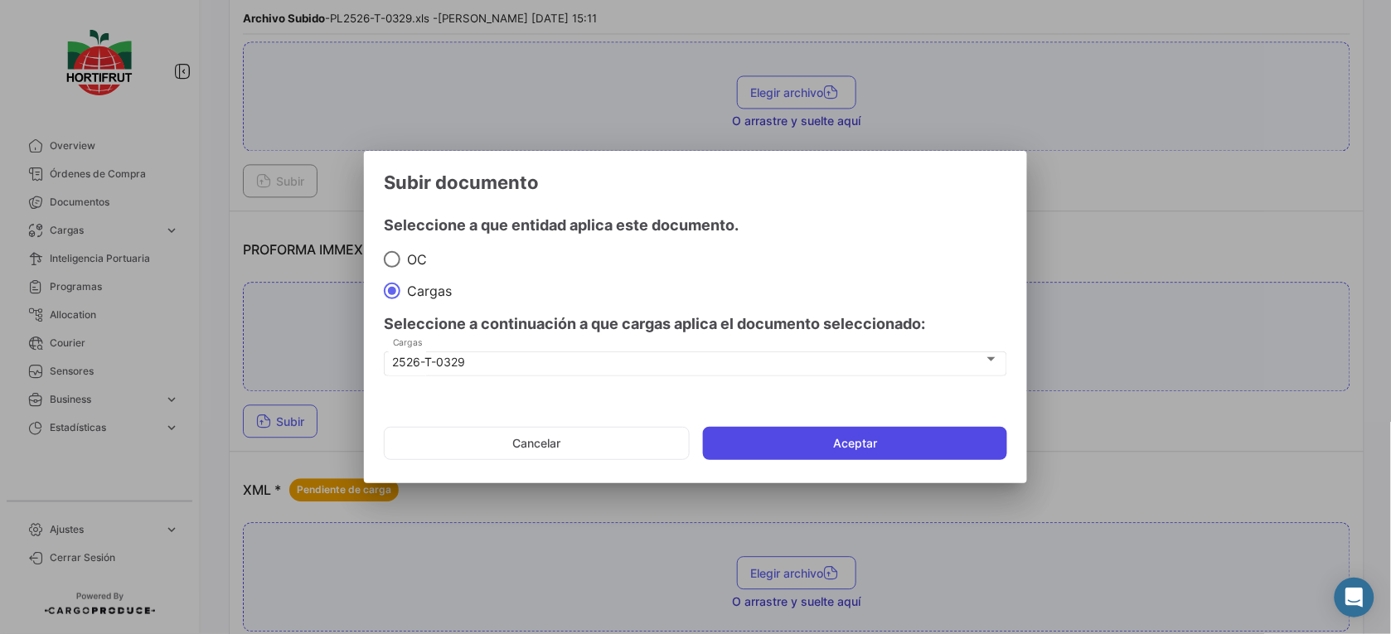
click at [942, 429] on button "Aceptar" at bounding box center [855, 443] width 304 height 33
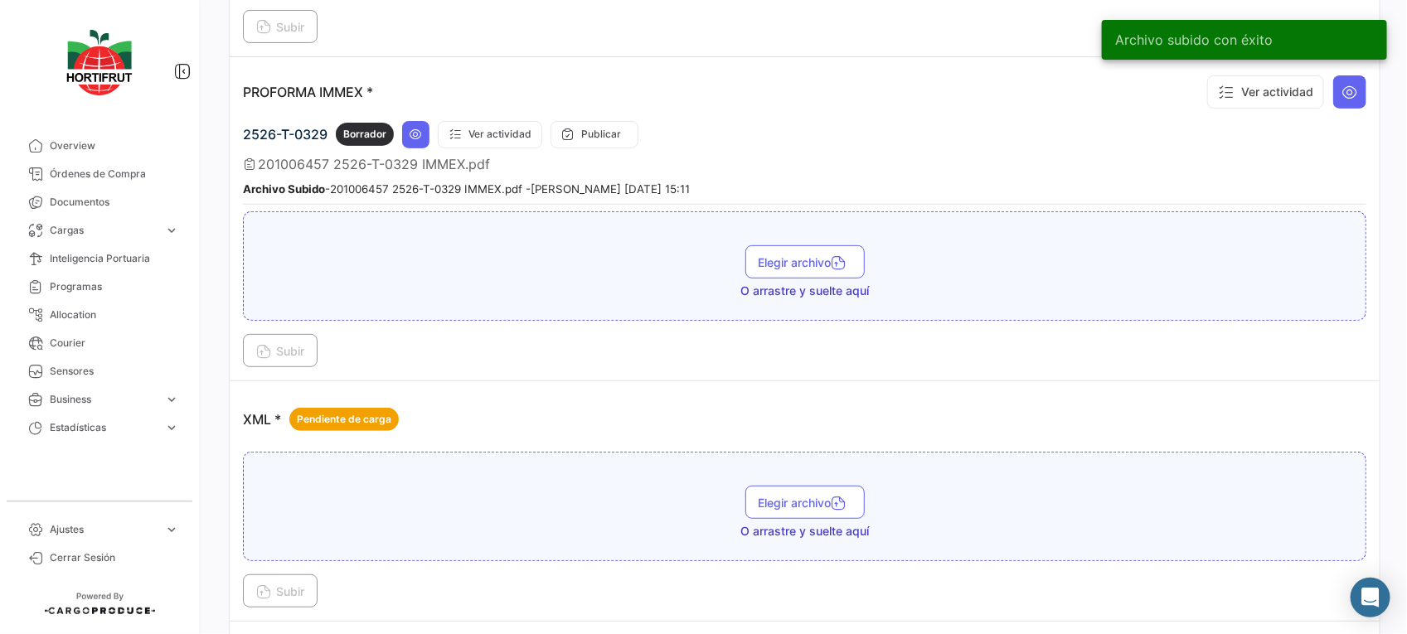
scroll to position [3006, 0]
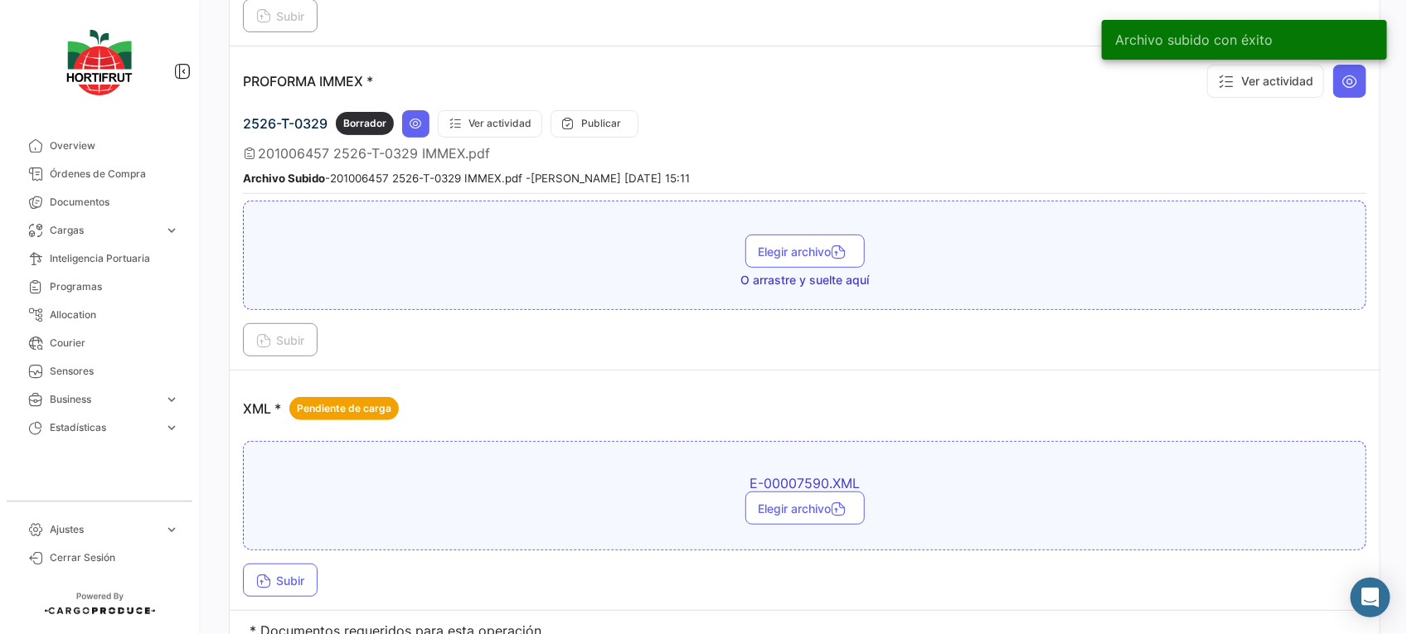
click at [308, 559] on div "E-00007590.XML Elegir archivo Subir" at bounding box center [804, 519] width 1123 height 156
click at [304, 570] on button "Subir" at bounding box center [280, 580] width 75 height 33
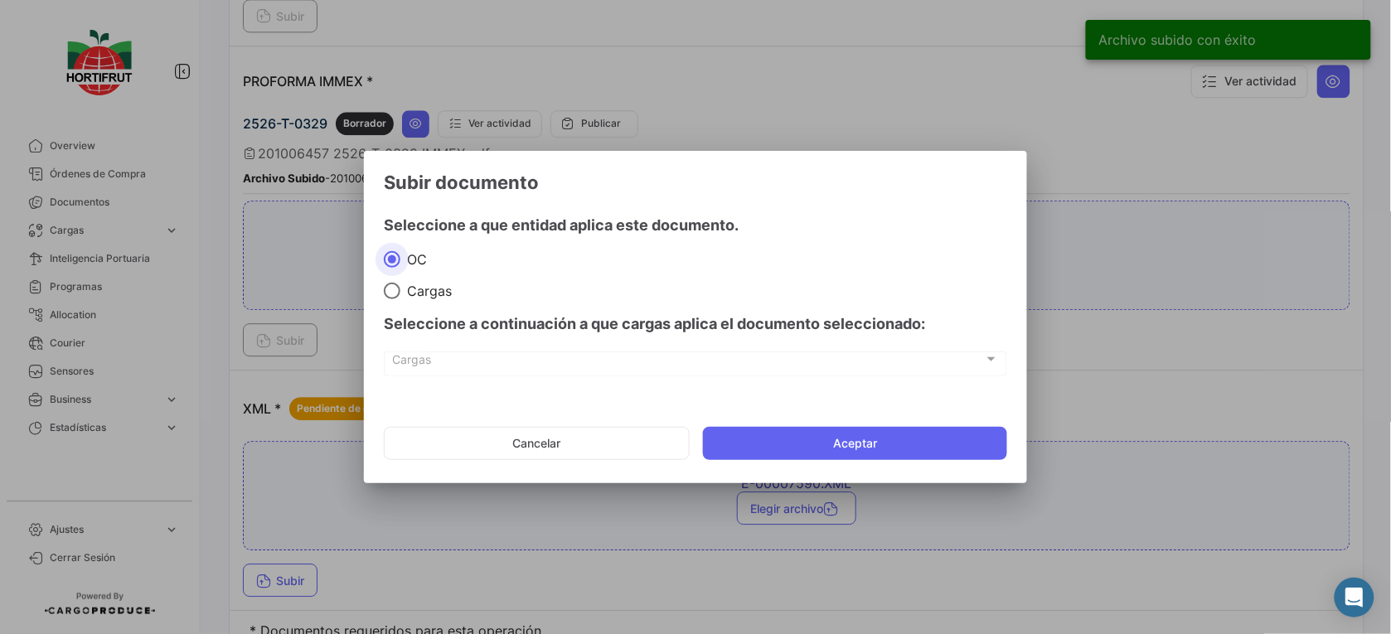
click at [394, 288] on span at bounding box center [392, 291] width 17 height 17
click at [394, 288] on input "Cargas" at bounding box center [392, 291] width 17 height 17
radio input "true"
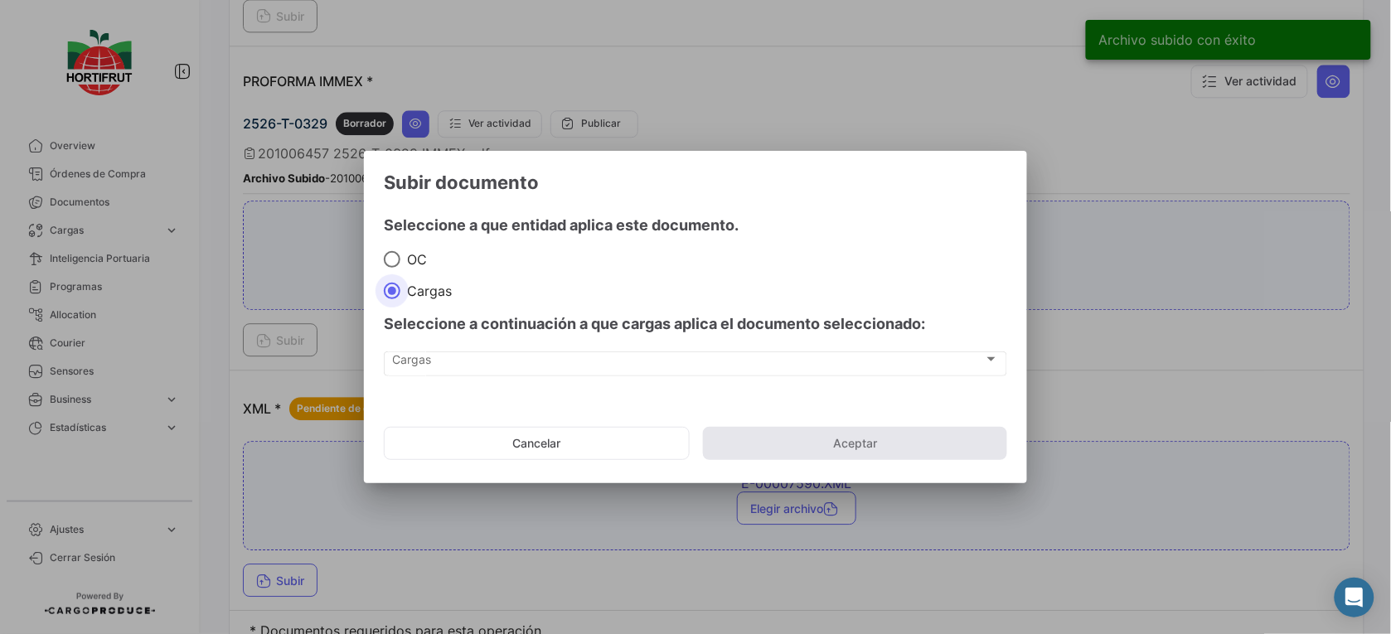
click at [473, 375] on div "Cargas Cargas" at bounding box center [695, 371] width 623 height 41
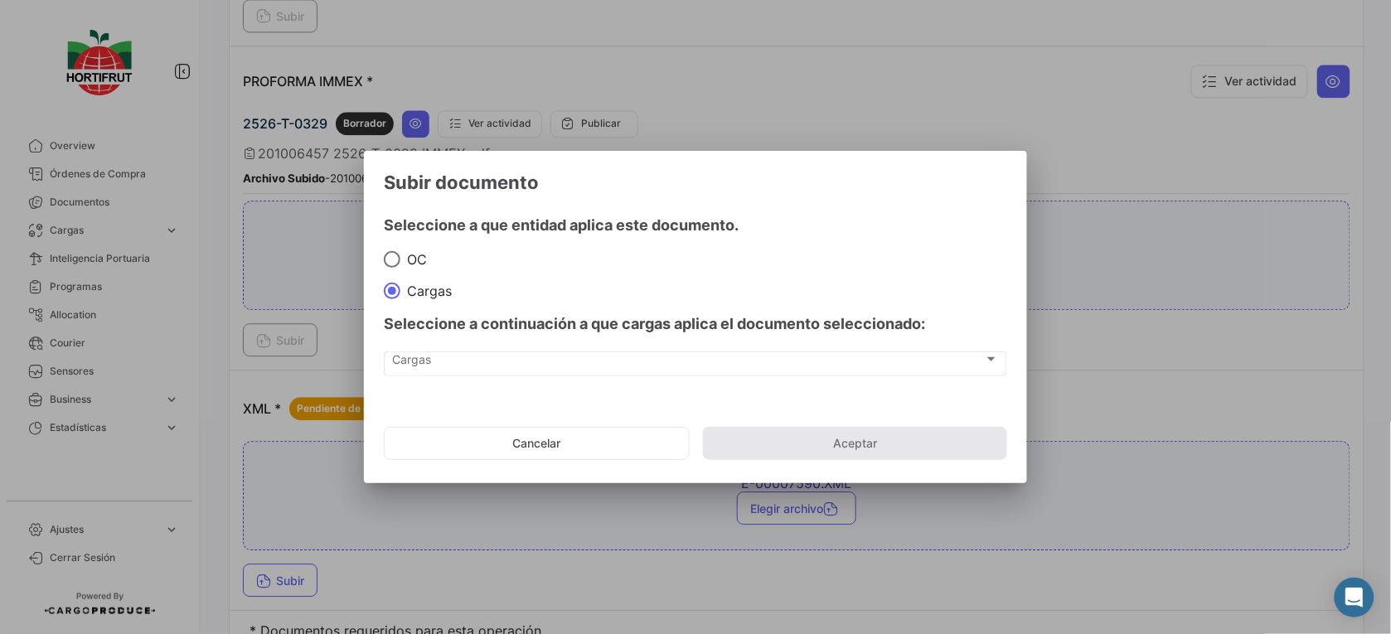
drag, startPoint x: 474, startPoint y: 375, endPoint x: 532, endPoint y: 424, distance: 75.4
click at [532, 424] on mat-dialog-actions "Cancelar Aceptar" at bounding box center [695, 443] width 623 height 56
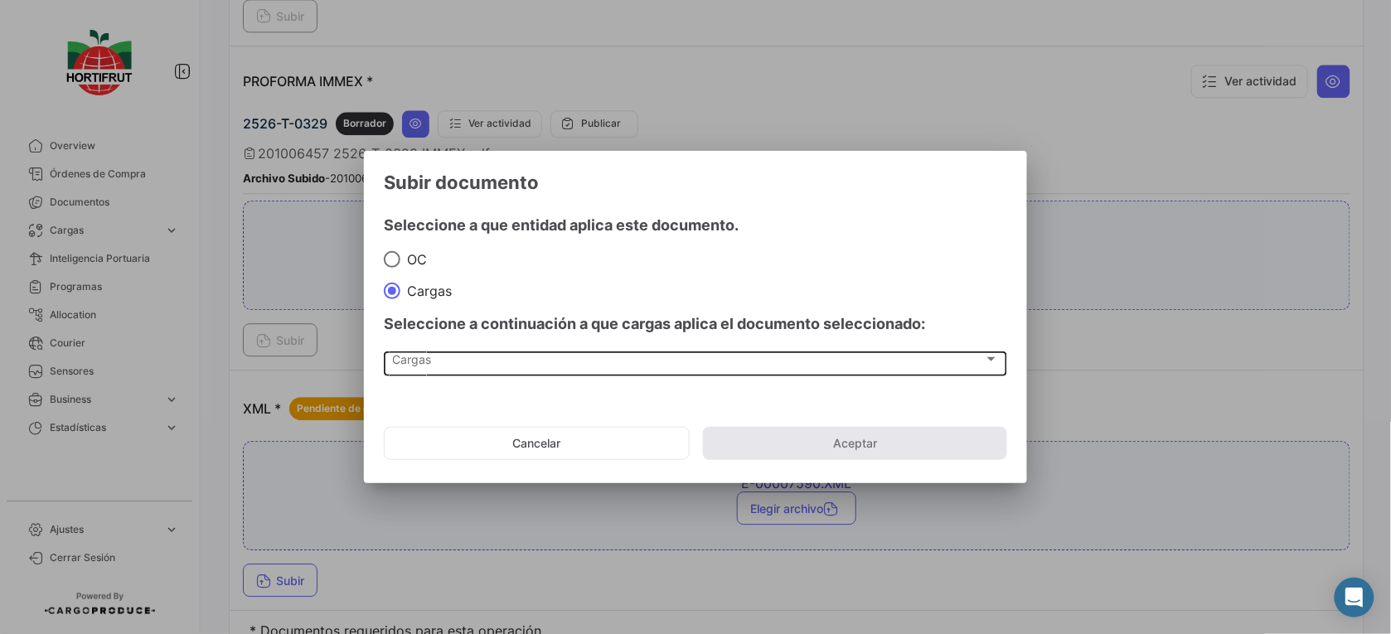
click at [618, 361] on div "Cargas" at bounding box center [688, 363] width 591 height 14
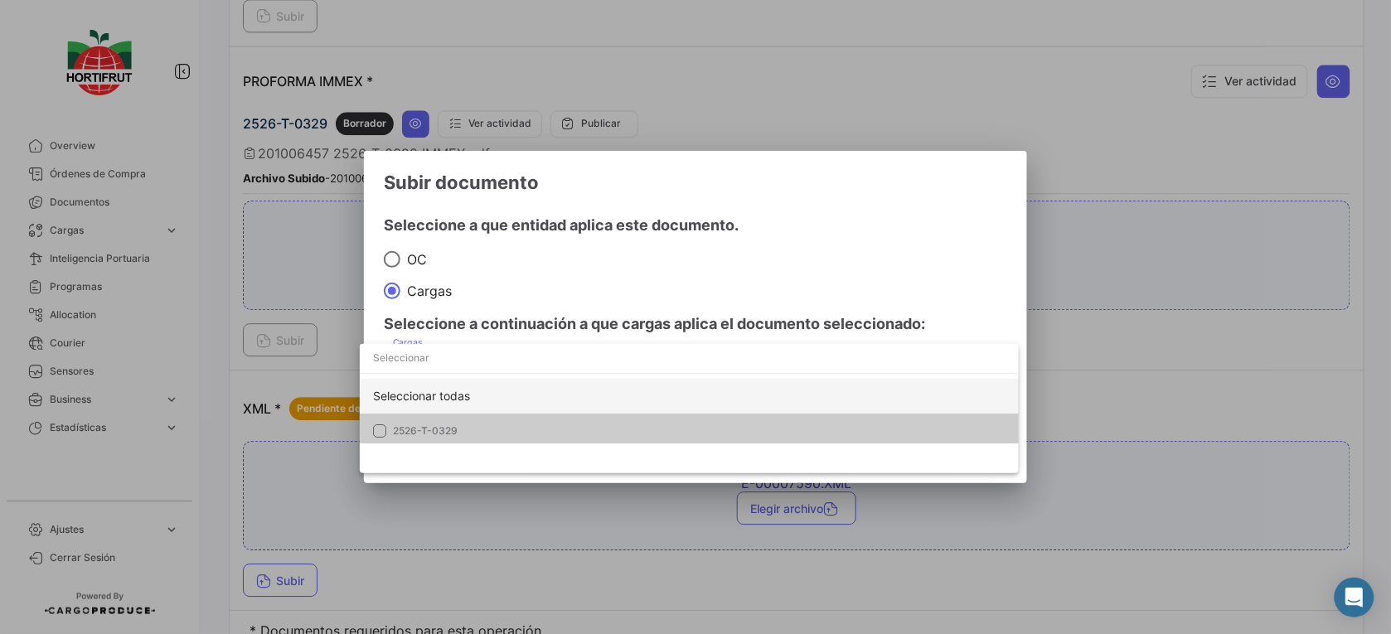
click at [622, 410] on div "Seleccionar todas" at bounding box center [689, 396] width 659 height 35
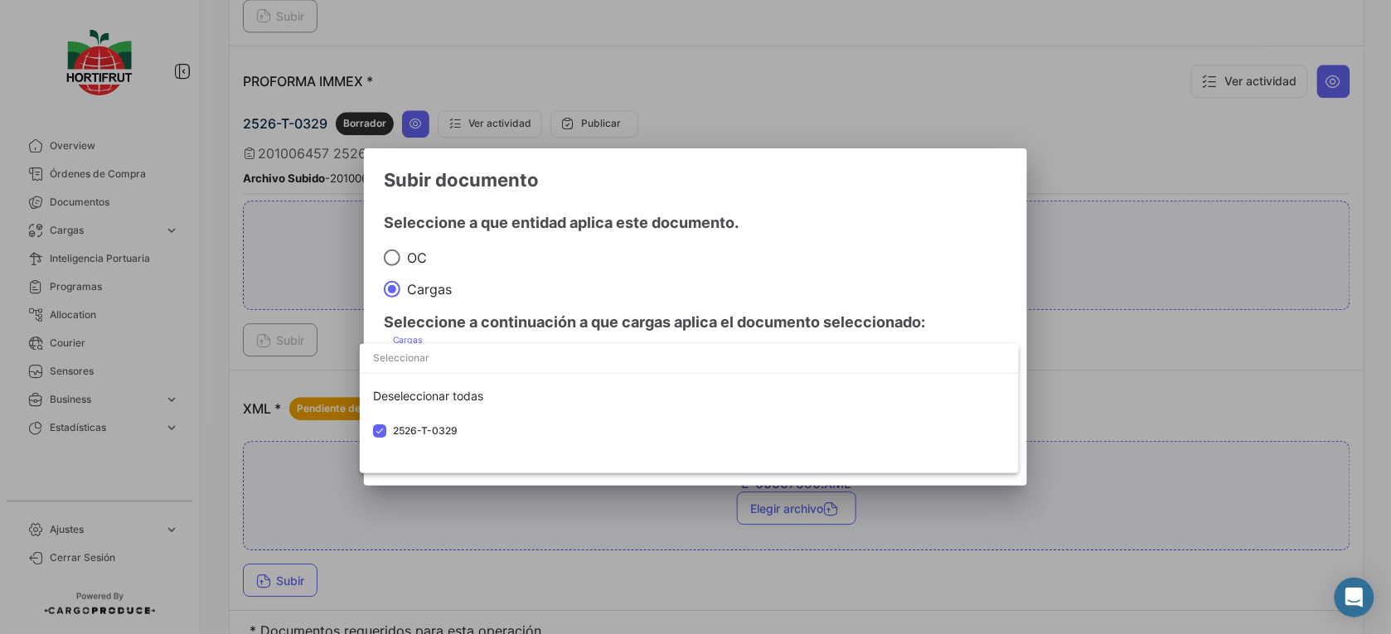
click at [761, 283] on div at bounding box center [695, 317] width 1391 height 634
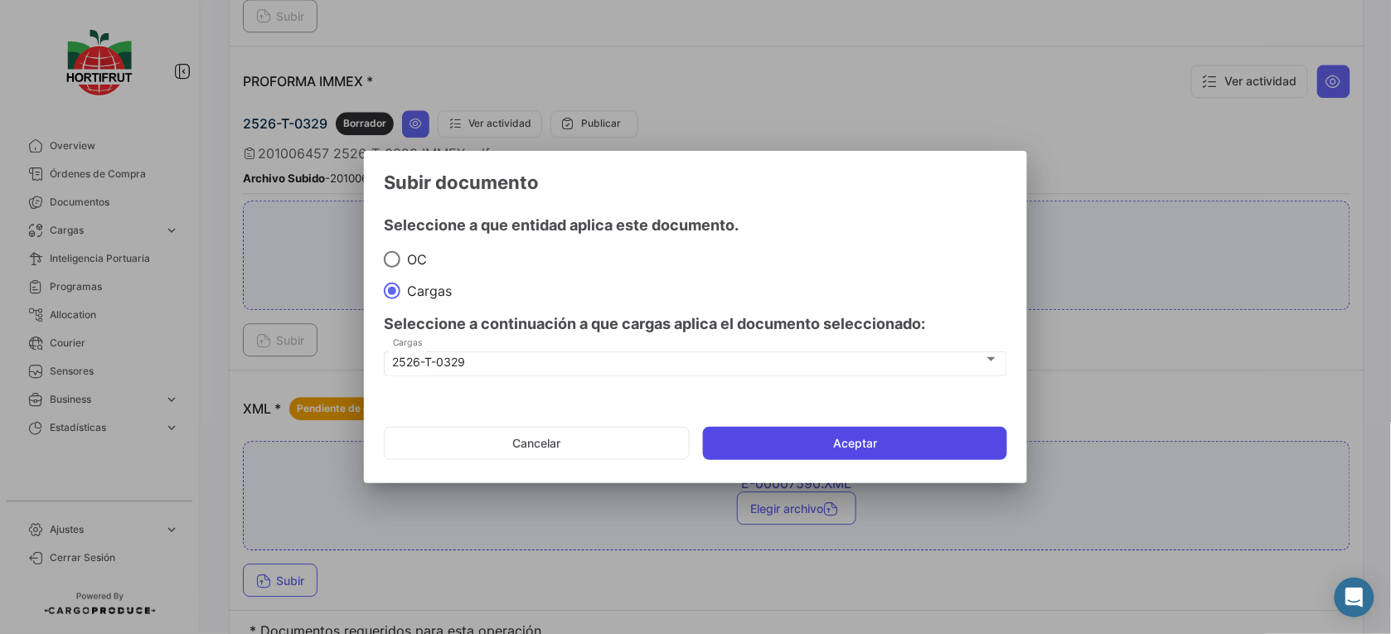
click at [898, 444] on button "Aceptar" at bounding box center [855, 443] width 304 height 33
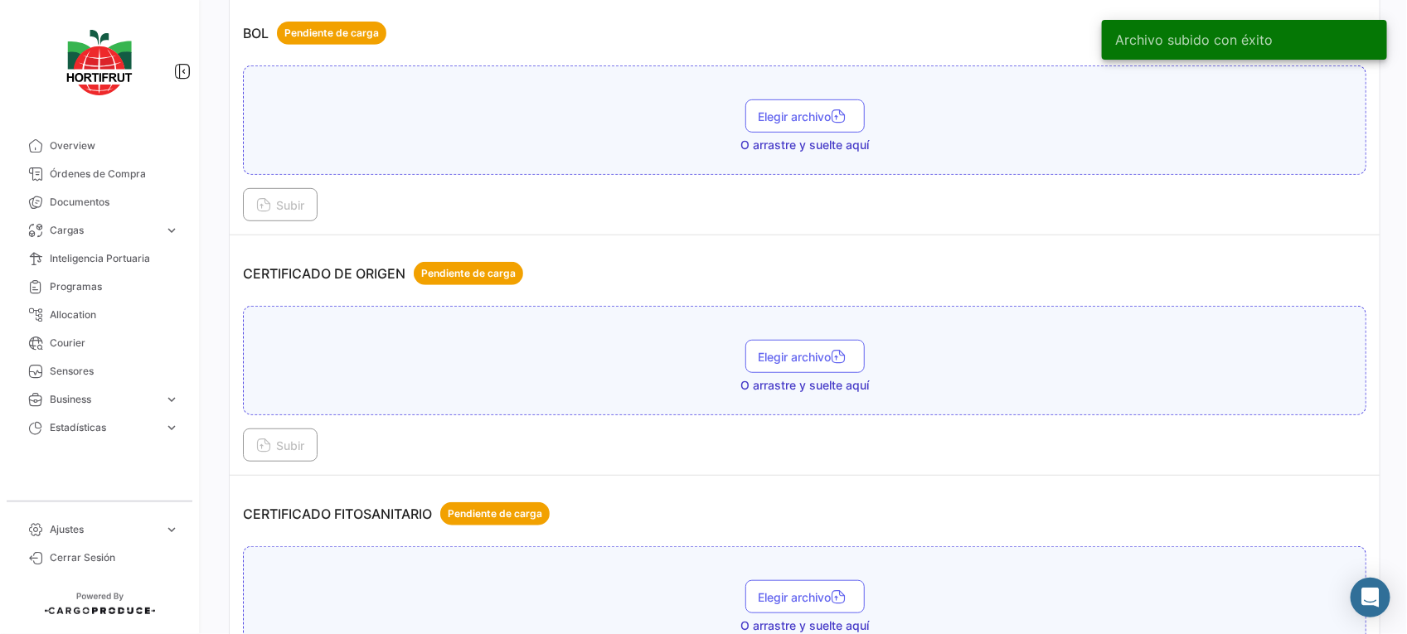
scroll to position [0, 0]
